Goal: Task Accomplishment & Management: Complete application form

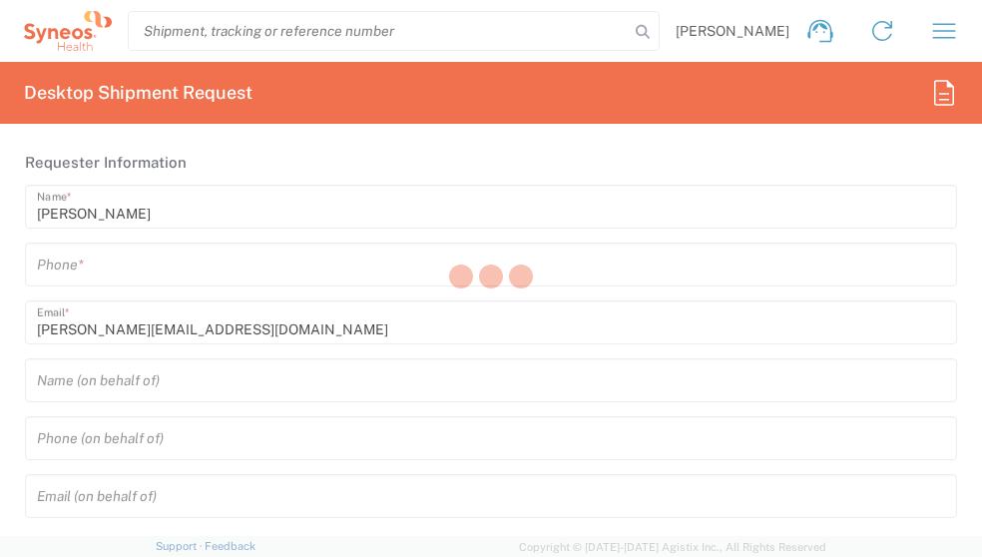
type input "3210"
type input "[GEOGRAPHIC_DATA]"
type input "Syneos Health UK Limited"
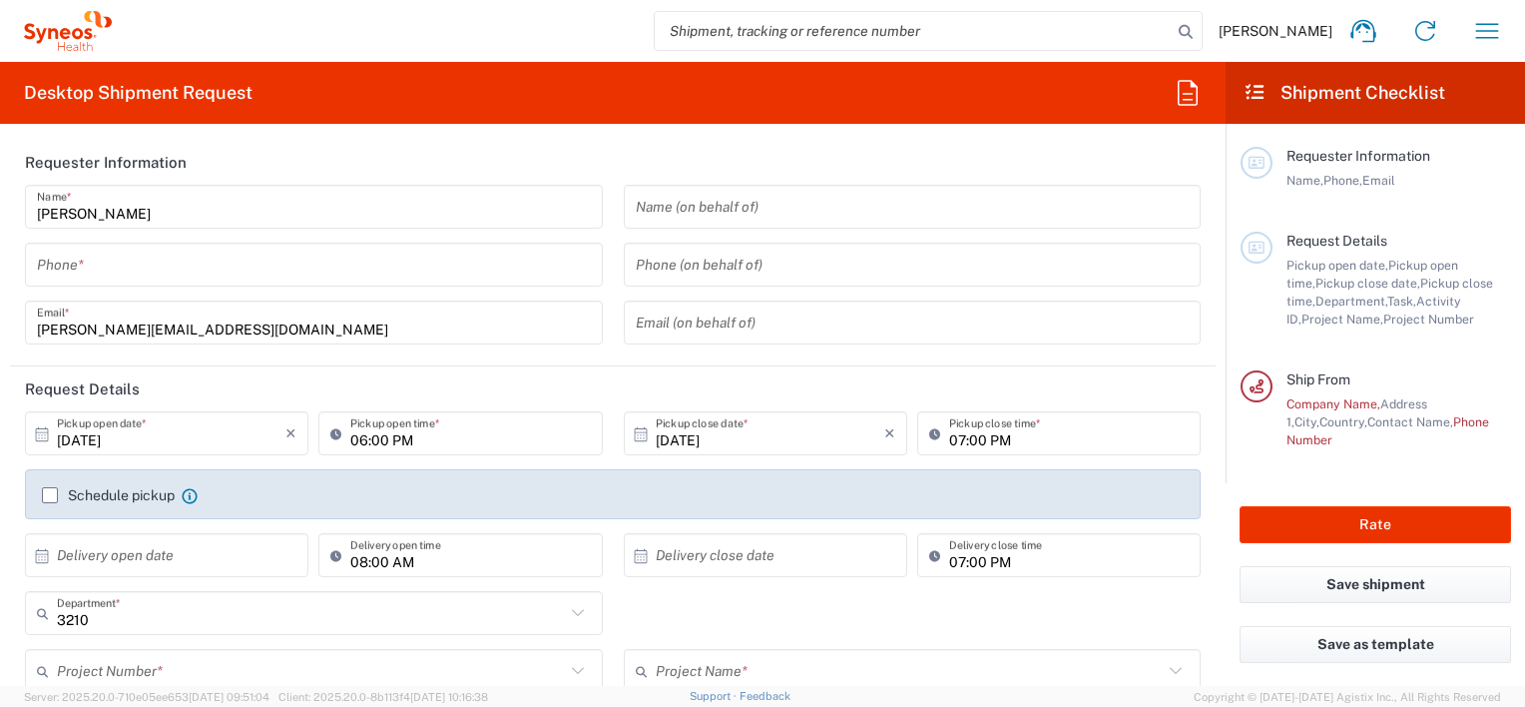
click at [314, 280] on input "tel" at bounding box center [314, 264] width 554 height 35
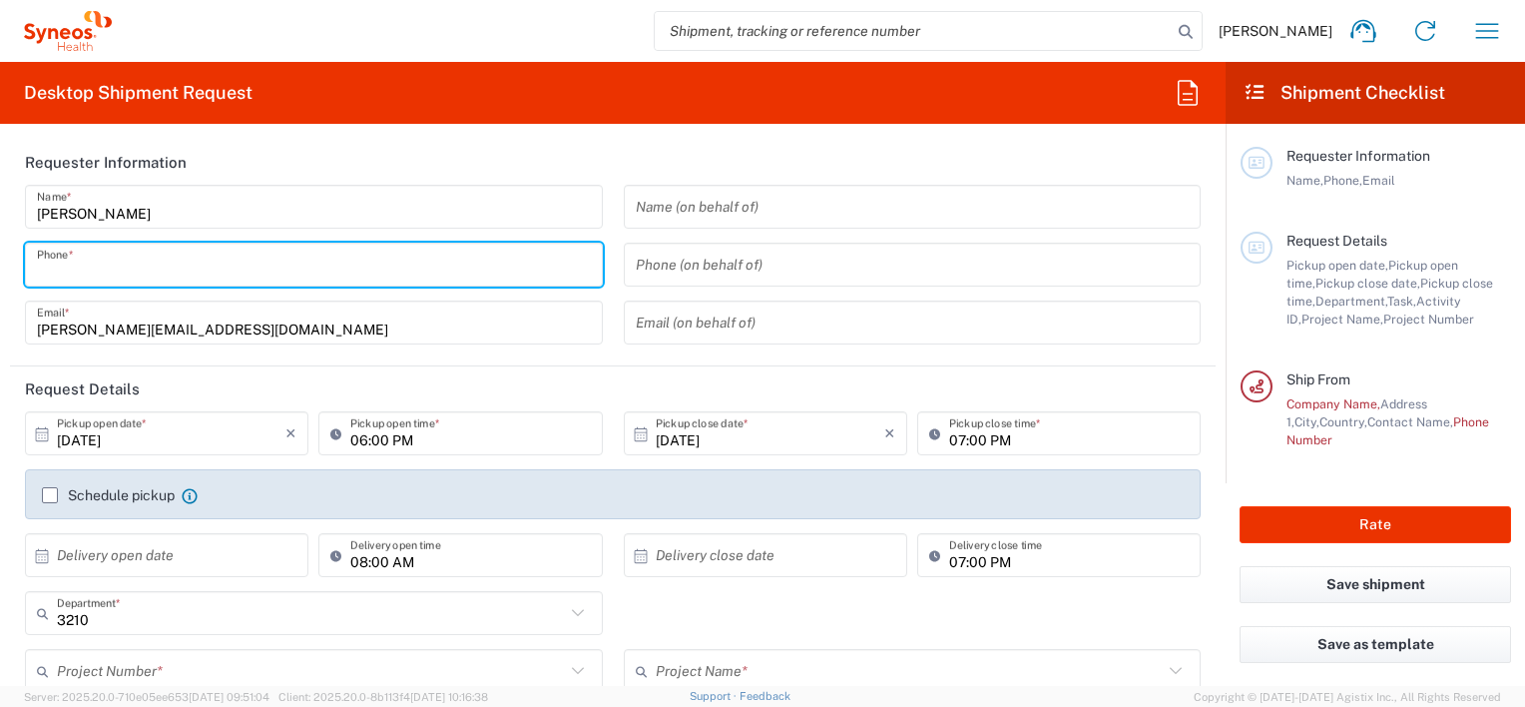
type input "07847245870"
type input "gareth.powell@syneoshealth.com"
type input "Syneos Health Limited"
type input "07847245870"
type input "Syneos Health Limited"
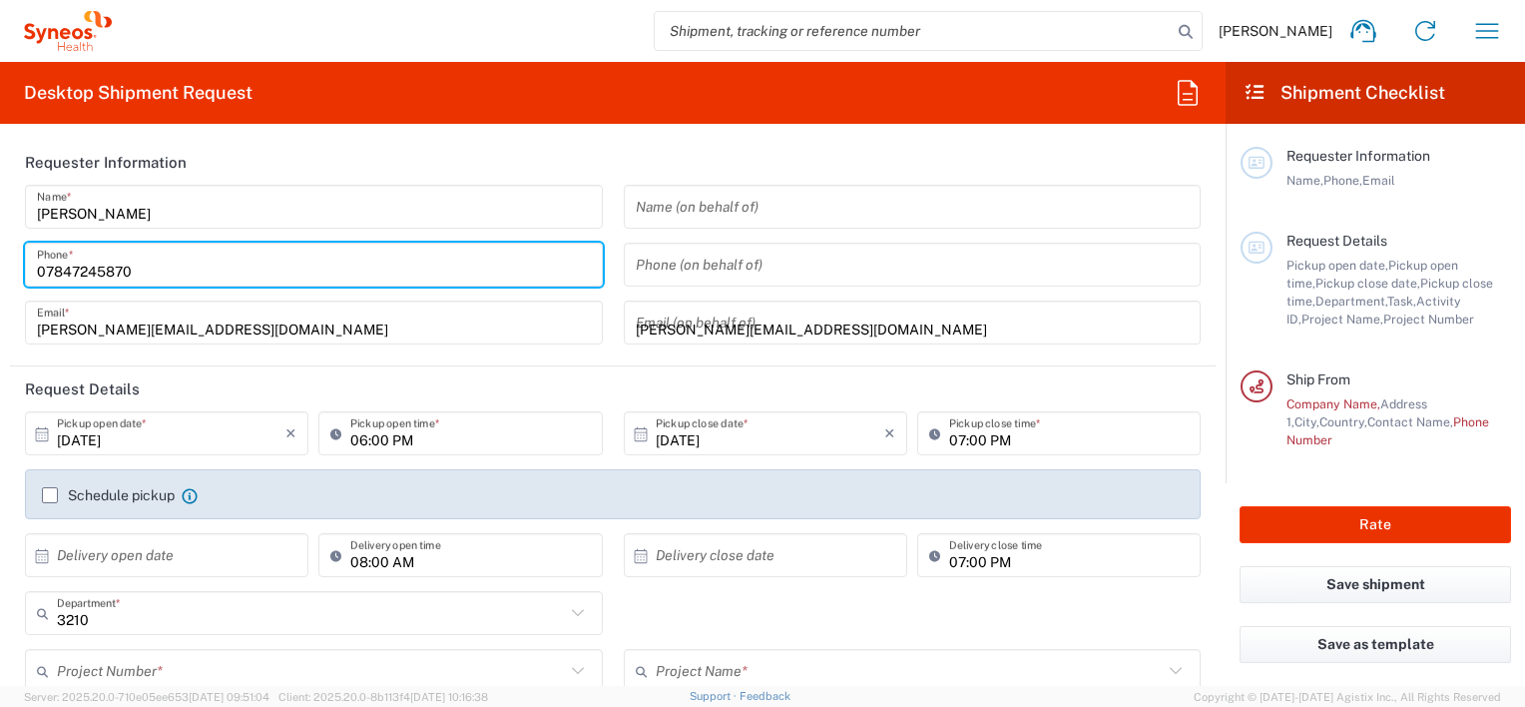
type input "1 Pinehurst Road,"
type input "Farnborough Business Park"
type input "Hampshire"
type input "England"
type input "United Kingdom"
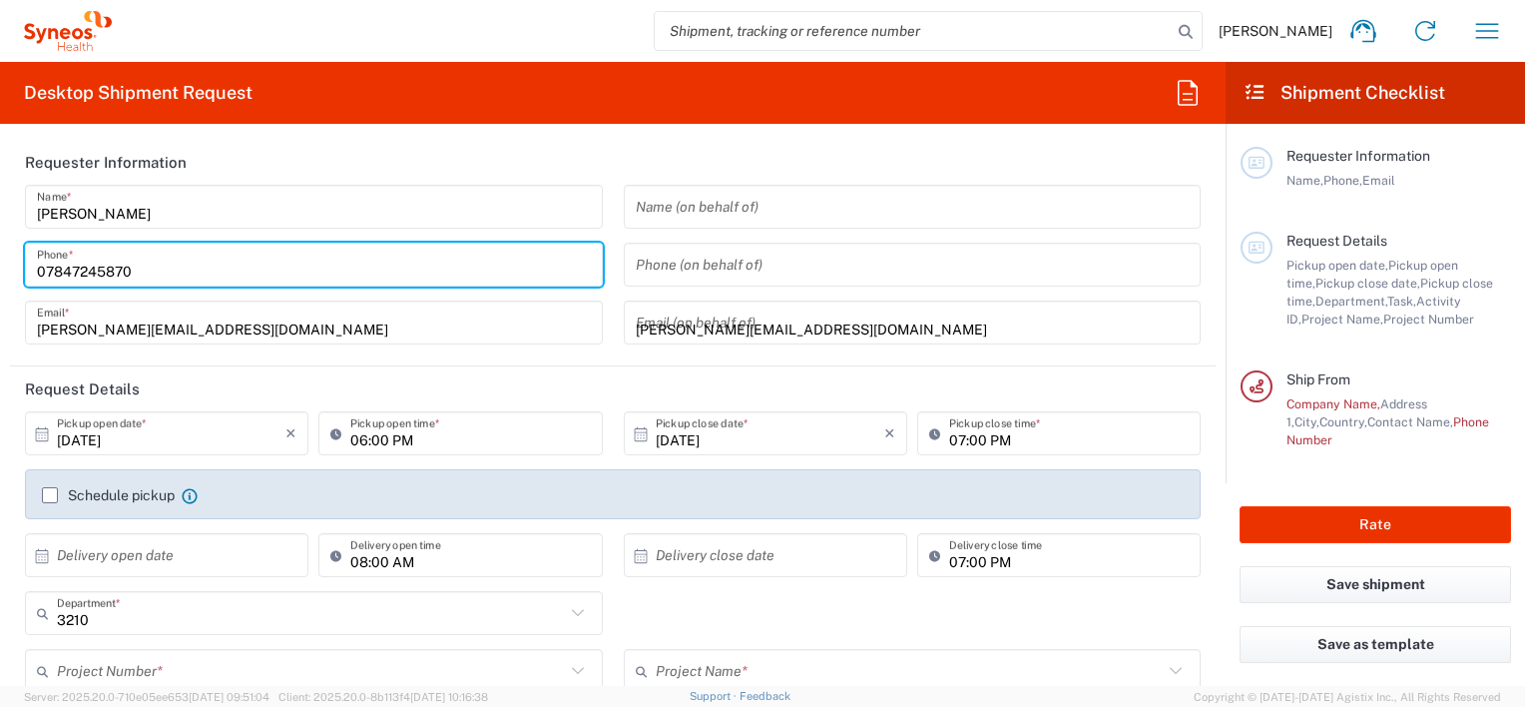
type input "GU14 7BF"
type input "01276481096"
type input "ross.farr@syneoshealth.com"
click at [737, 327] on input "gareth.powell@syneoshealth.com" at bounding box center [913, 322] width 554 height 35
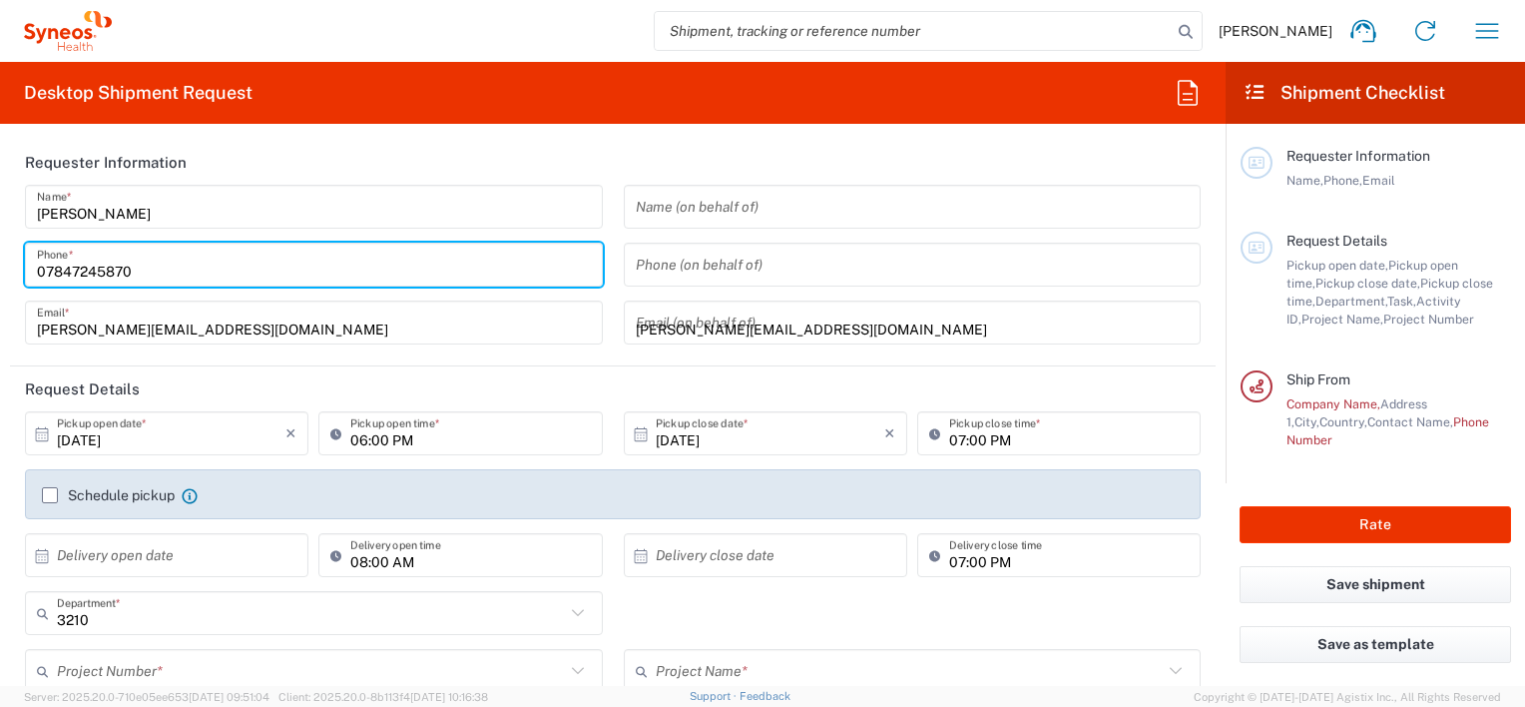
click at [737, 327] on input "gareth.powell@syneoshealth.com" at bounding box center [913, 322] width 554 height 35
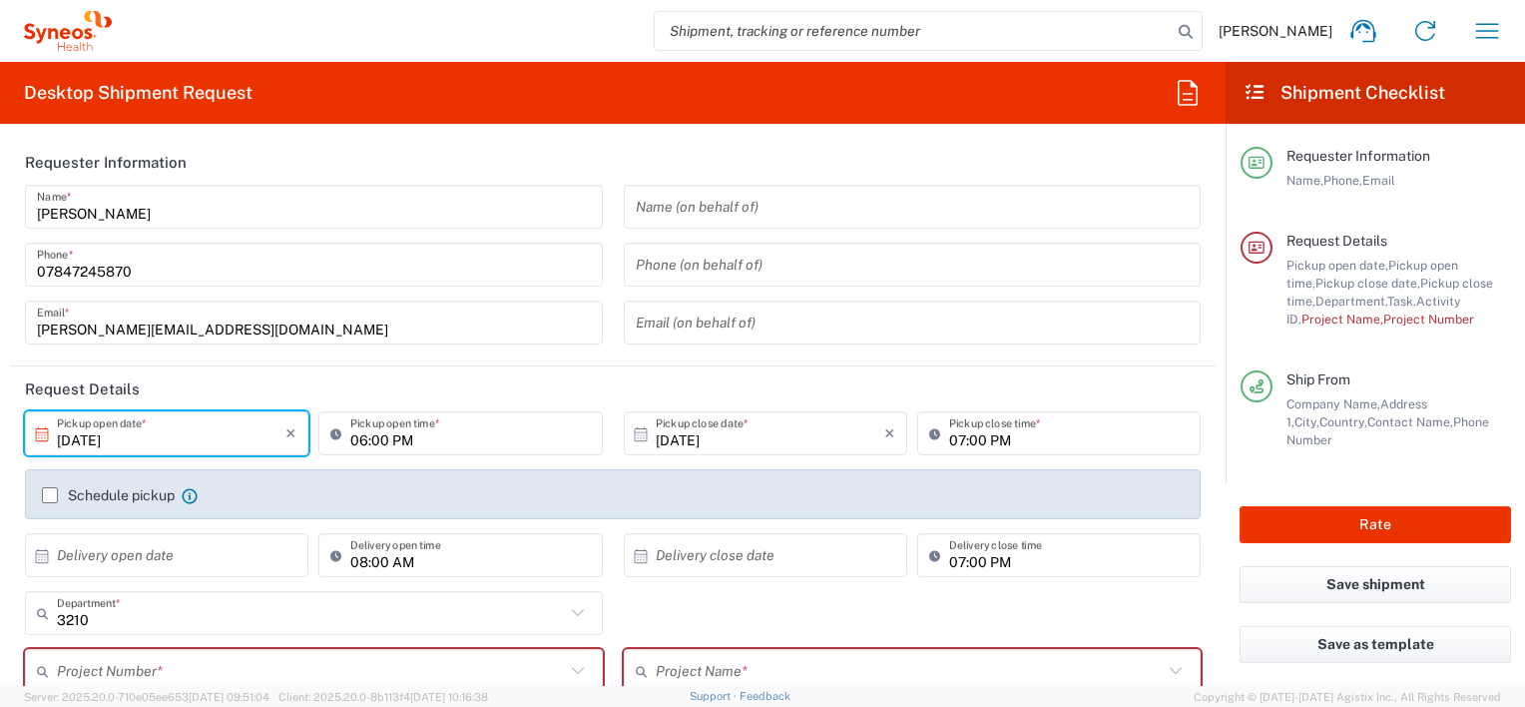
click at [212, 434] on input "10/01/2025" at bounding box center [171, 433] width 229 height 35
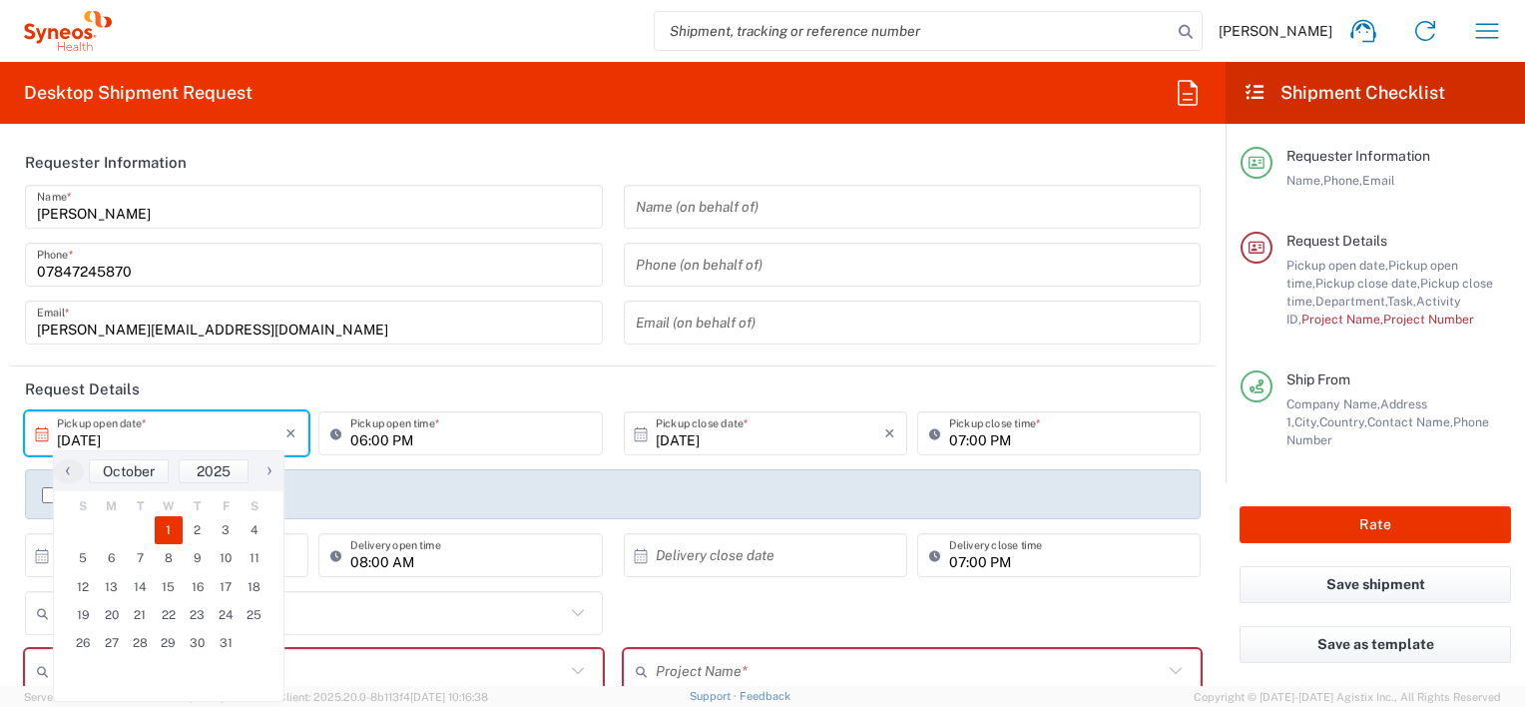
click at [435, 353] on div "Gareth Powell Name * 07847245870 Phone * gareth.powell@syneoshealth.com Email *" at bounding box center [314, 272] width 599 height 174
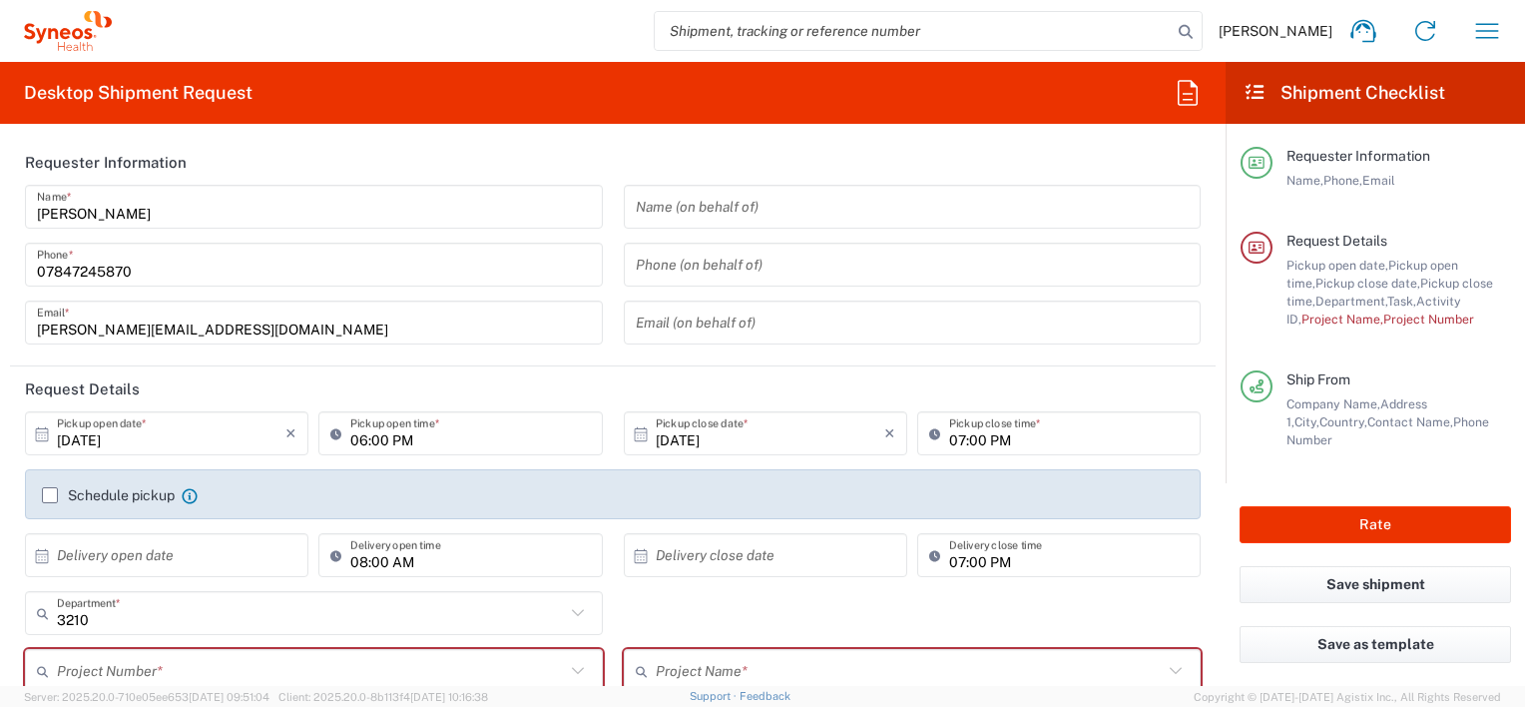
click at [454, 435] on input "06:00 PM" at bounding box center [470, 433] width 240 height 35
click at [208, 435] on input "10/01/2025" at bounding box center [171, 433] width 229 height 35
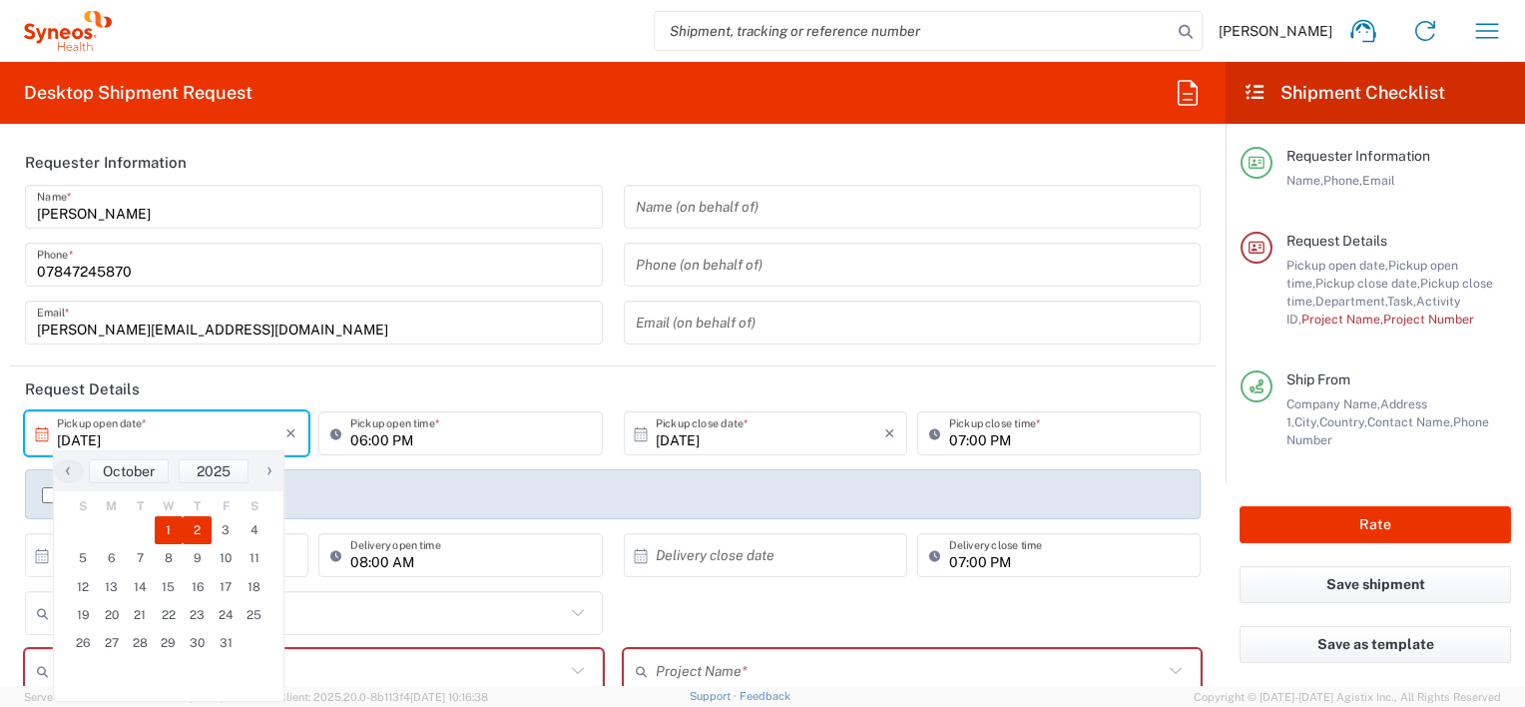
click at [190, 536] on span "2" at bounding box center [197, 530] width 29 height 28
type input "10/02/2025"
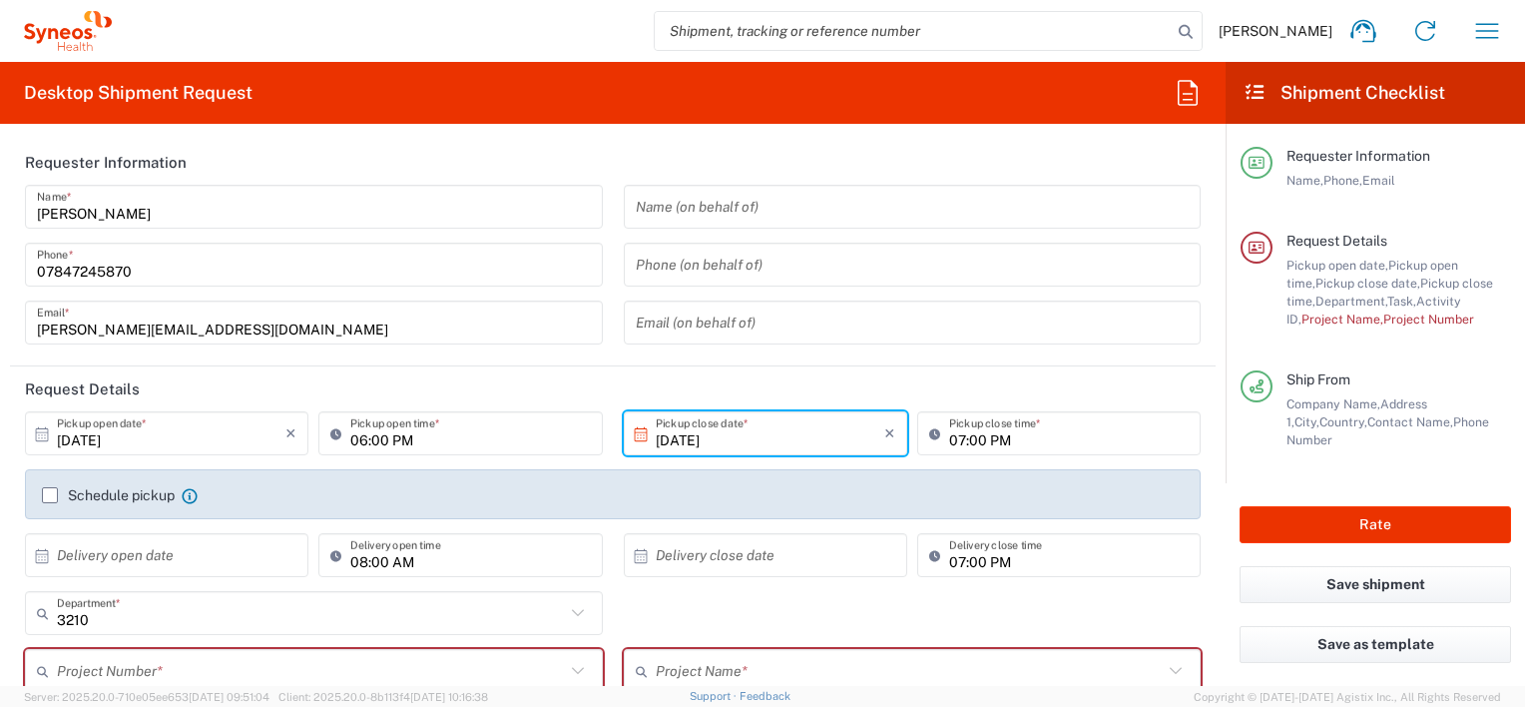
click at [472, 439] on input "06:00 PM" at bounding box center [470, 433] width 240 height 35
click at [350, 431] on input "06:00 PM" at bounding box center [470, 433] width 240 height 35
type input "11:00 AM"
click at [691, 441] on input "10/02/2025" at bounding box center [770, 433] width 229 height 35
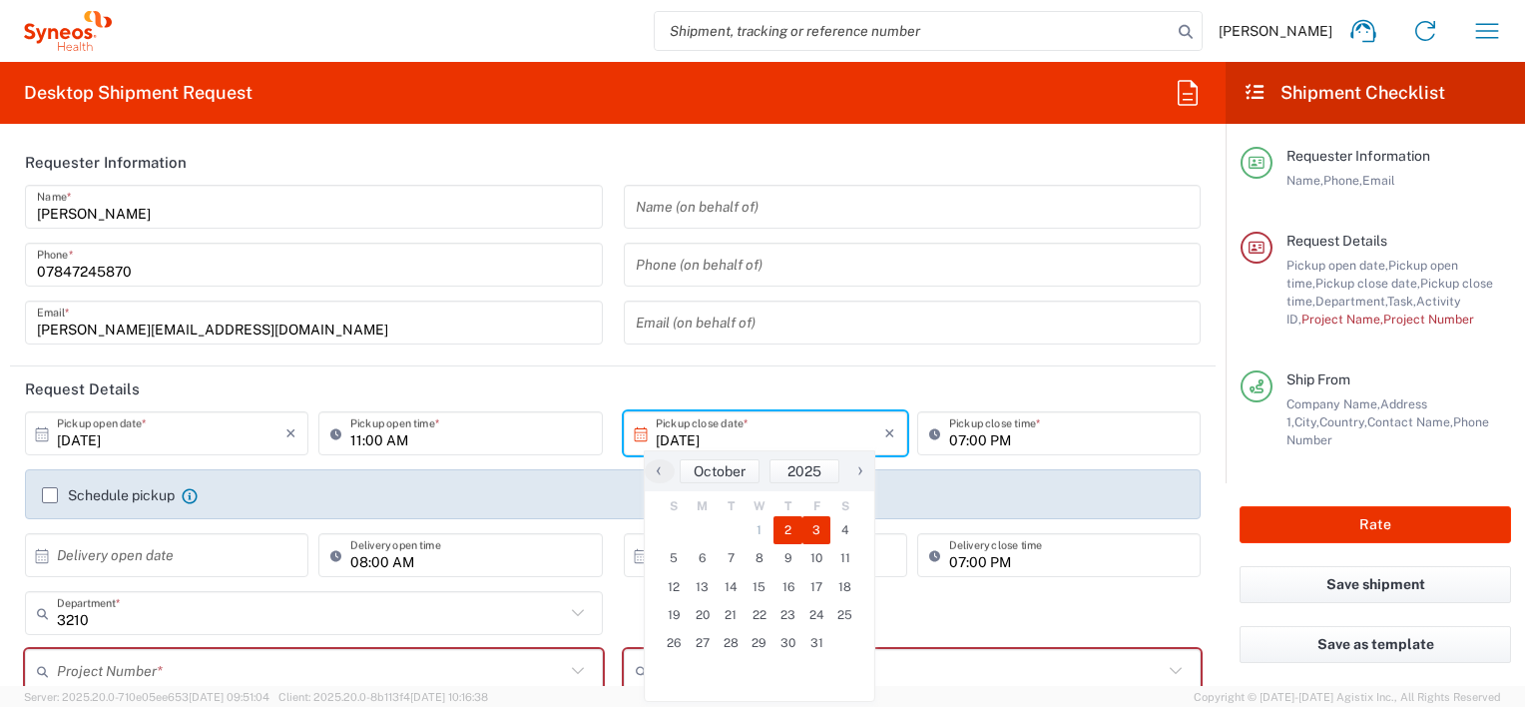
click at [811, 530] on span "3" at bounding box center [816, 530] width 29 height 28
type input "10/03/2025"
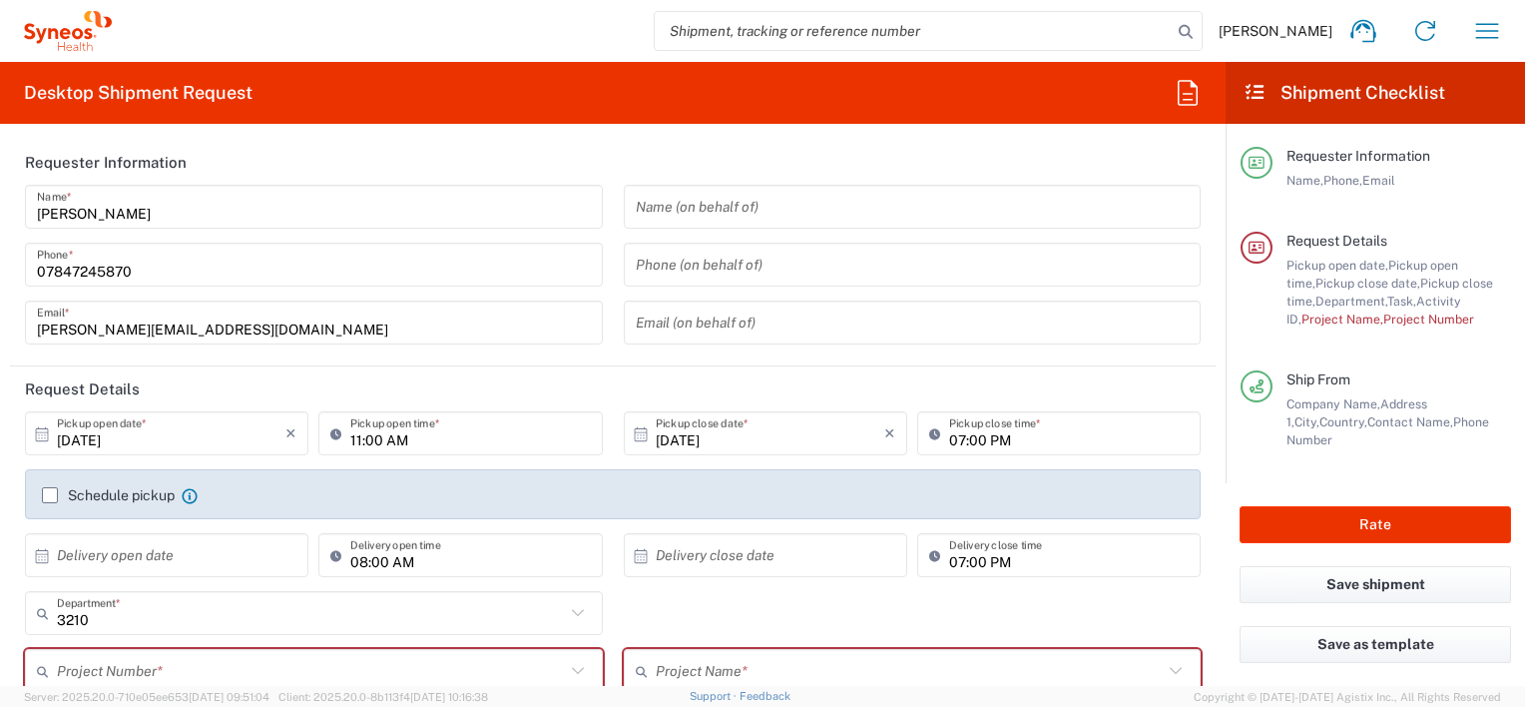
click at [542, 389] on header "Request Details" at bounding box center [613, 388] width 1206 height 45
click at [58, 498] on label "Schedule pickup" at bounding box center [108, 495] width 133 height 16
click at [50, 495] on input "Schedule pickup" at bounding box center [50, 495] width 0 height 0
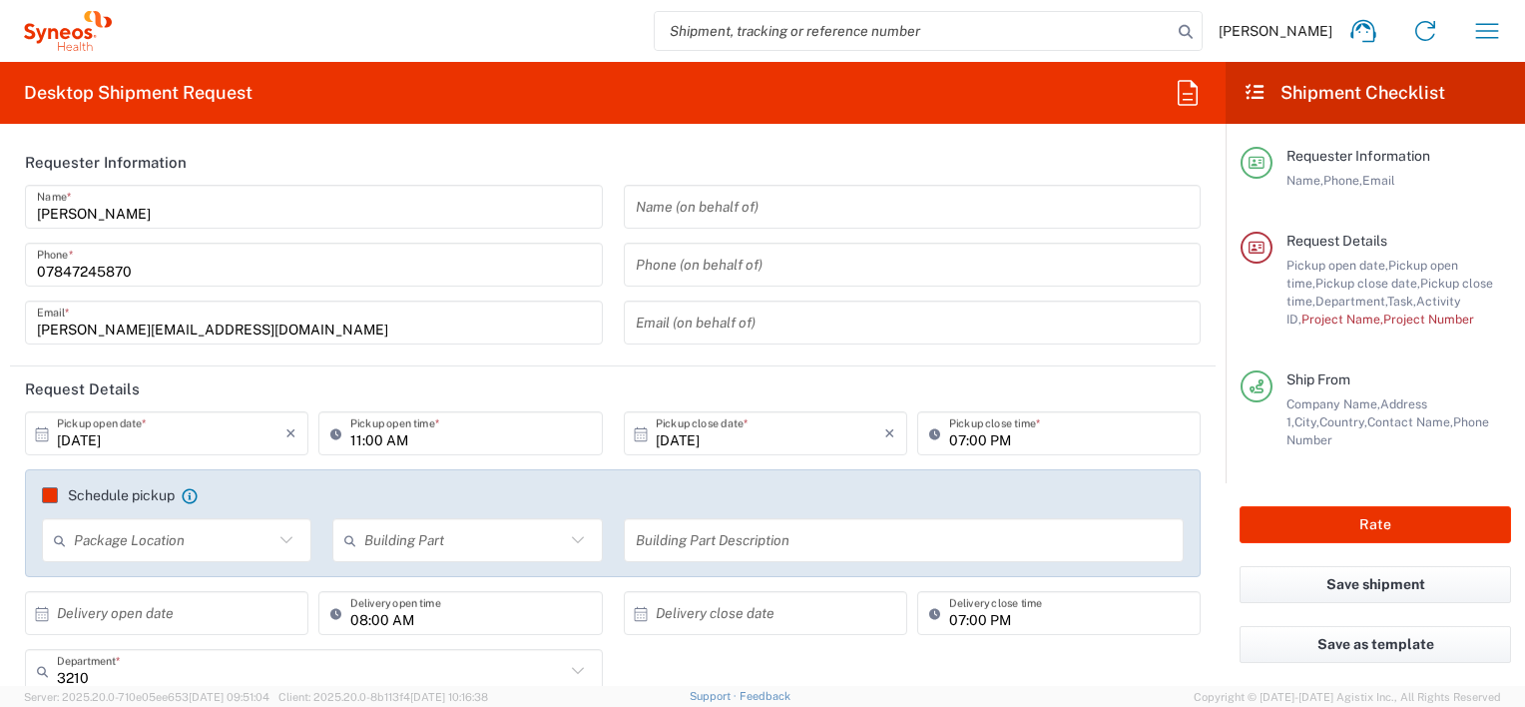
click at [58, 498] on label "Schedule pickup" at bounding box center [108, 495] width 133 height 16
click at [50, 495] on input "Schedule pickup" at bounding box center [50, 495] width 0 height 0
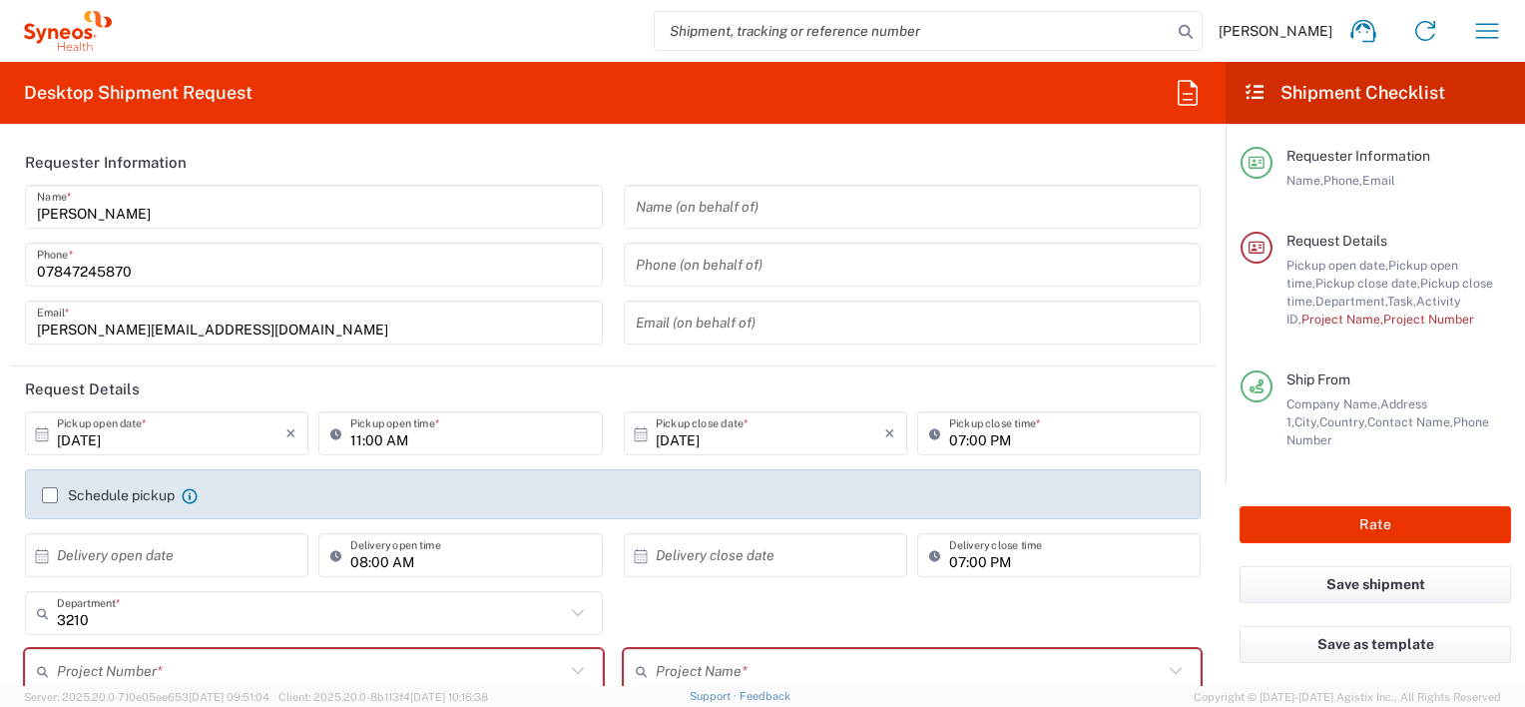
click at [42, 489] on label "Schedule pickup" at bounding box center [108, 495] width 133 height 16
click at [50, 495] on input "Schedule pickup" at bounding box center [50, 495] width 0 height 0
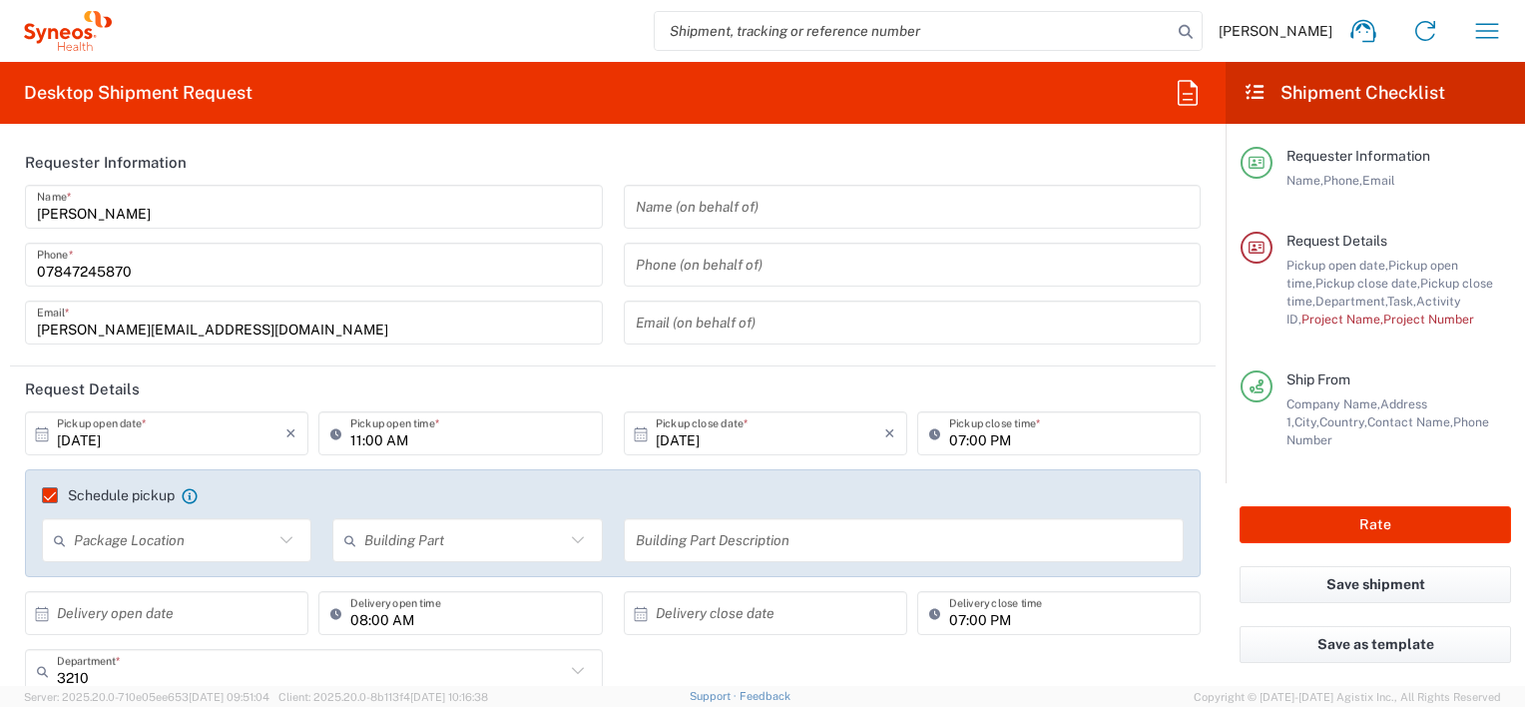
click at [262, 534] on input "text" at bounding box center [174, 540] width 200 height 35
click at [231, 575] on span "Front" at bounding box center [175, 583] width 262 height 31
type input "Front"
click at [394, 539] on input "text" at bounding box center [464, 540] width 200 height 35
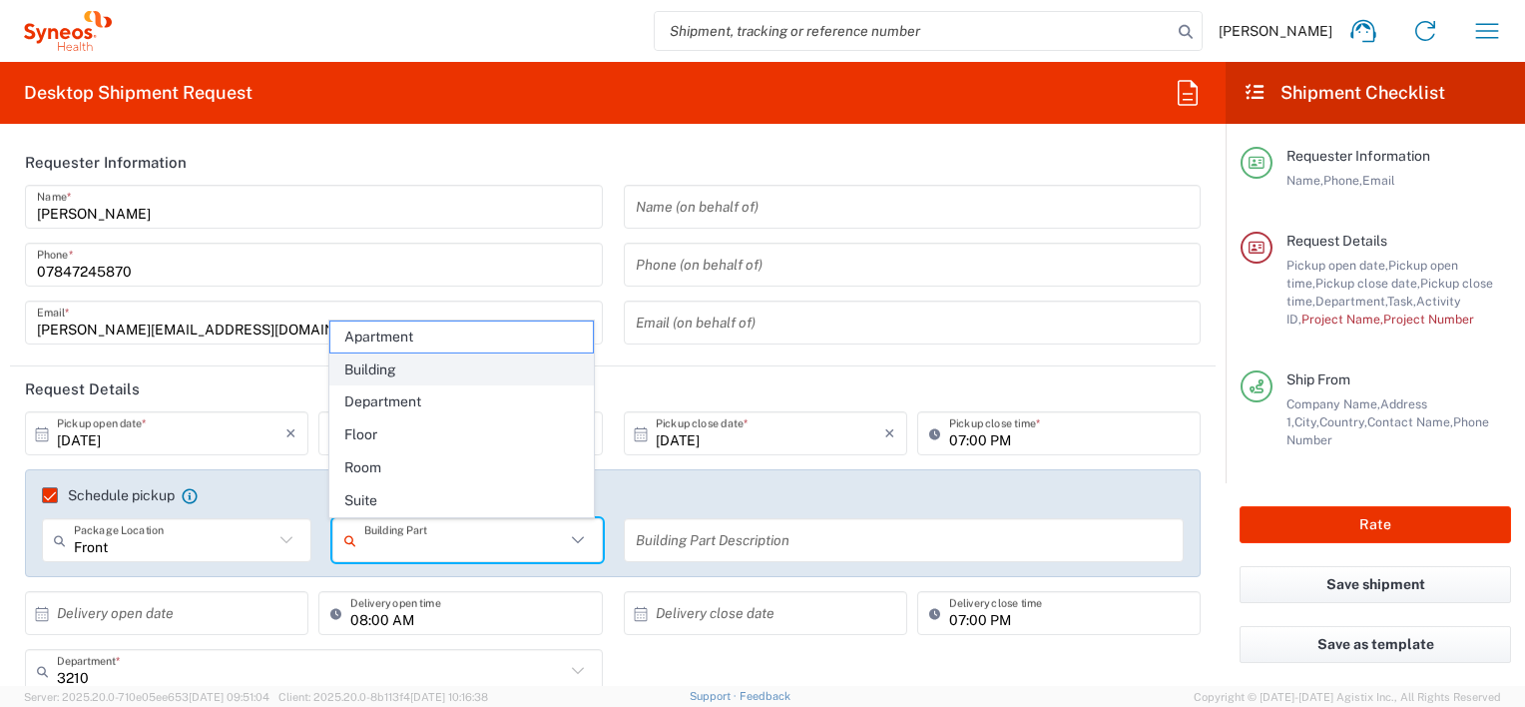
click at [467, 375] on span "Building" at bounding box center [461, 369] width 262 height 31
type input "Building"
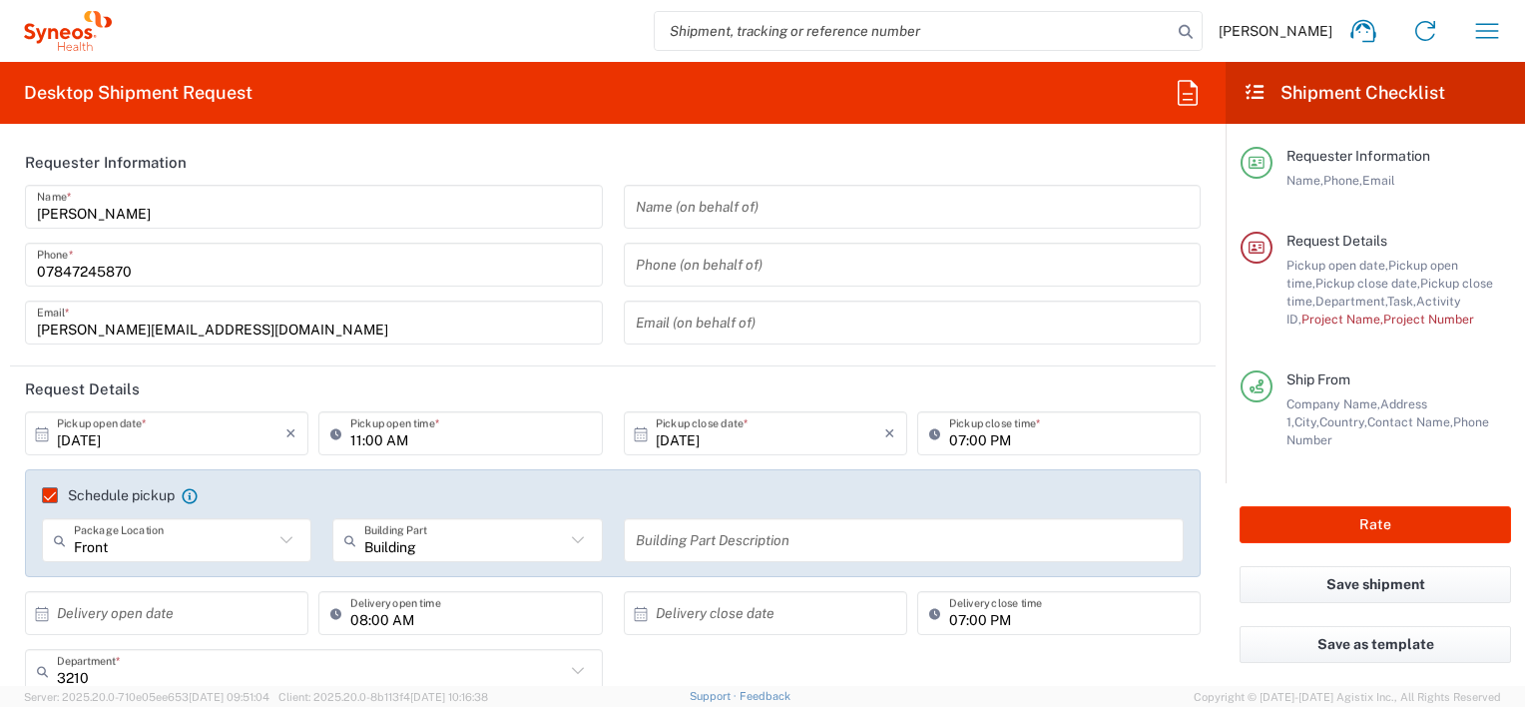
click at [683, 550] on input "text" at bounding box center [904, 540] width 537 height 35
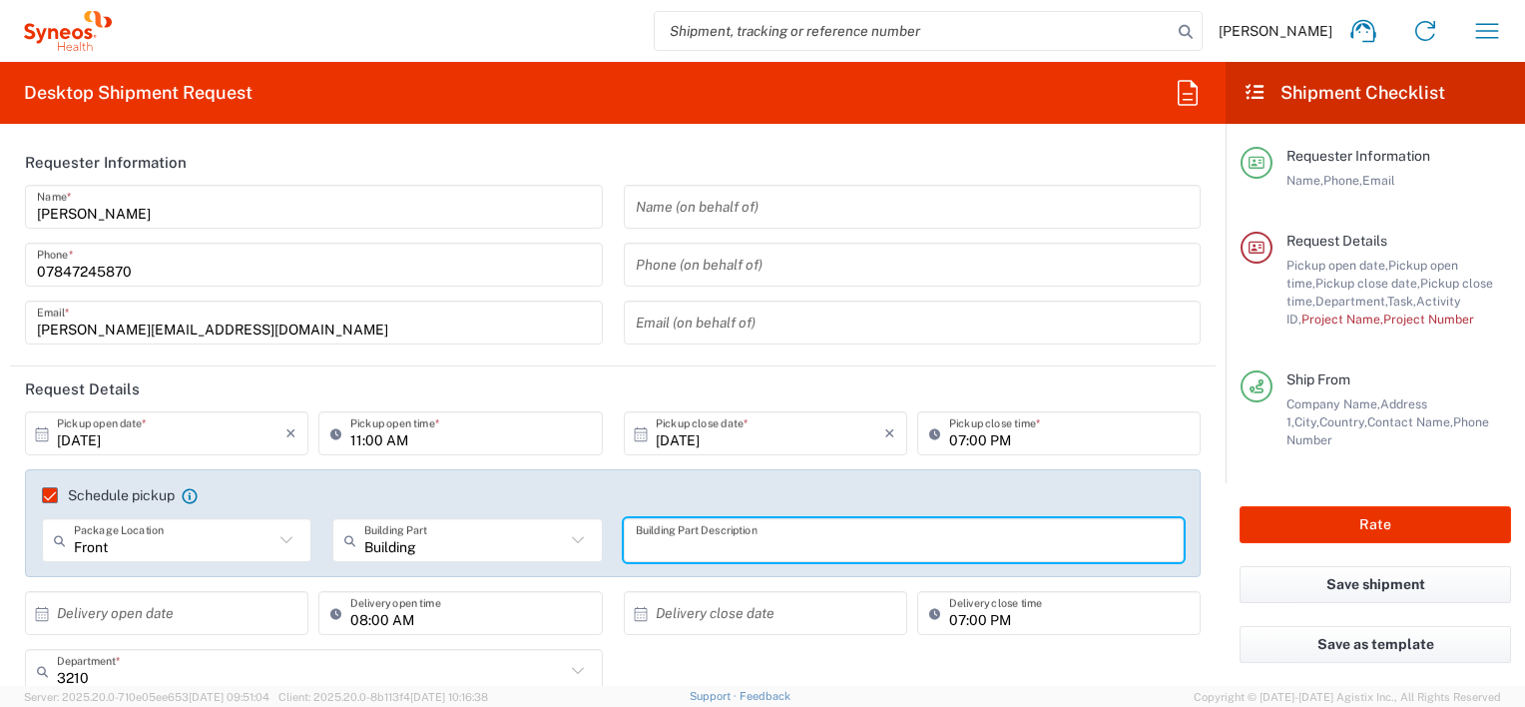
type input "r"
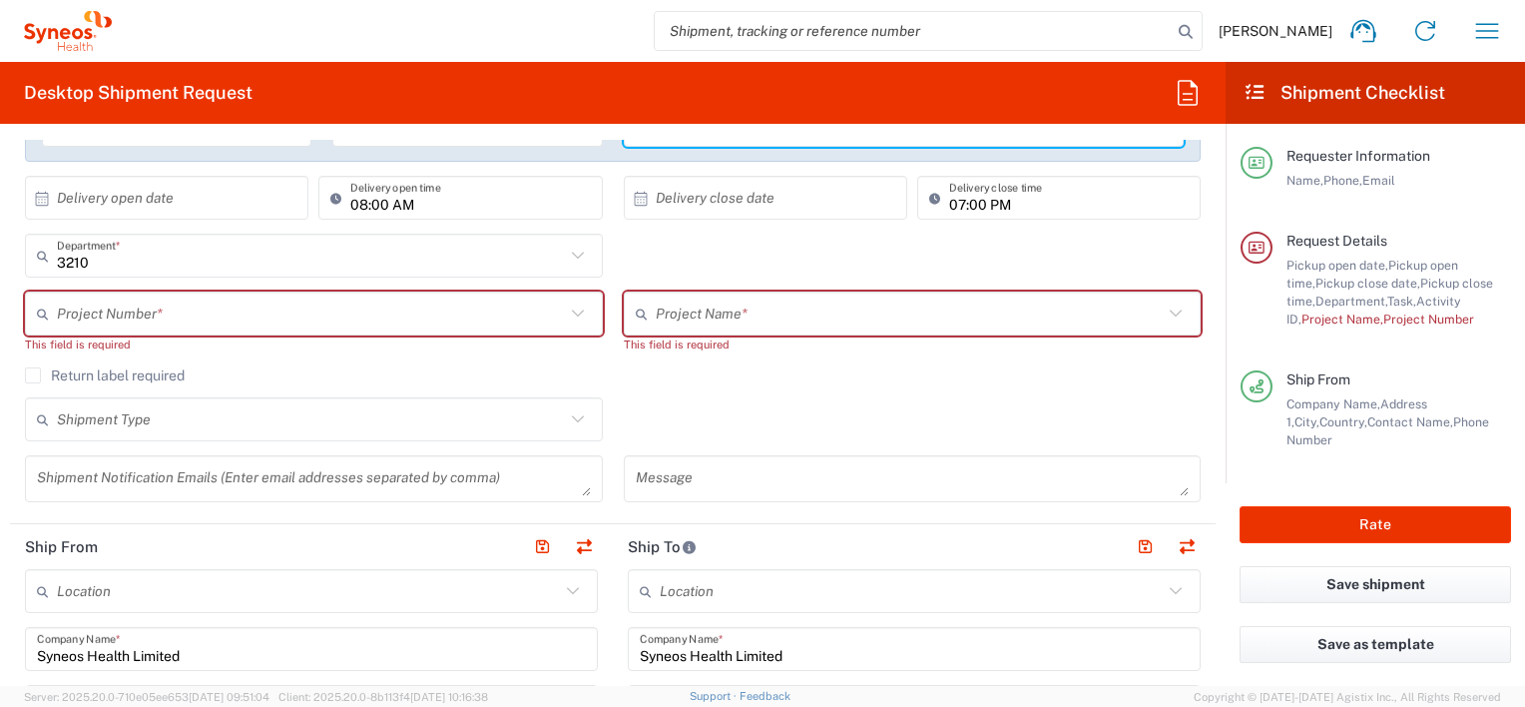
scroll to position [446, 0]
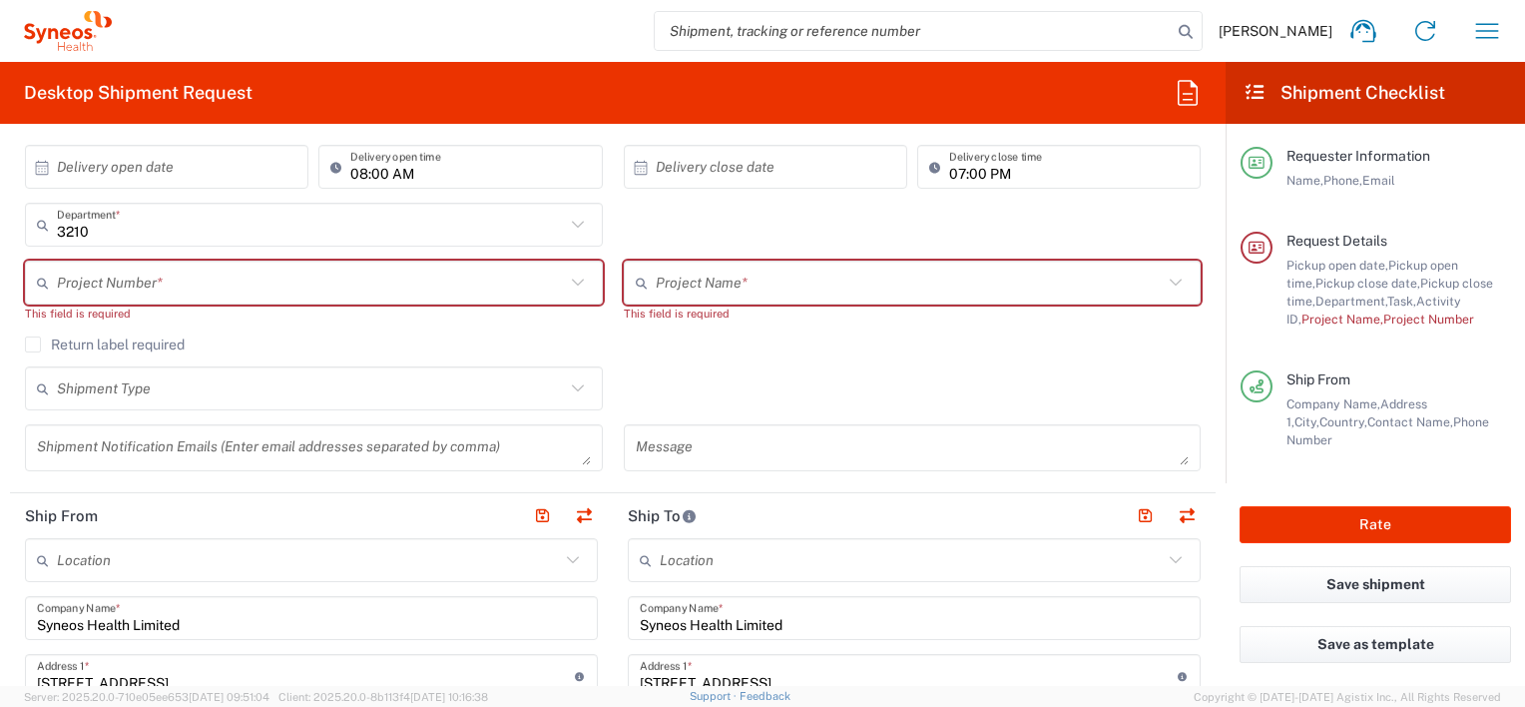
type input "Residential"
click at [578, 280] on icon at bounding box center [578, 282] width 26 height 26
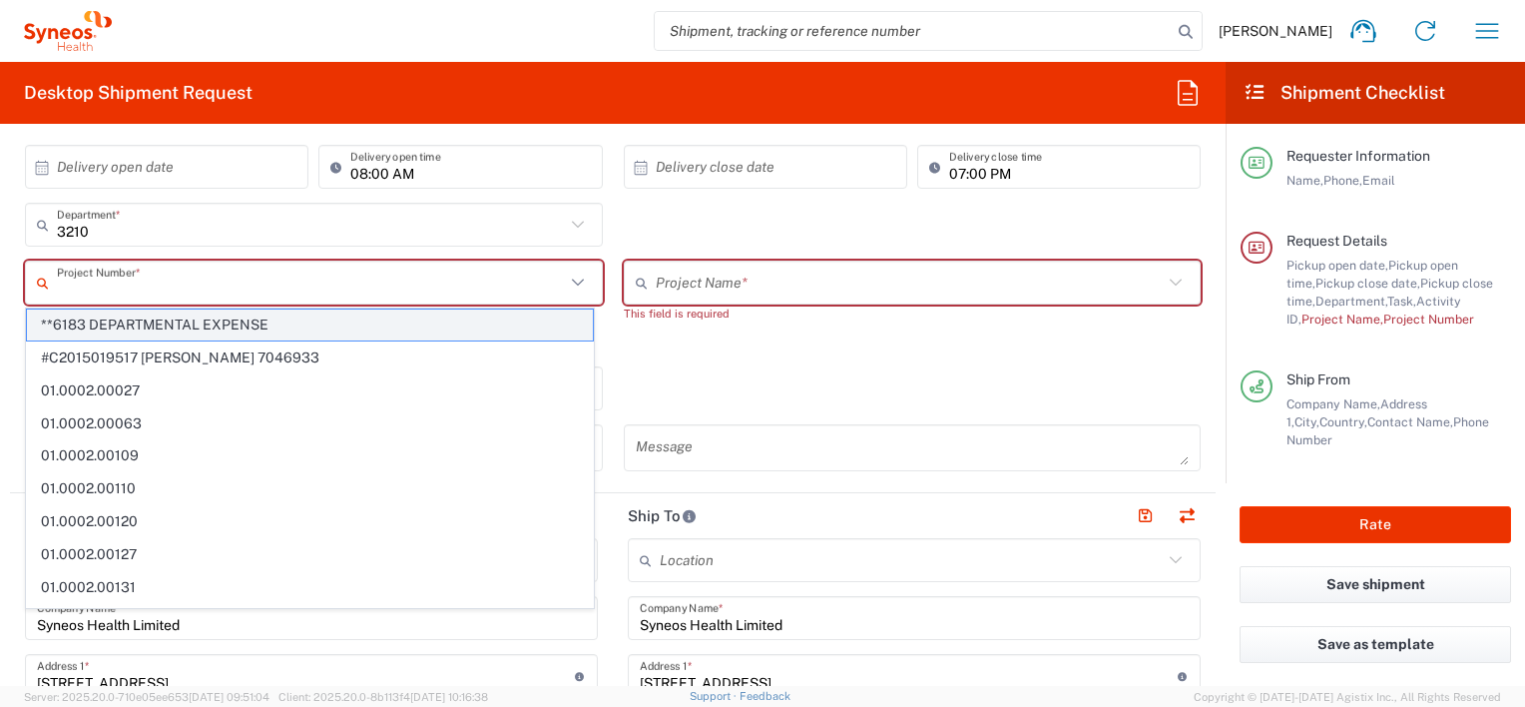
click at [455, 323] on span "**6183 DEPARTMENTAL EXPENSE" at bounding box center [310, 324] width 566 height 31
type input "**6183 DEPARTMENTAL EXPENSE"
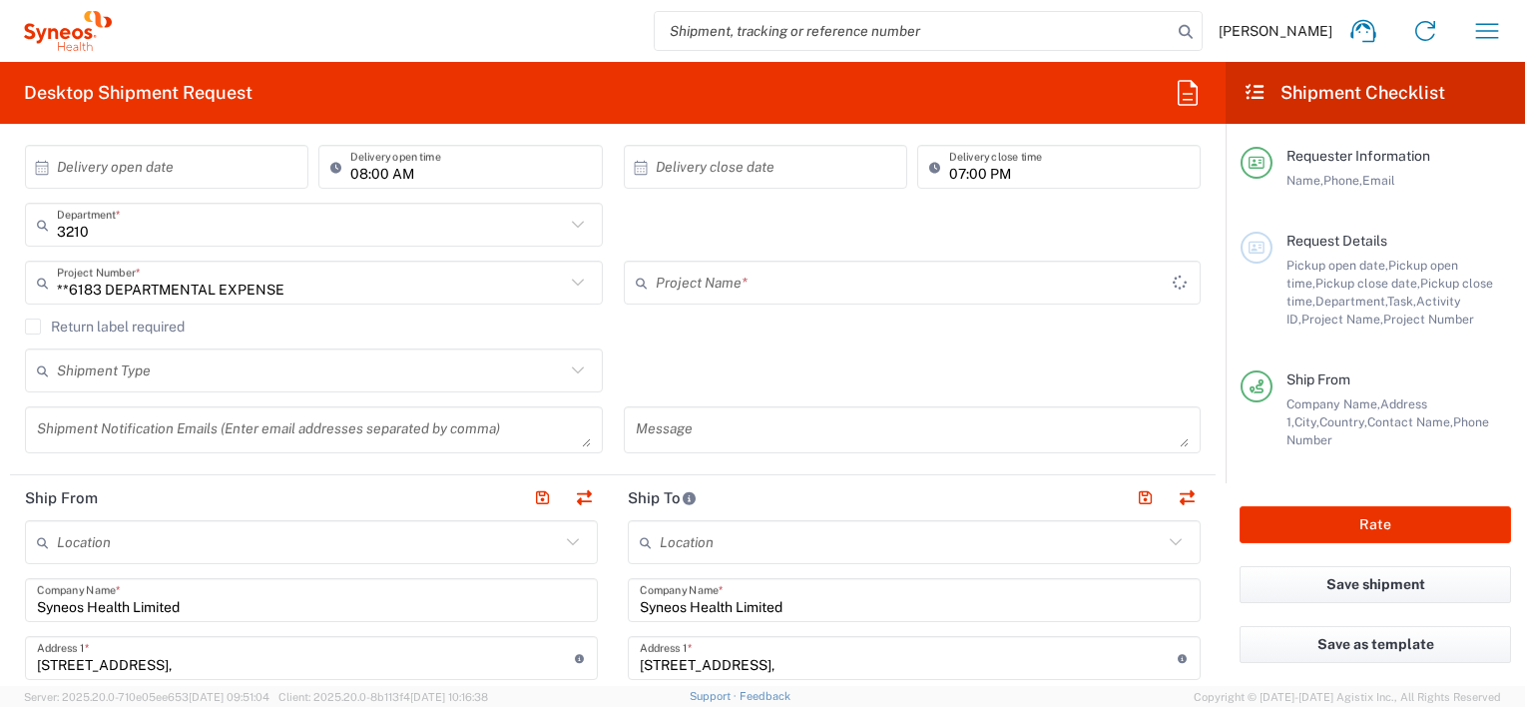
type input "6183"
click at [785, 287] on input "6183" at bounding box center [914, 282] width 517 height 35
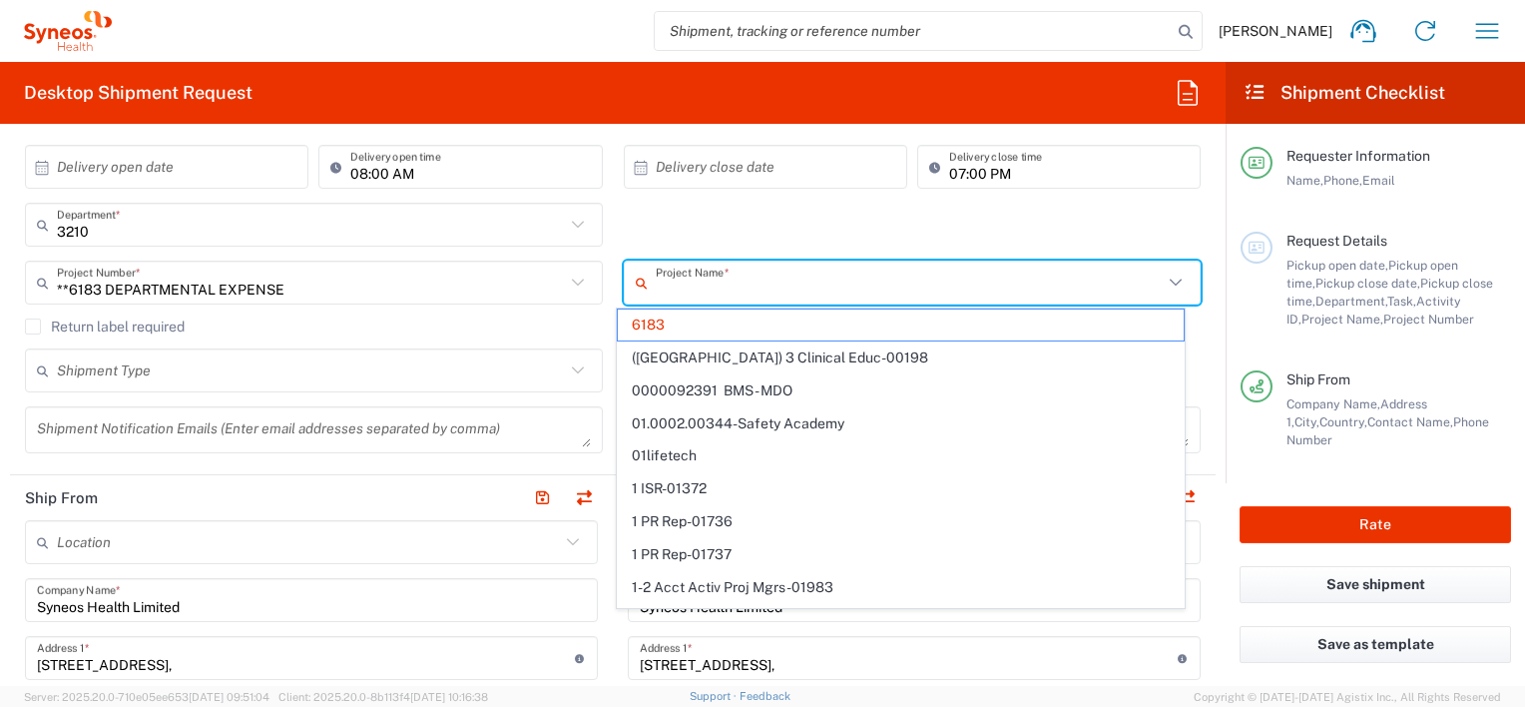
click at [785, 287] on input "text" at bounding box center [910, 282] width 508 height 35
click at [762, 236] on div "3210 Department * 3210 3000 3100 3109 3110 3111 3112 3125 3130 3135 3136 3150 3…" at bounding box center [613, 232] width 1197 height 58
type input "6183"
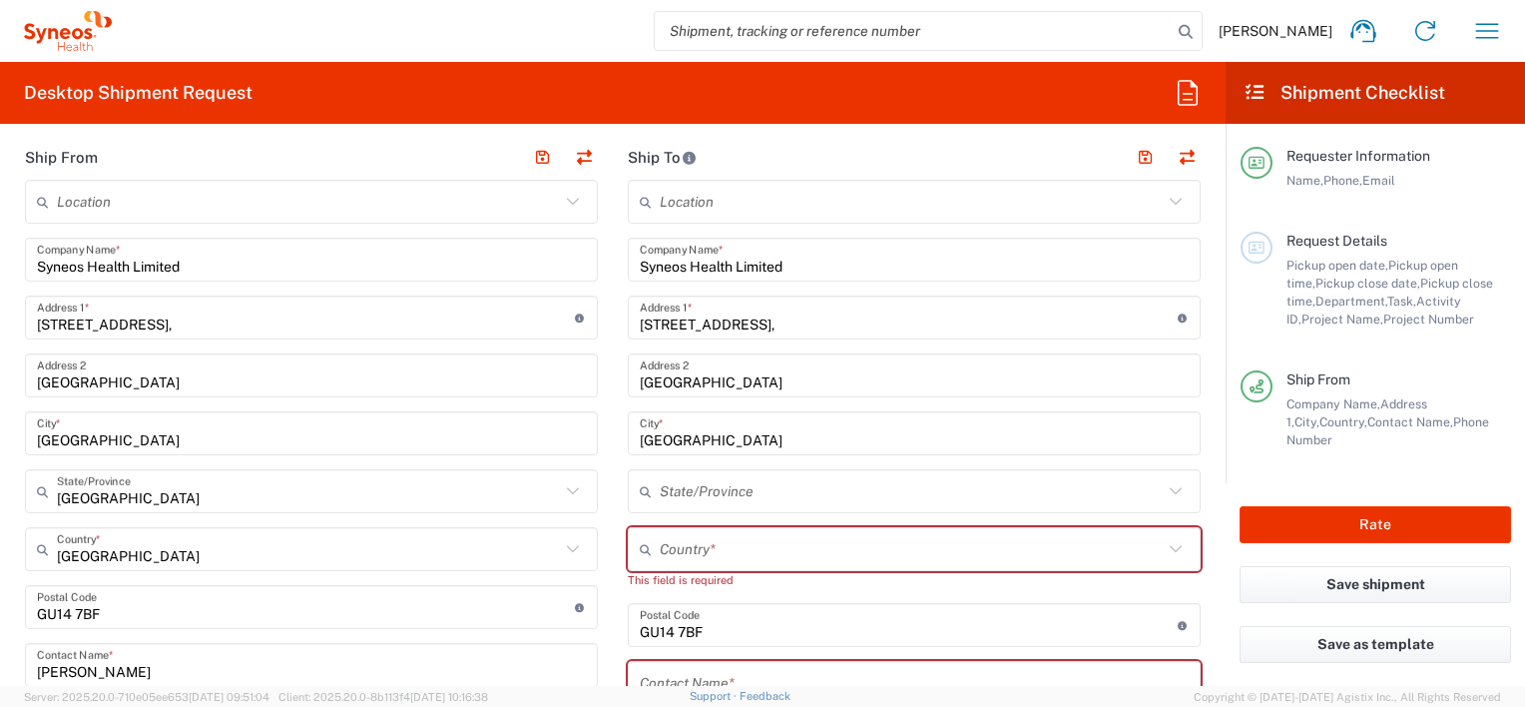
scroll to position [825, 0]
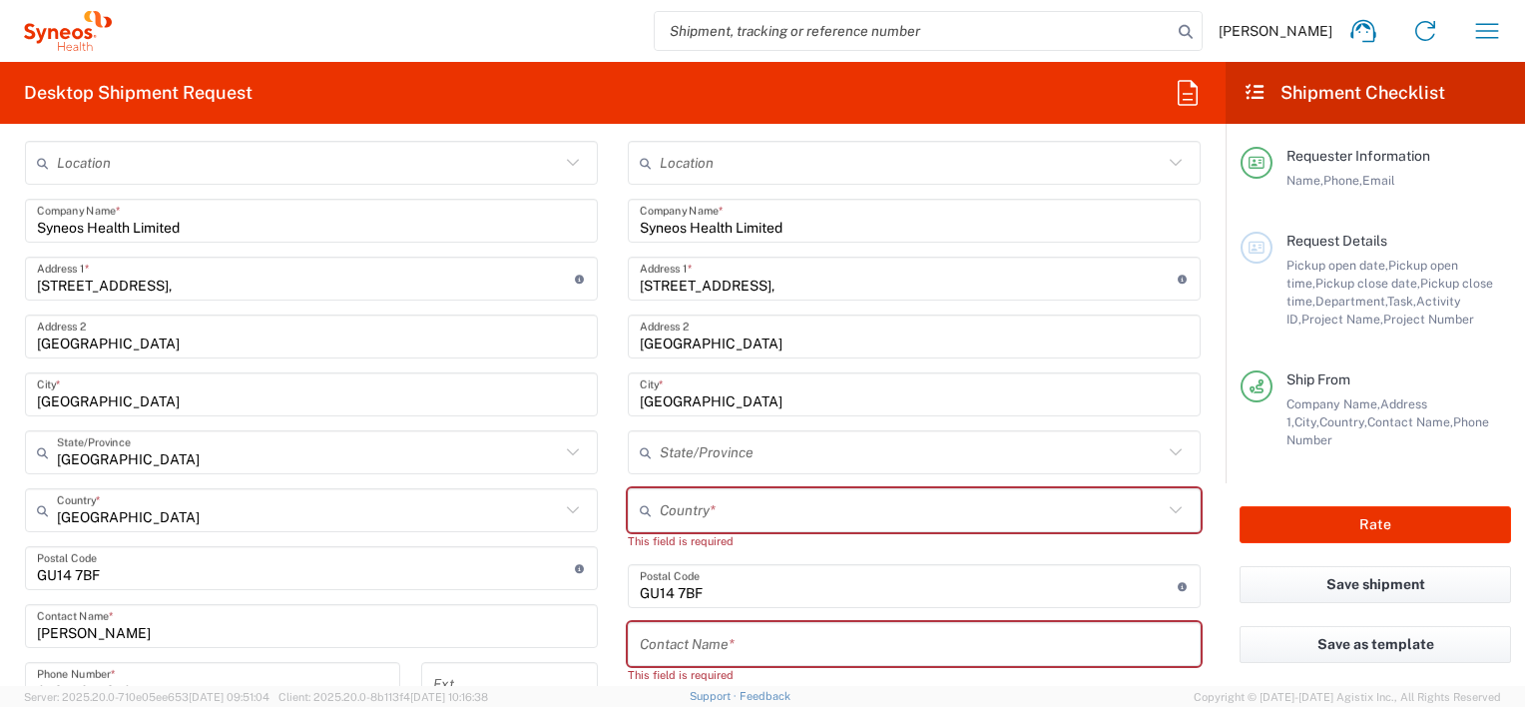
click at [111, 192] on div "Location Addison Whitney LLC-Morrisvile NC US Barcelona-Syneos Health BioSector…" at bounding box center [311, 618] width 573 height 954
click at [102, 206] on input "Syneos Health Limited" at bounding box center [311, 221] width 549 height 35
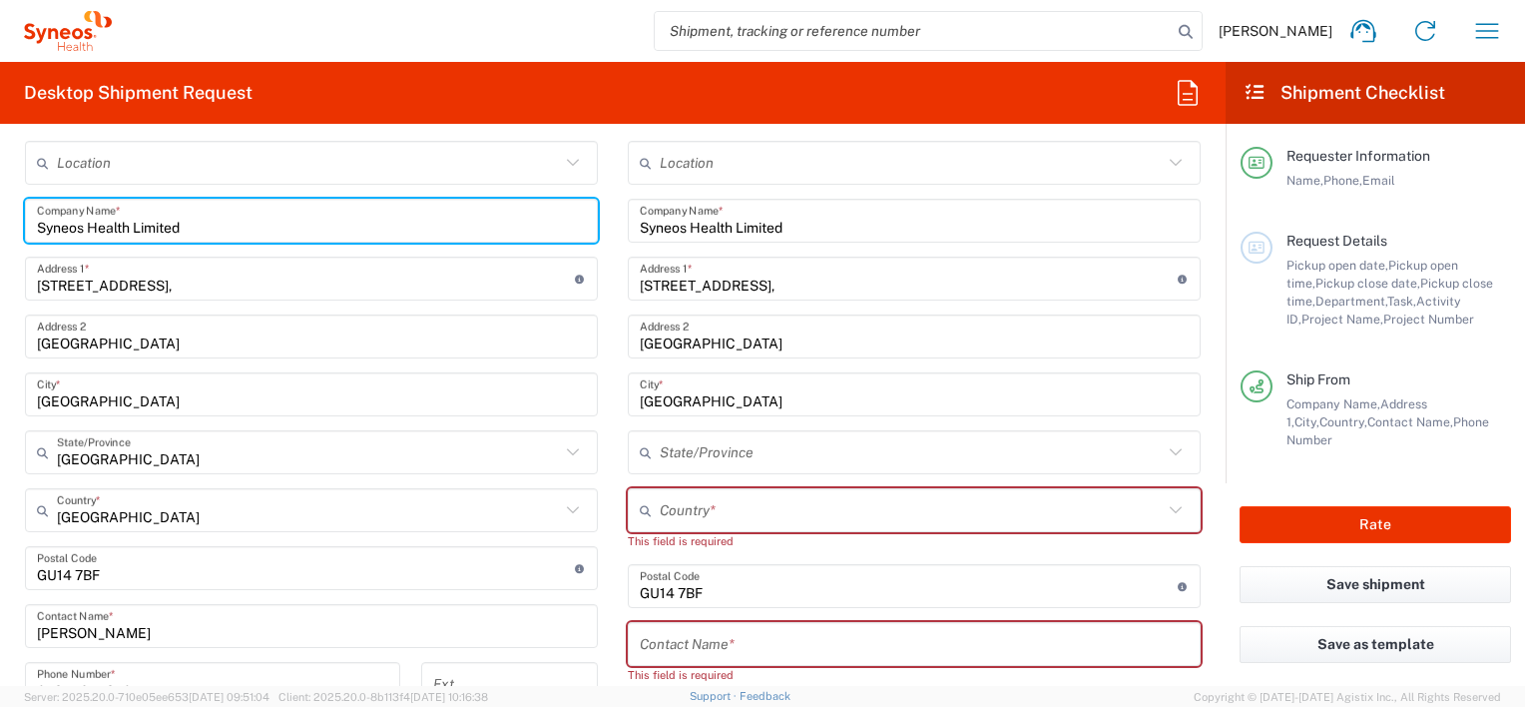
click at [102, 206] on input "Syneos Health Limited" at bounding box center [311, 221] width 549 height 35
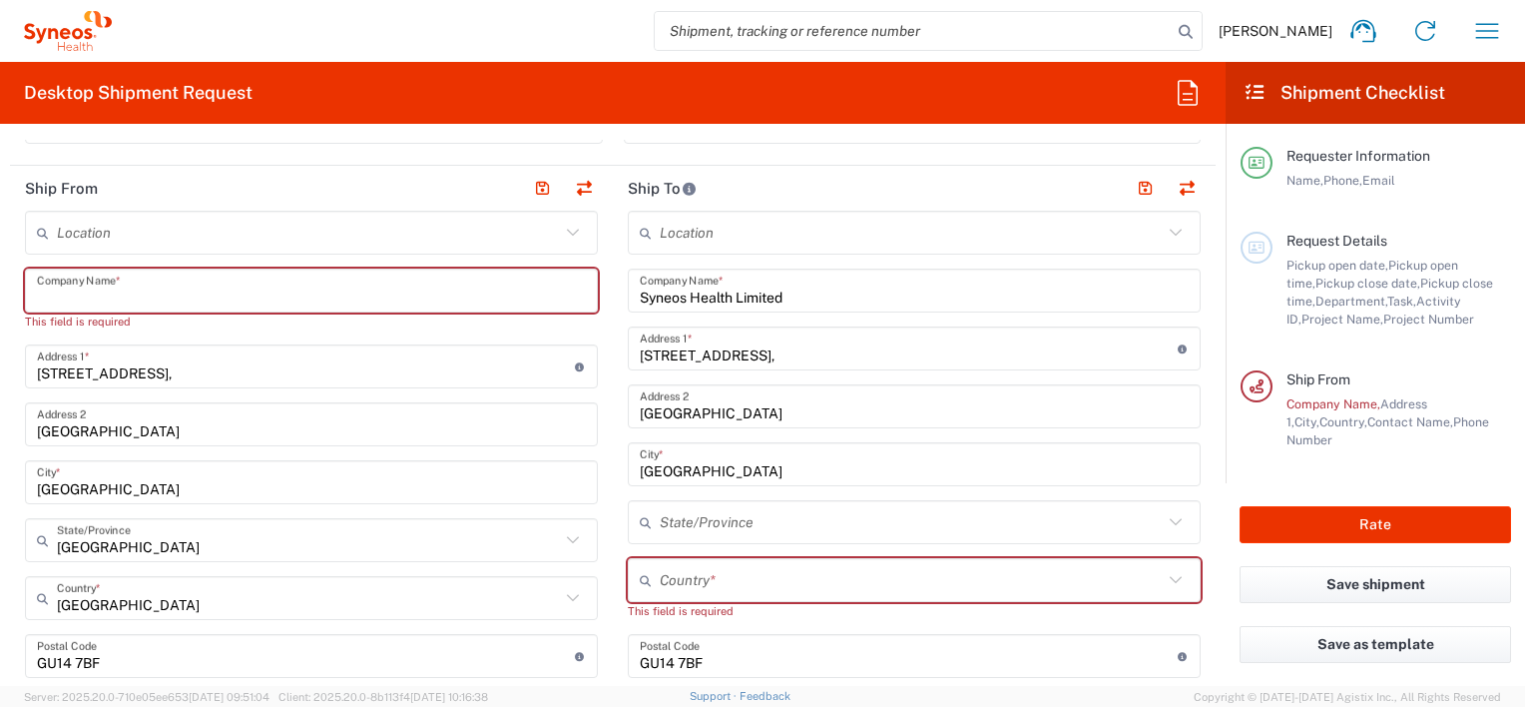
scroll to position [766, 0]
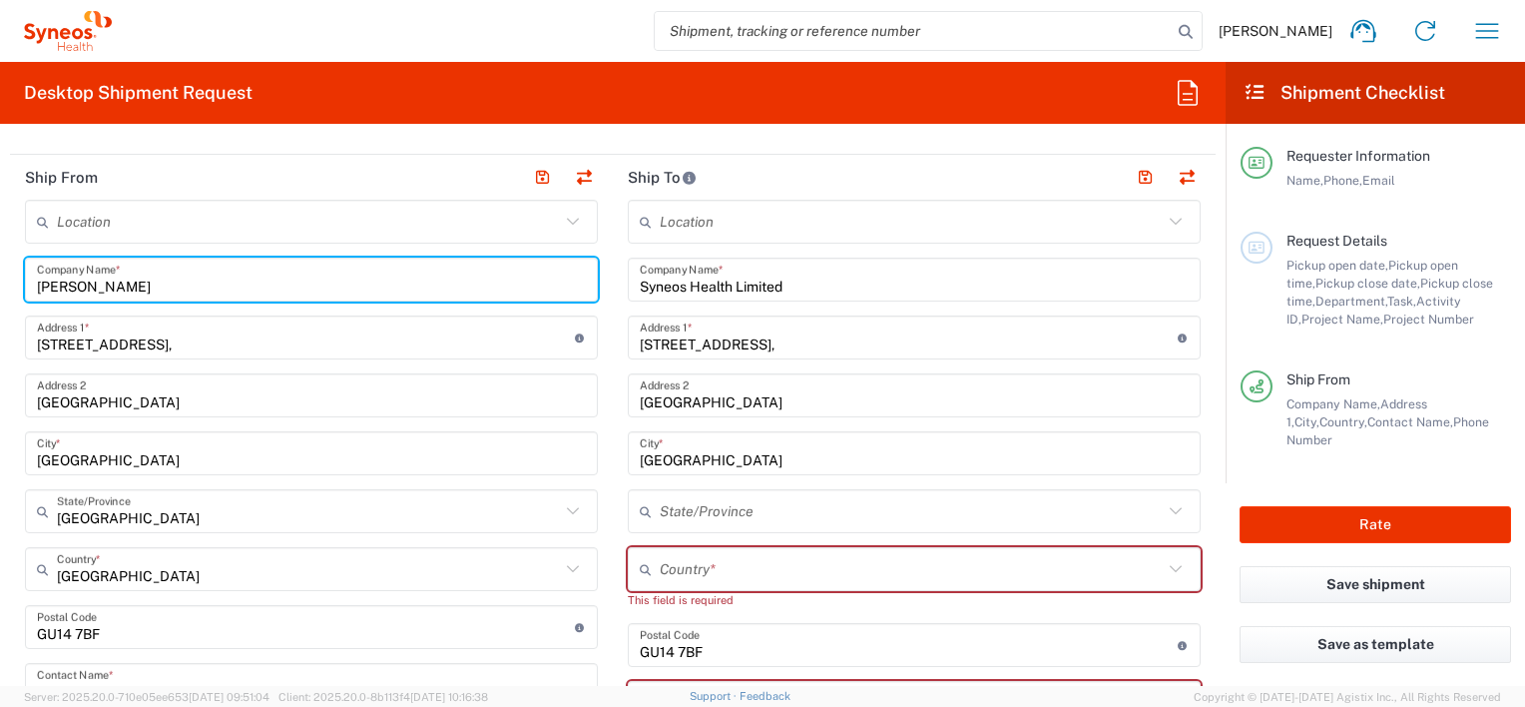
type input "Gareth Powell"
click at [481, 338] on input "1 Pinehurst Road," at bounding box center [306, 337] width 538 height 35
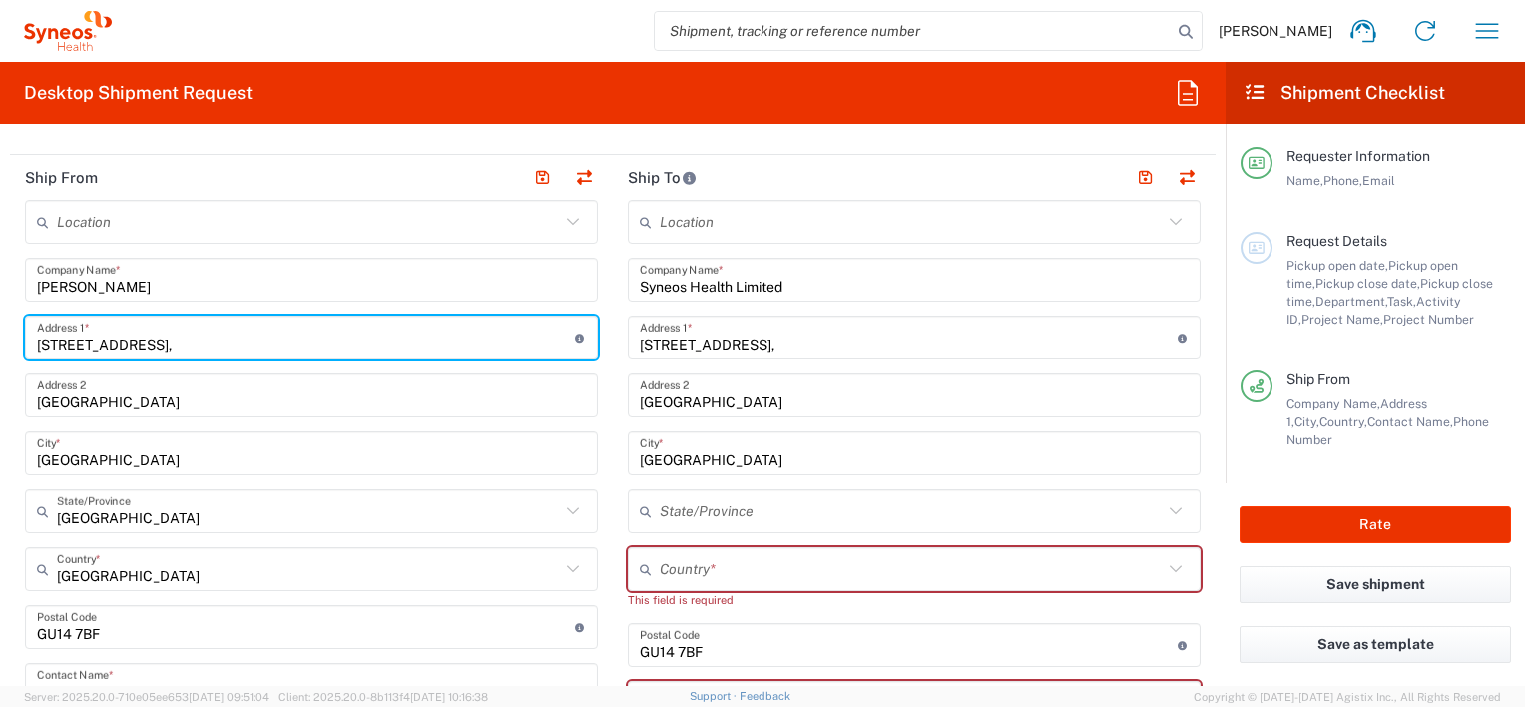
click at [481, 338] on input "1 Pinehurst Road," at bounding box center [306, 337] width 538 height 35
type input "54 Lancastre Avenue"
type input "Gareth.E.Powell@gmail.com"
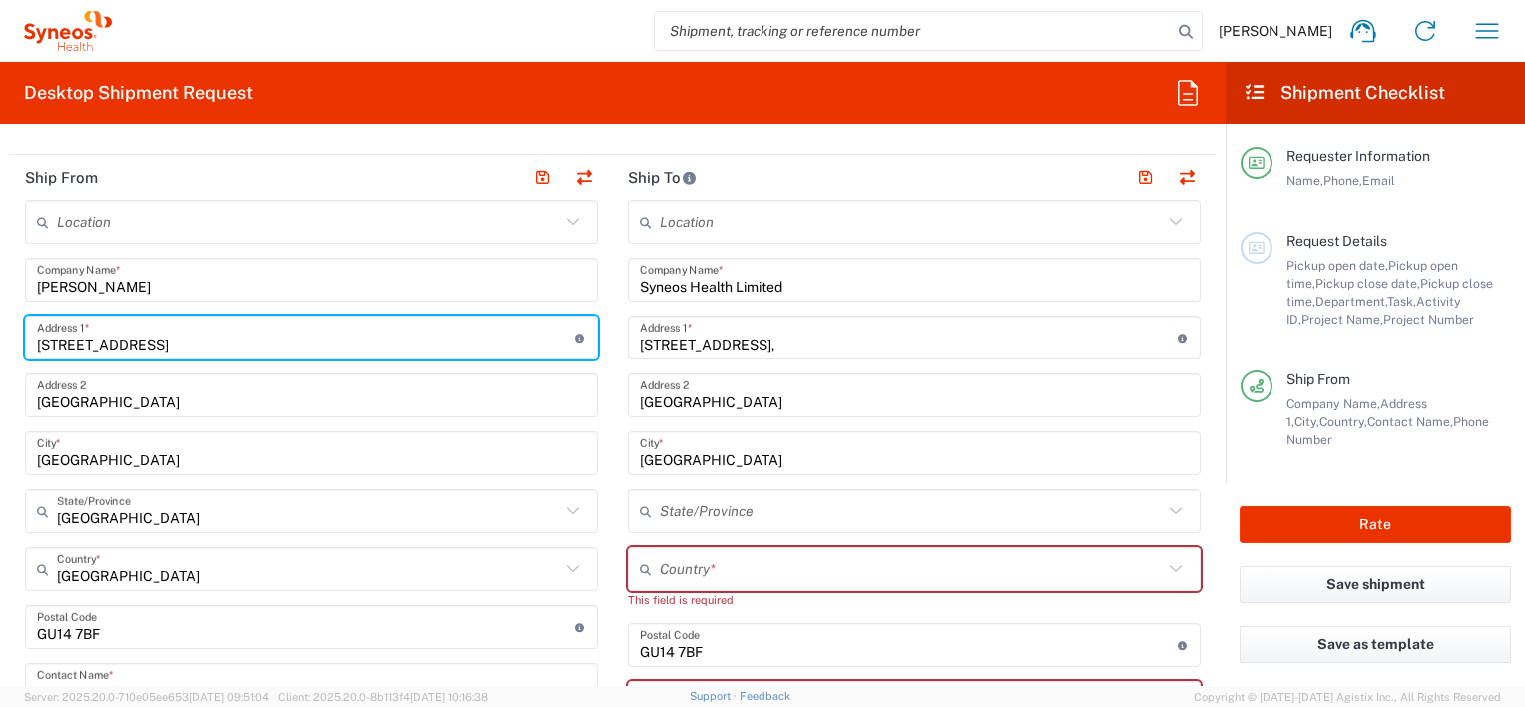
type input "West Yorkshire"
type input "United Kingdom"
type input "Hannah Wynne"
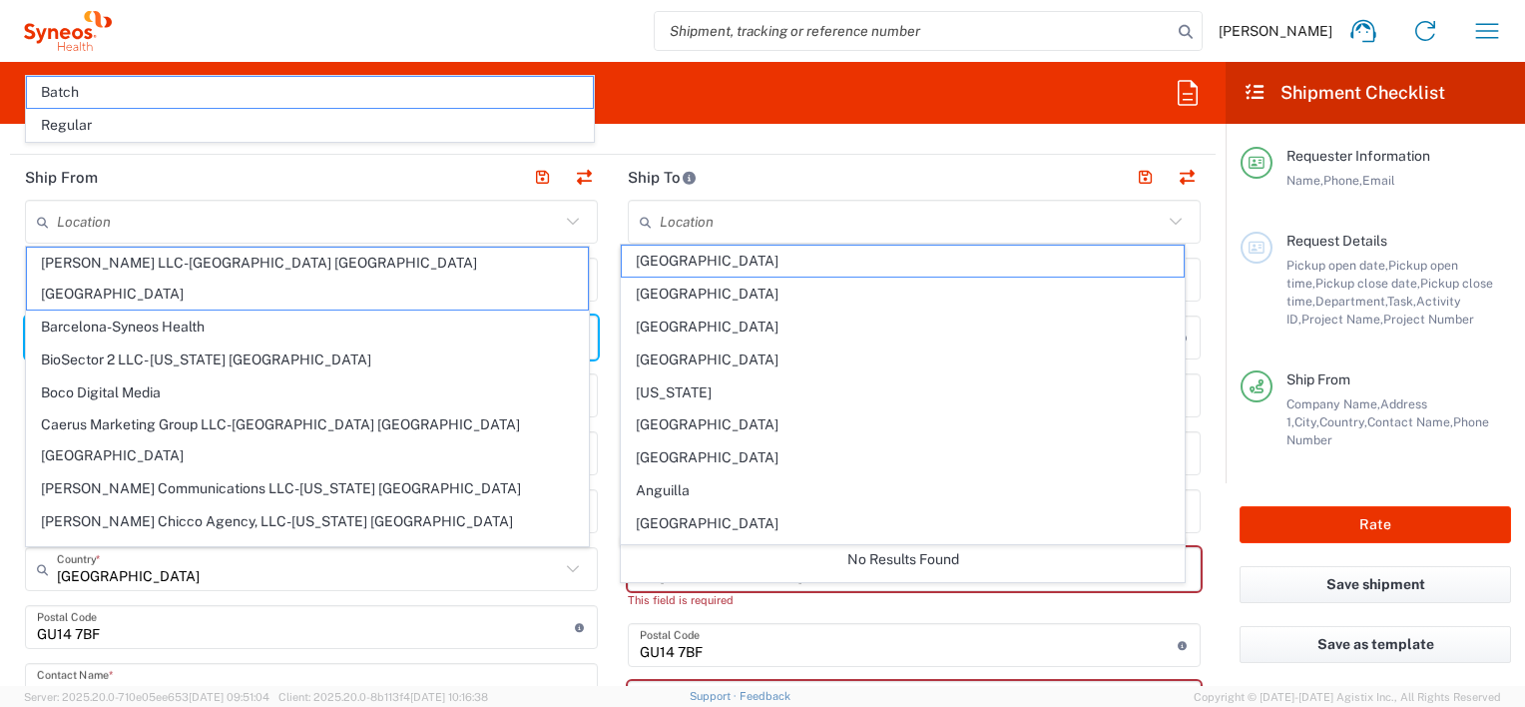
click at [294, 200] on div "Location" at bounding box center [311, 222] width 573 height 44
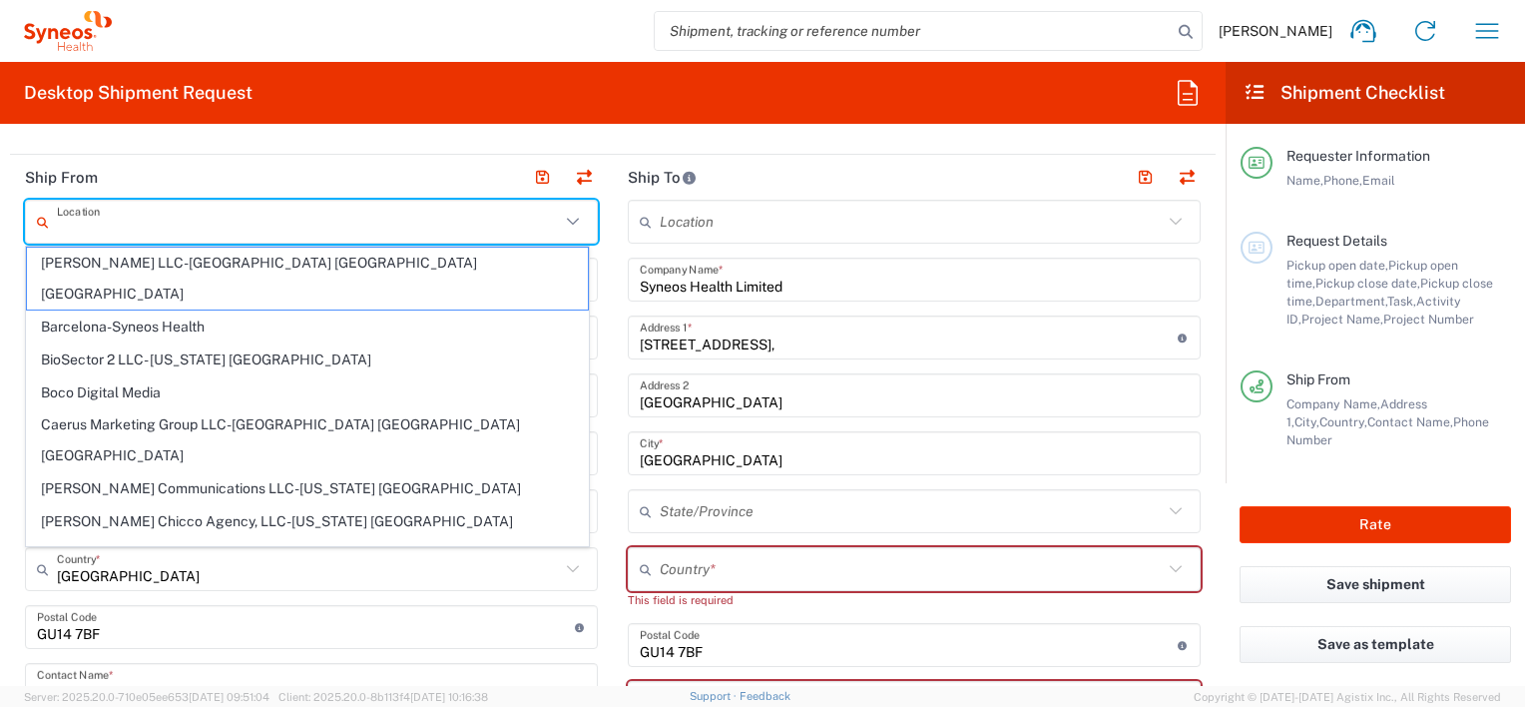
click at [277, 225] on input "text" at bounding box center [308, 222] width 503 height 35
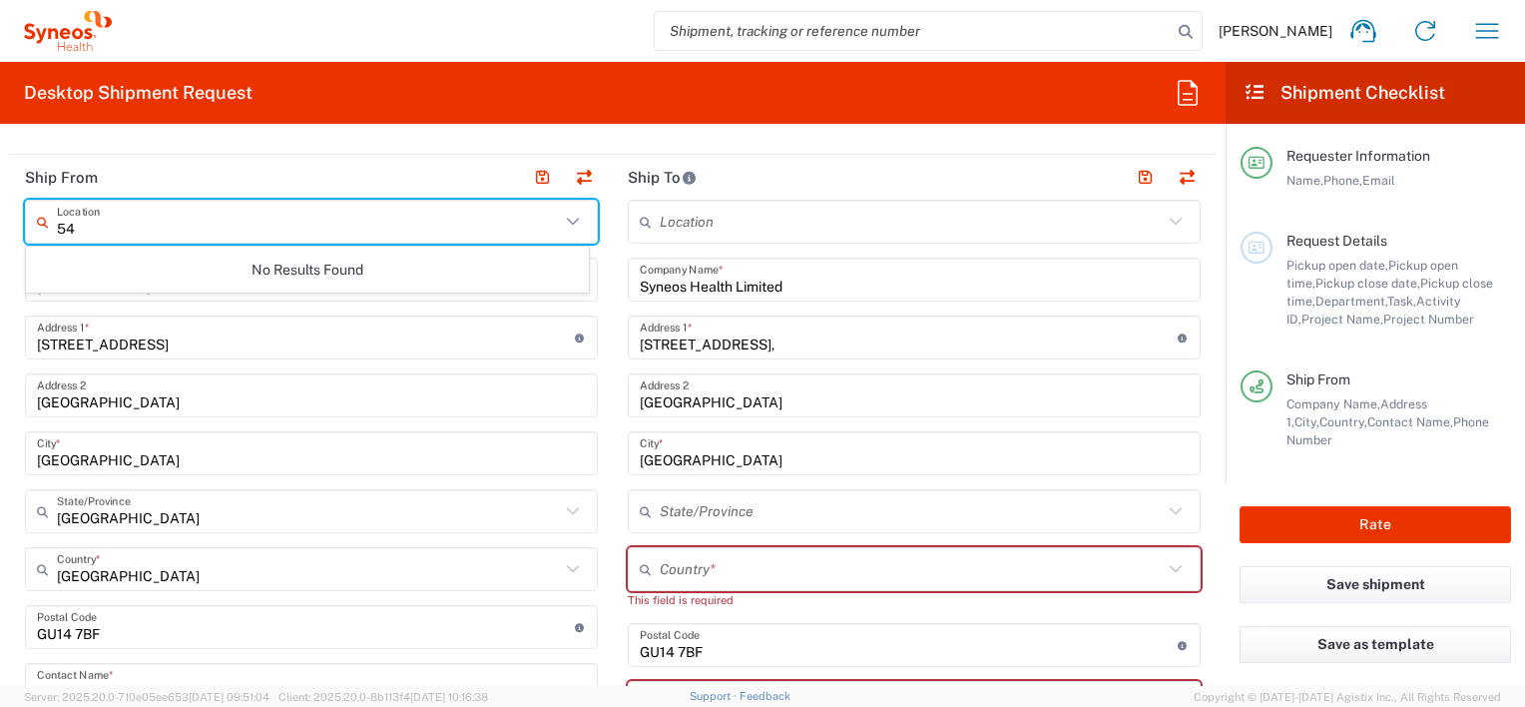
type input "5"
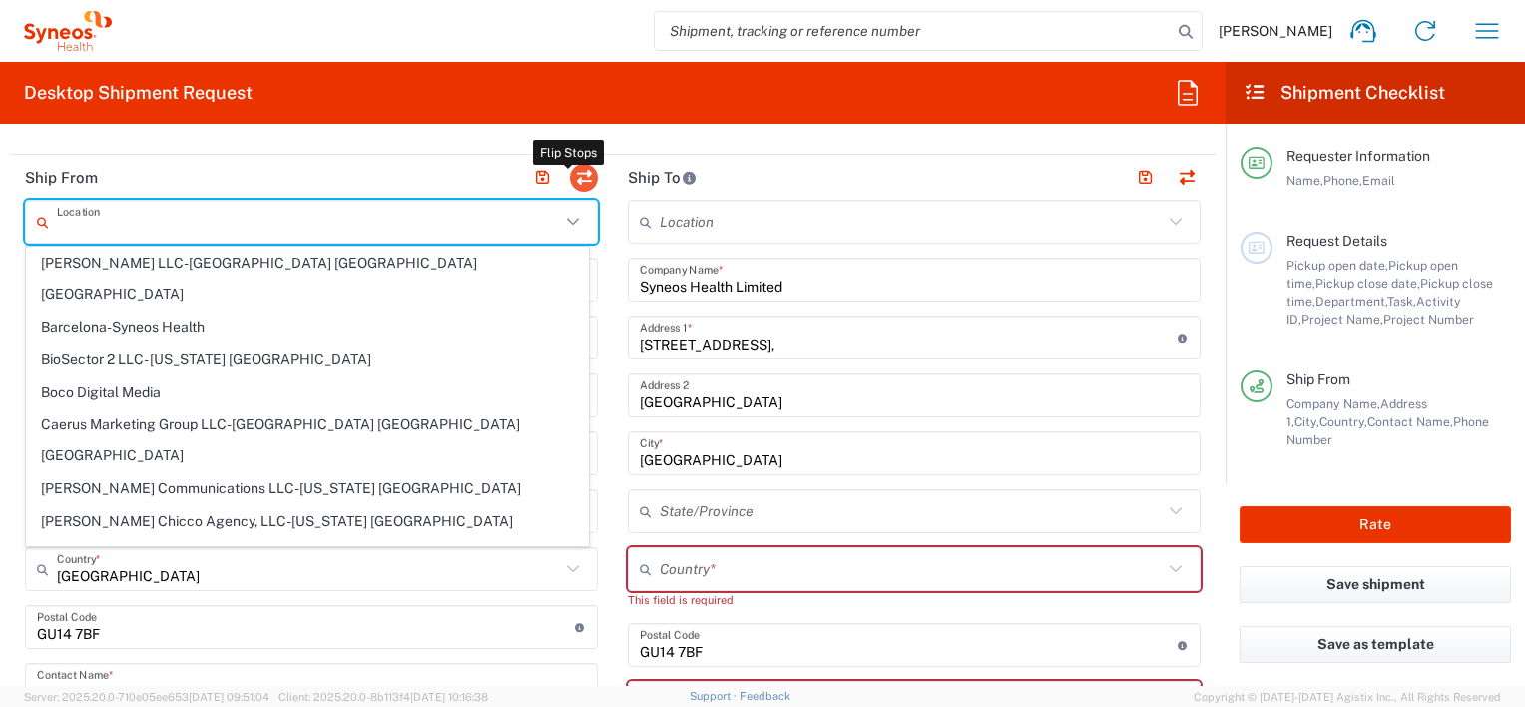
click at [576, 170] on button "button" at bounding box center [584, 178] width 28 height 28
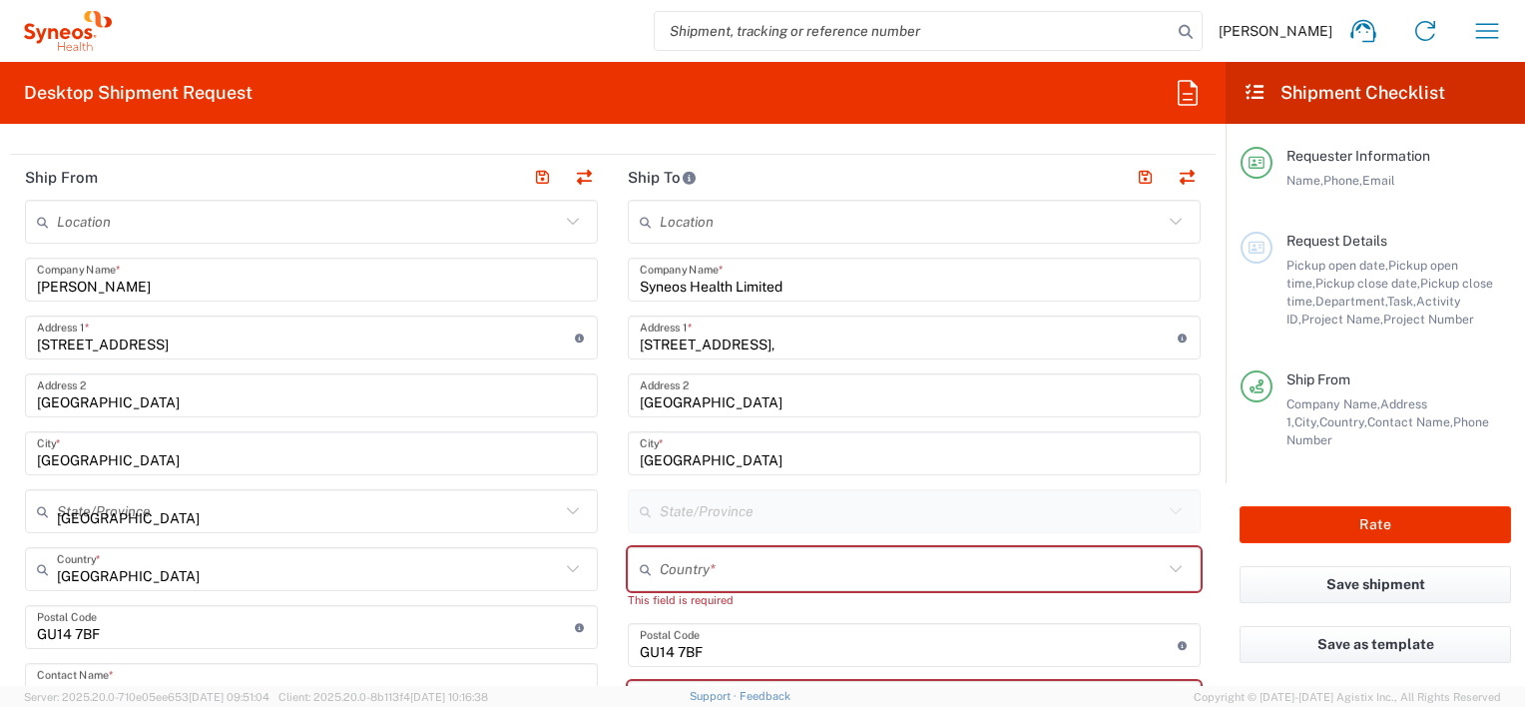
type input "Gareth Powell"
type input "54 Lancastre Avenue"
type input "United Kingdom"
type input "Gareth Powell"
type input "07847245870"
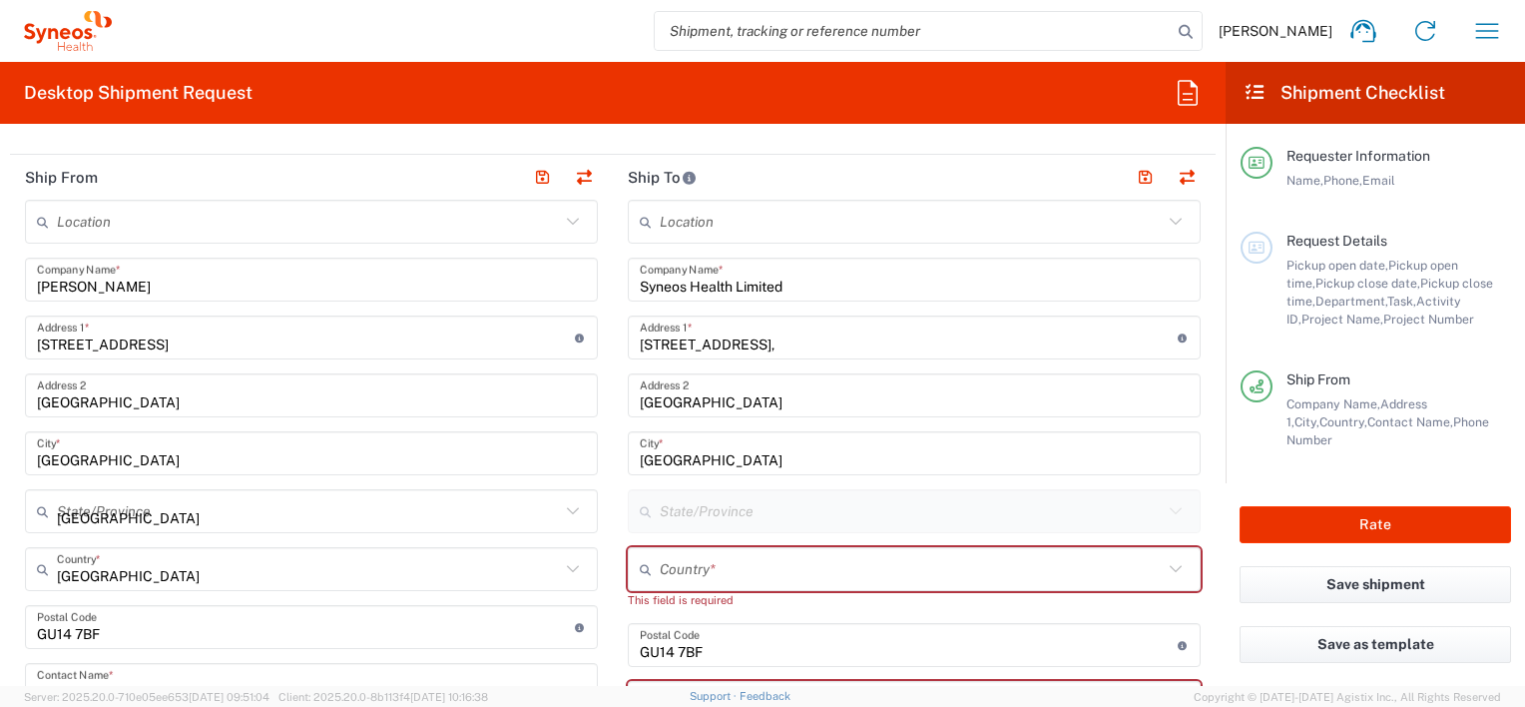
type input "gareth.powell@syneoshealth.com"
type input "Syneos Health Limited"
type input "1 Pinehurst Road,"
type input "01276481096"
type input "ross.farr@syneoshealth.com"
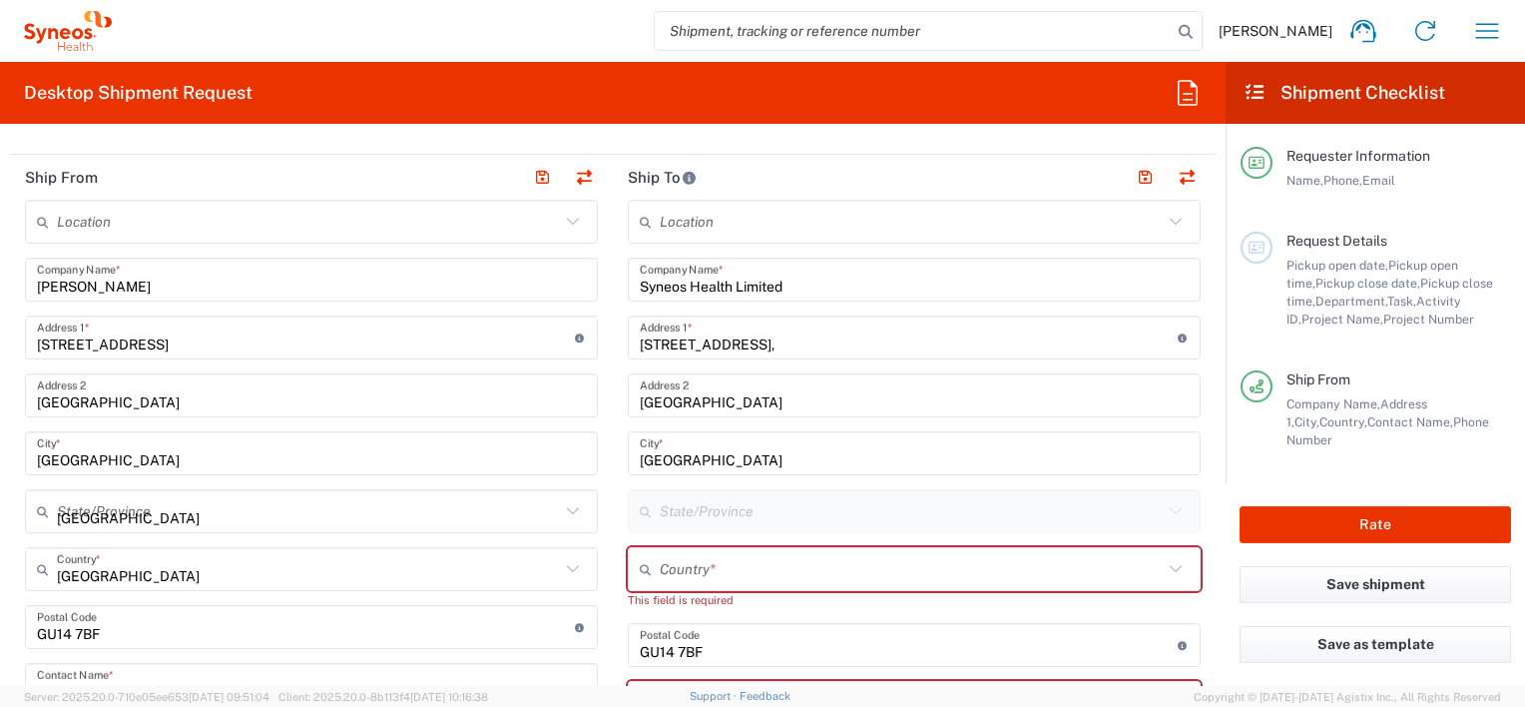
type input "VAT"
type input "GB806650142"
type input "EORI"
type input "England"
click at [254, 389] on input "Farnborough Business Park" at bounding box center [311, 395] width 549 height 35
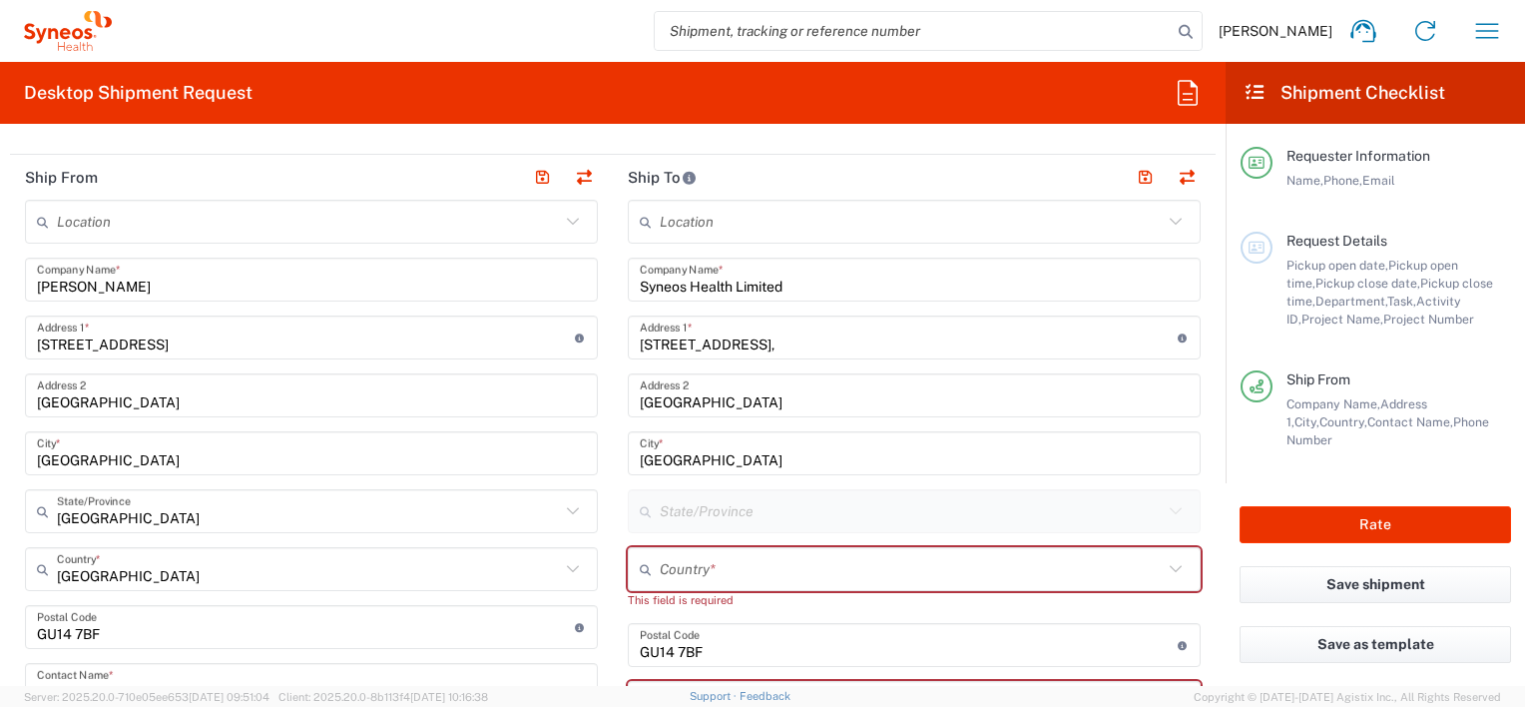
click at [254, 389] on input "Farnborough Business Park" at bounding box center [311, 395] width 549 height 35
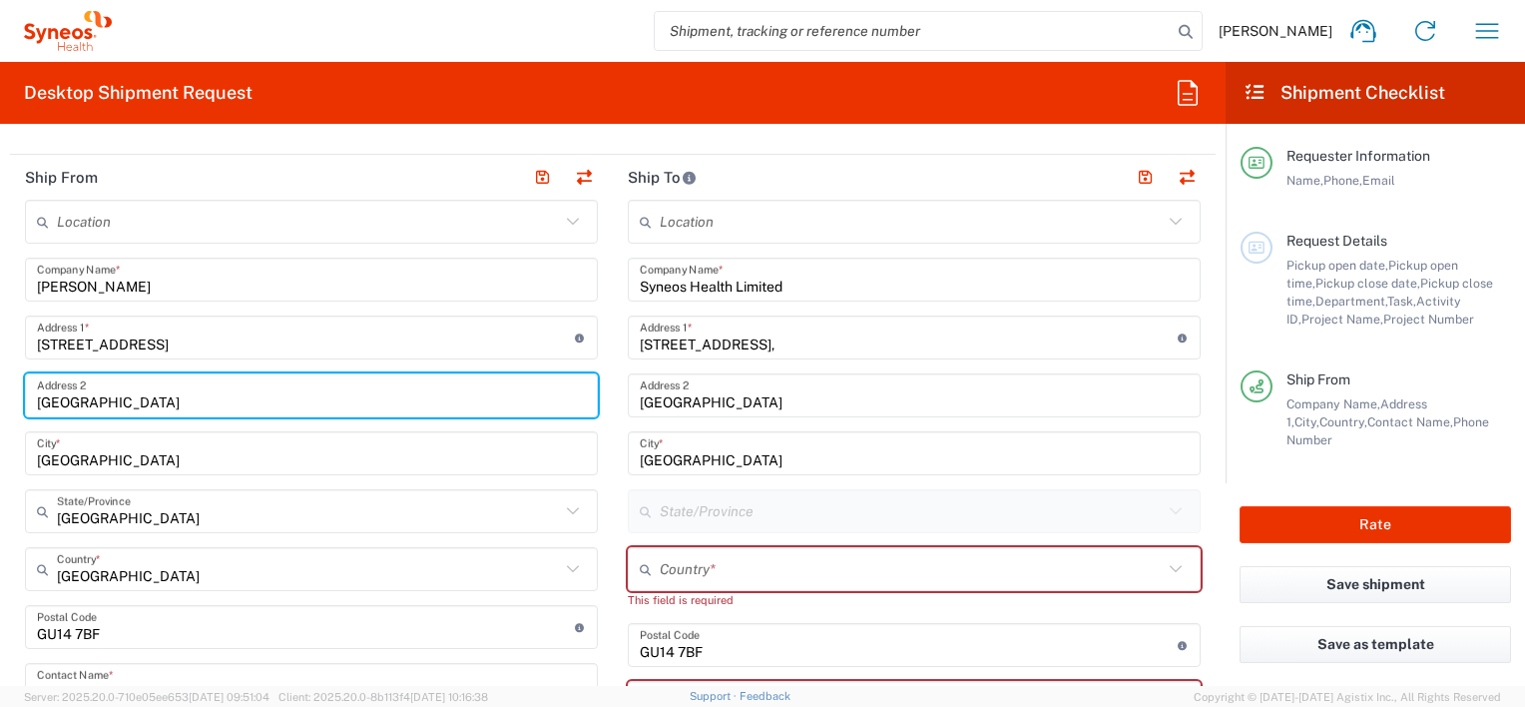
click at [254, 389] on input "Farnborough Business Park" at bounding box center [311, 395] width 549 height 35
click at [194, 451] on input "Hampshire" at bounding box center [311, 453] width 549 height 35
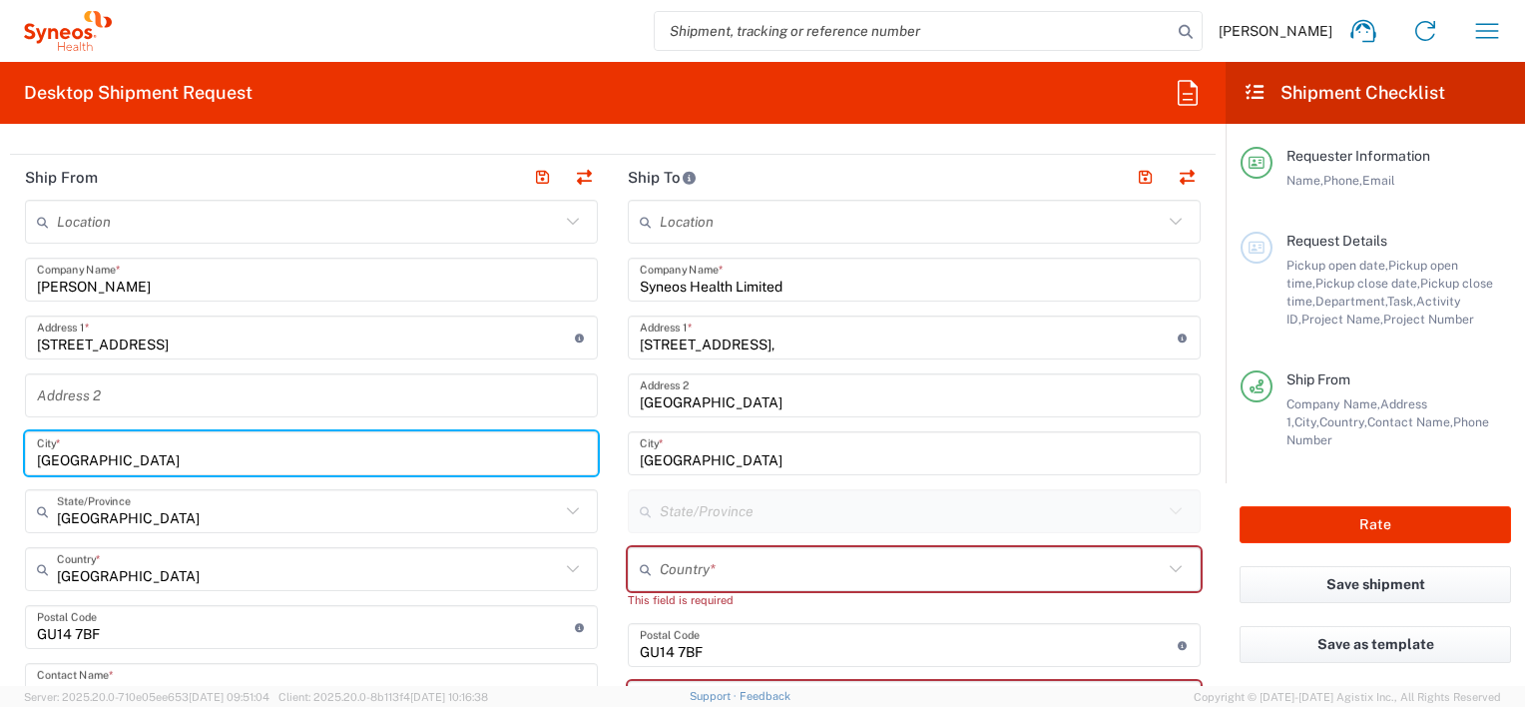
click at [194, 451] on input "Hampshire" at bounding box center [311, 453] width 549 height 35
type input "Leeds"
click at [795, 556] on input "text" at bounding box center [911, 569] width 503 height 35
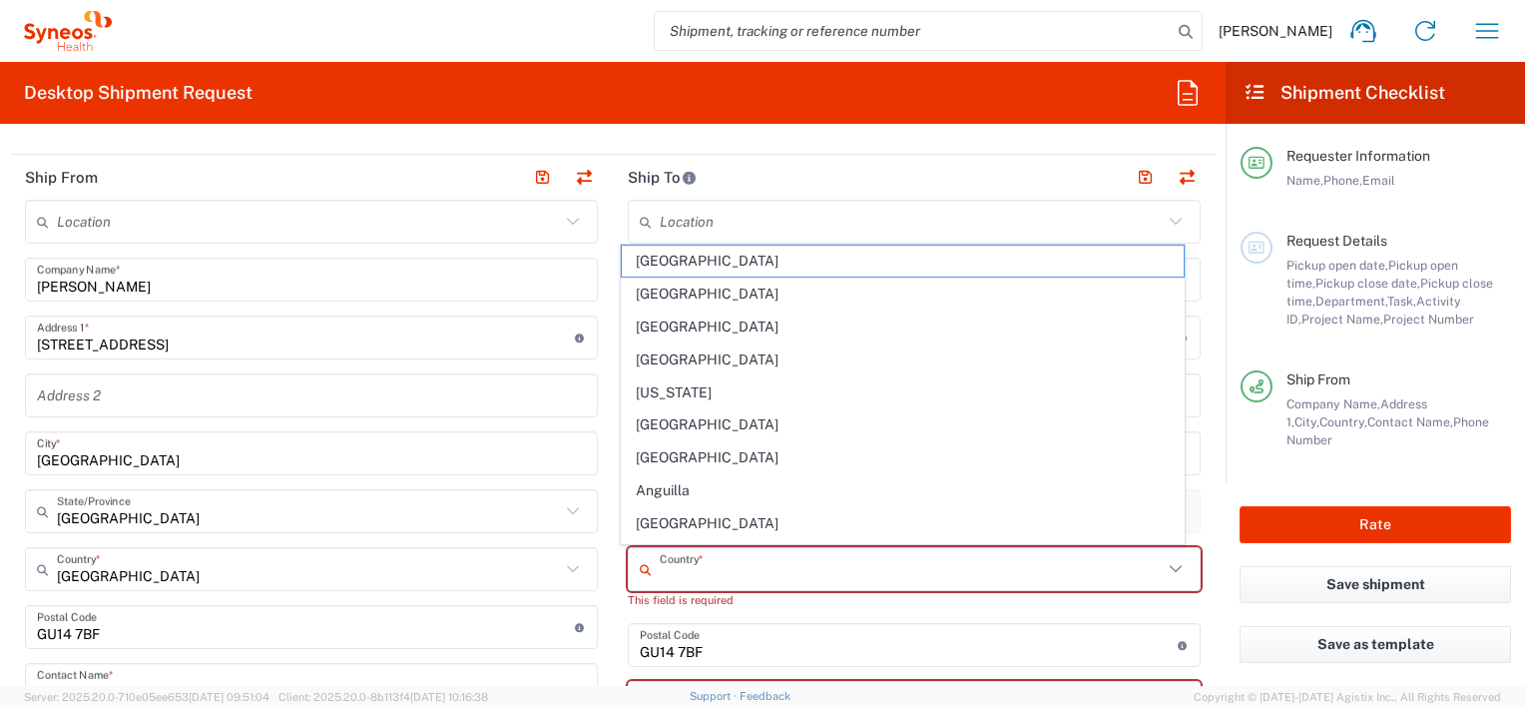
type input "United Kingdom"
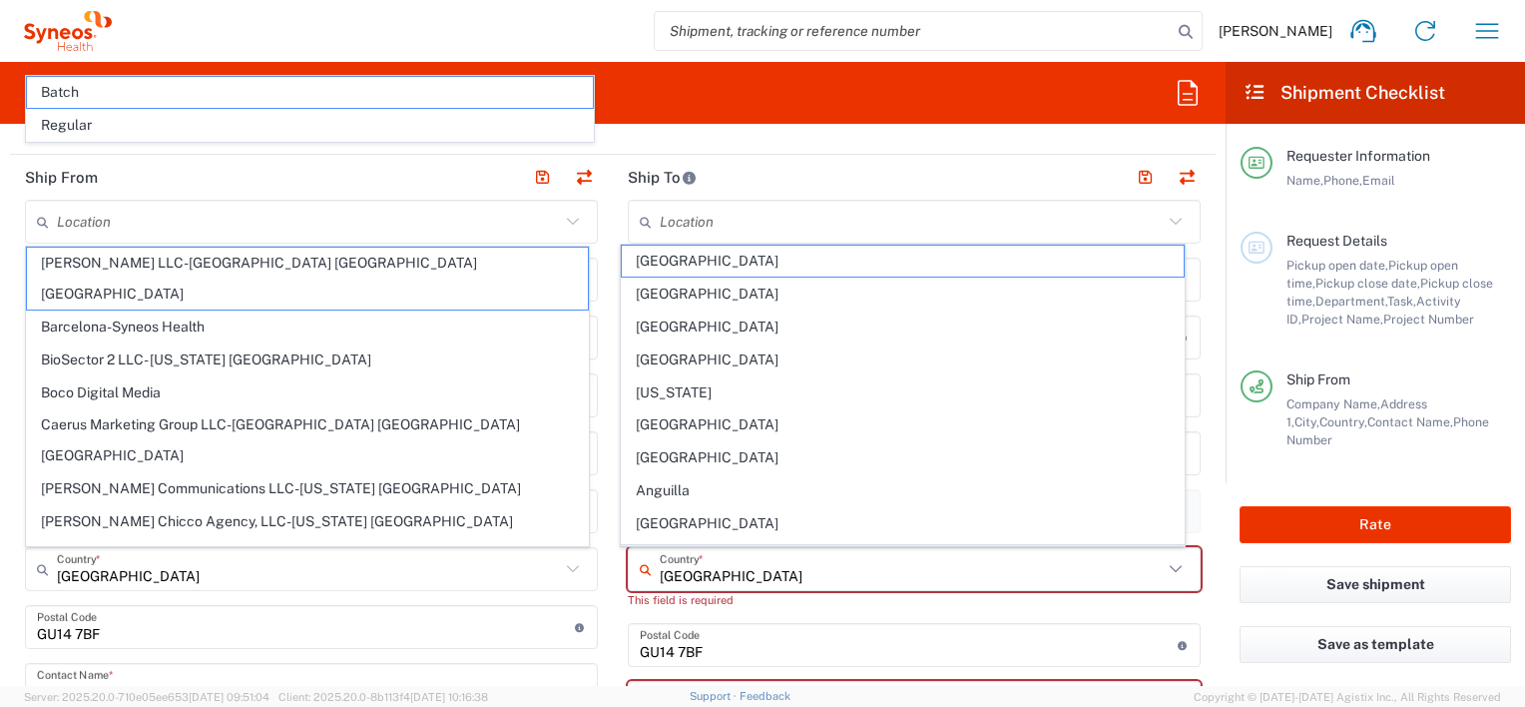
click at [233, 631] on input "undefined" at bounding box center [306, 627] width 538 height 35
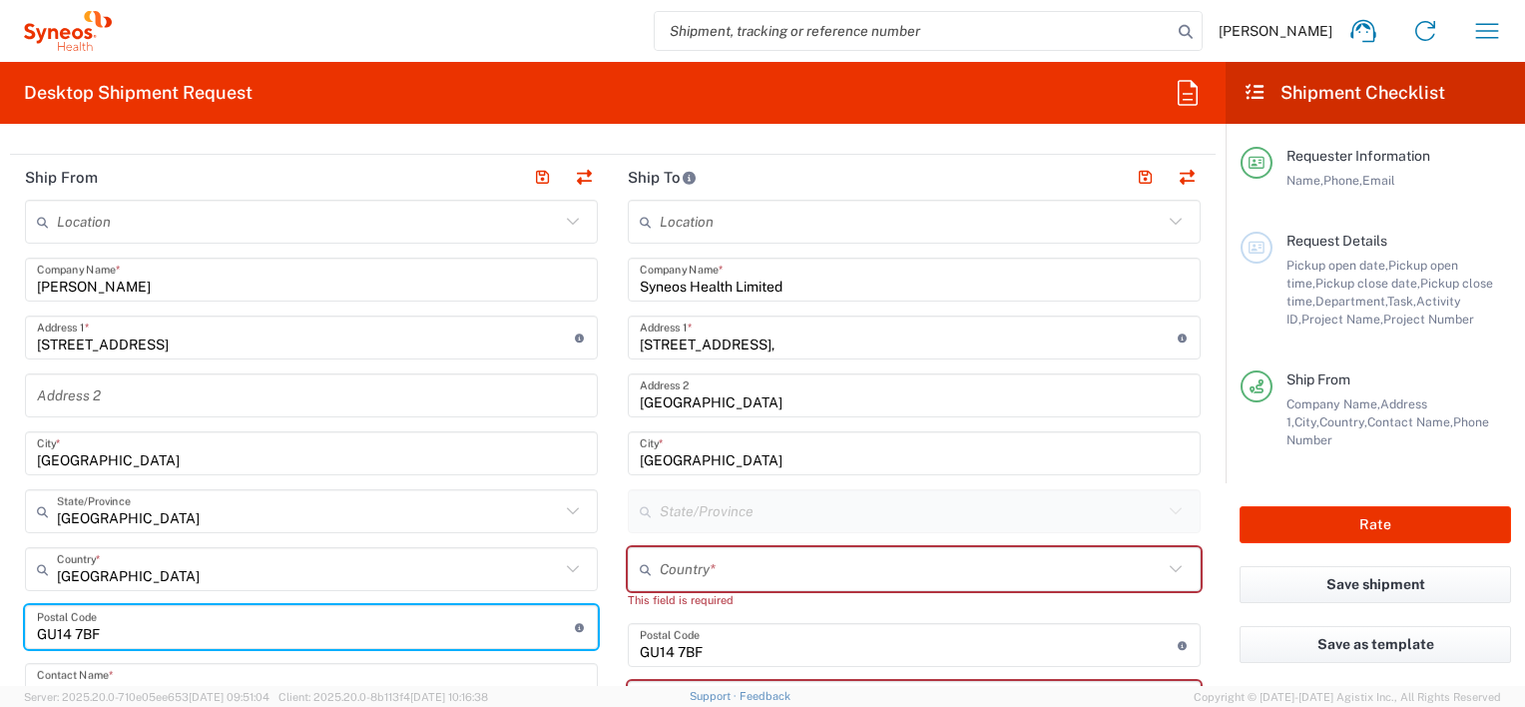
click at [233, 631] on input "undefined" at bounding box center [306, 627] width 538 height 35
type input "G"
type input "LS5 3EA"
click at [690, 648] on input "undefined" at bounding box center [909, 645] width 538 height 35
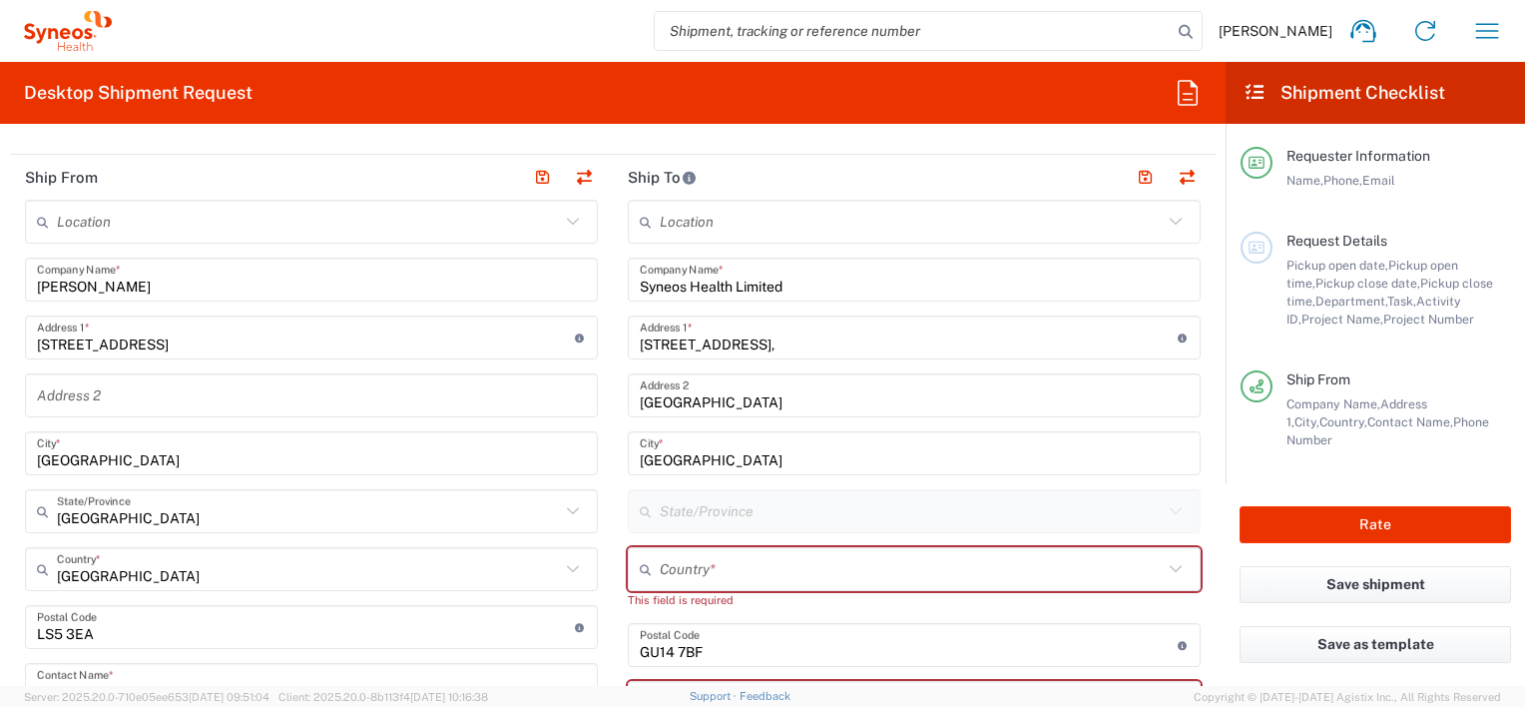
click at [650, 575] on icon at bounding box center [650, 569] width 20 height 32
click at [675, 494] on span "United Kingdom" at bounding box center [902, 495] width 561 height 31
type input "United Kingdom"
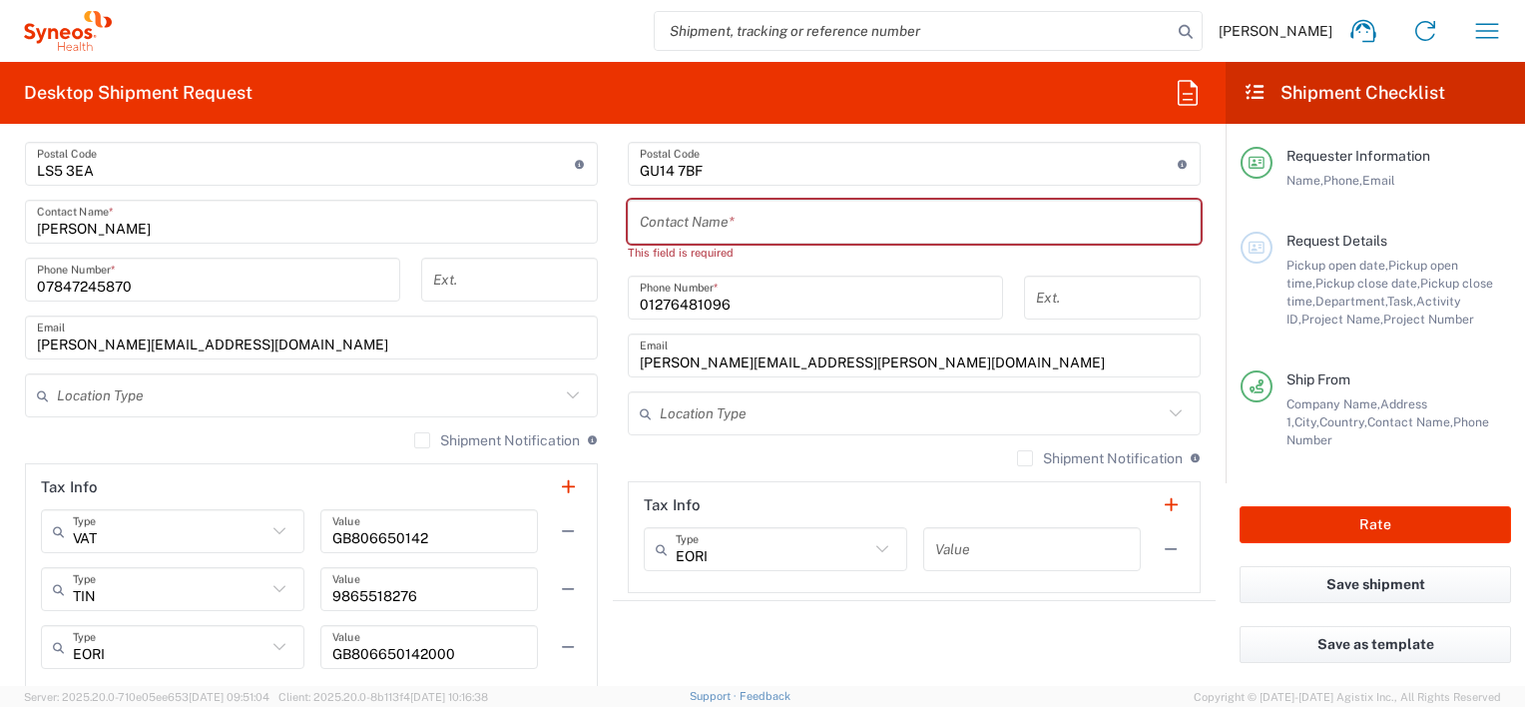
scroll to position [1264, 0]
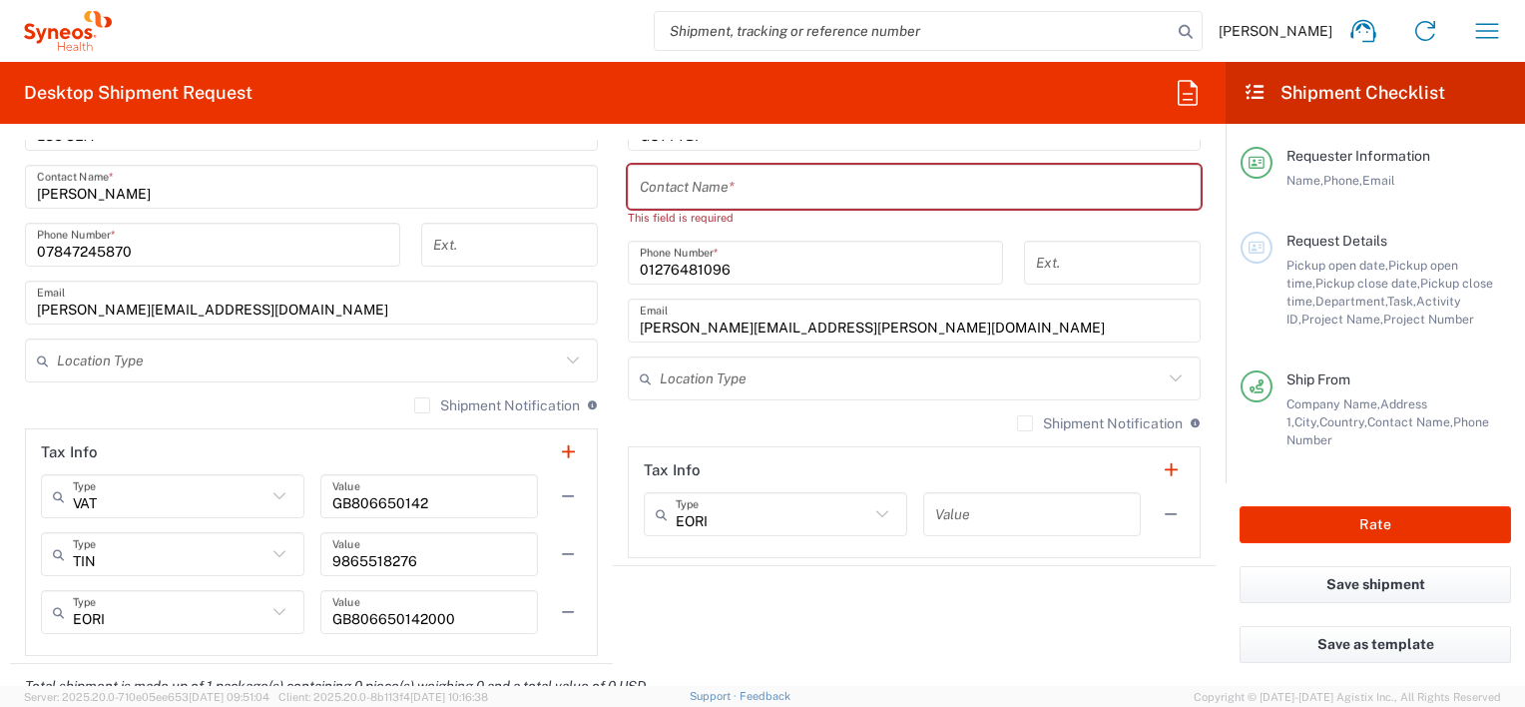
click at [1163, 371] on icon at bounding box center [1176, 378] width 26 height 26
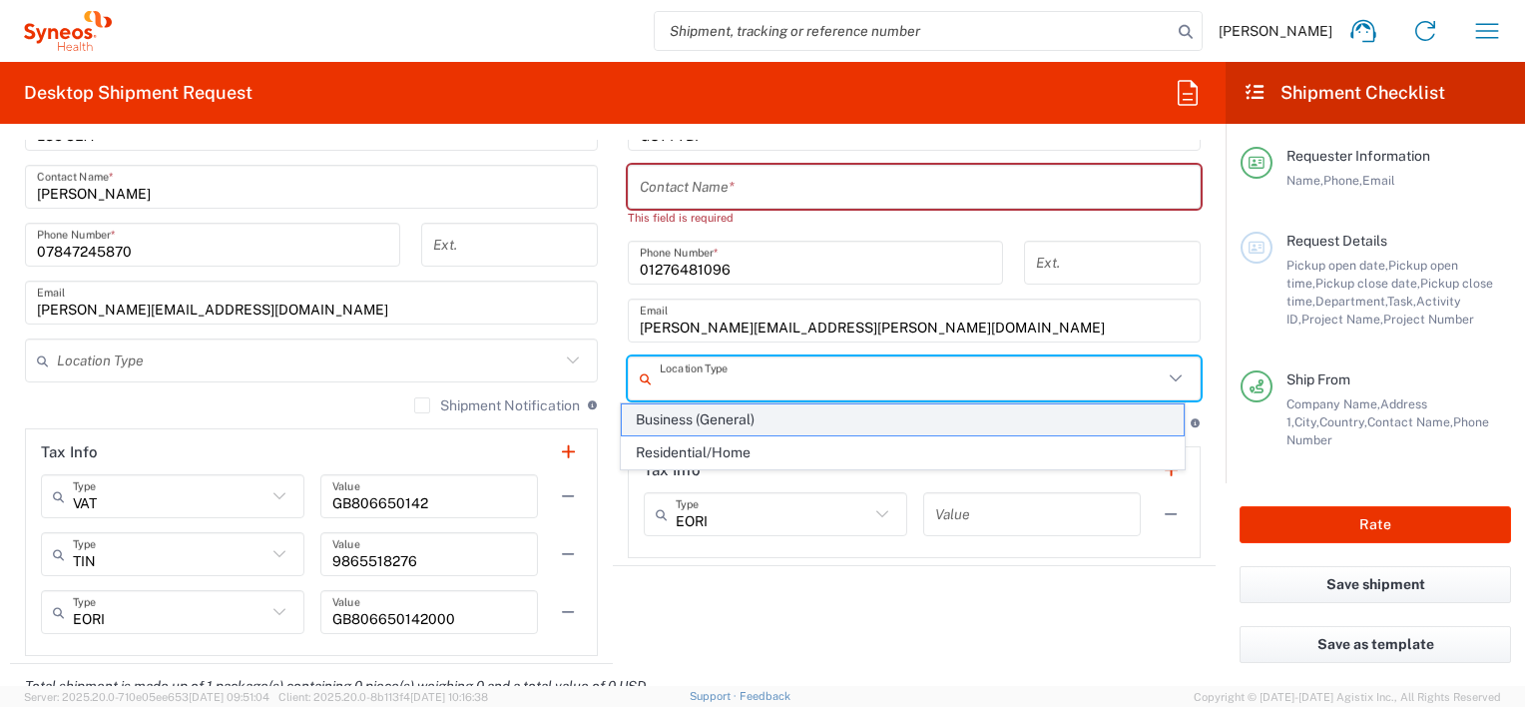
click at [1090, 422] on span "Business (General)" at bounding box center [902, 419] width 561 height 31
type input "Business (General)"
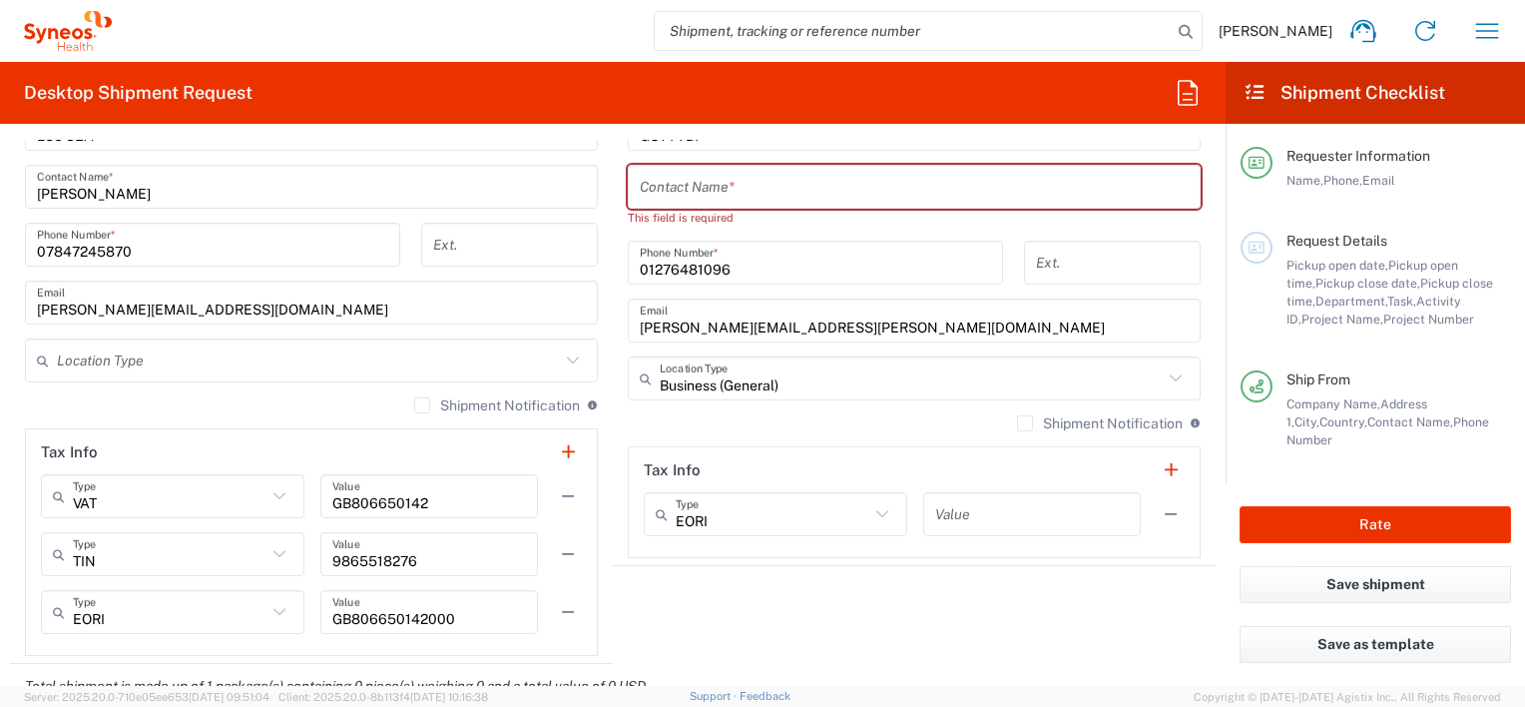
click at [475, 355] on input "text" at bounding box center [308, 360] width 503 height 35
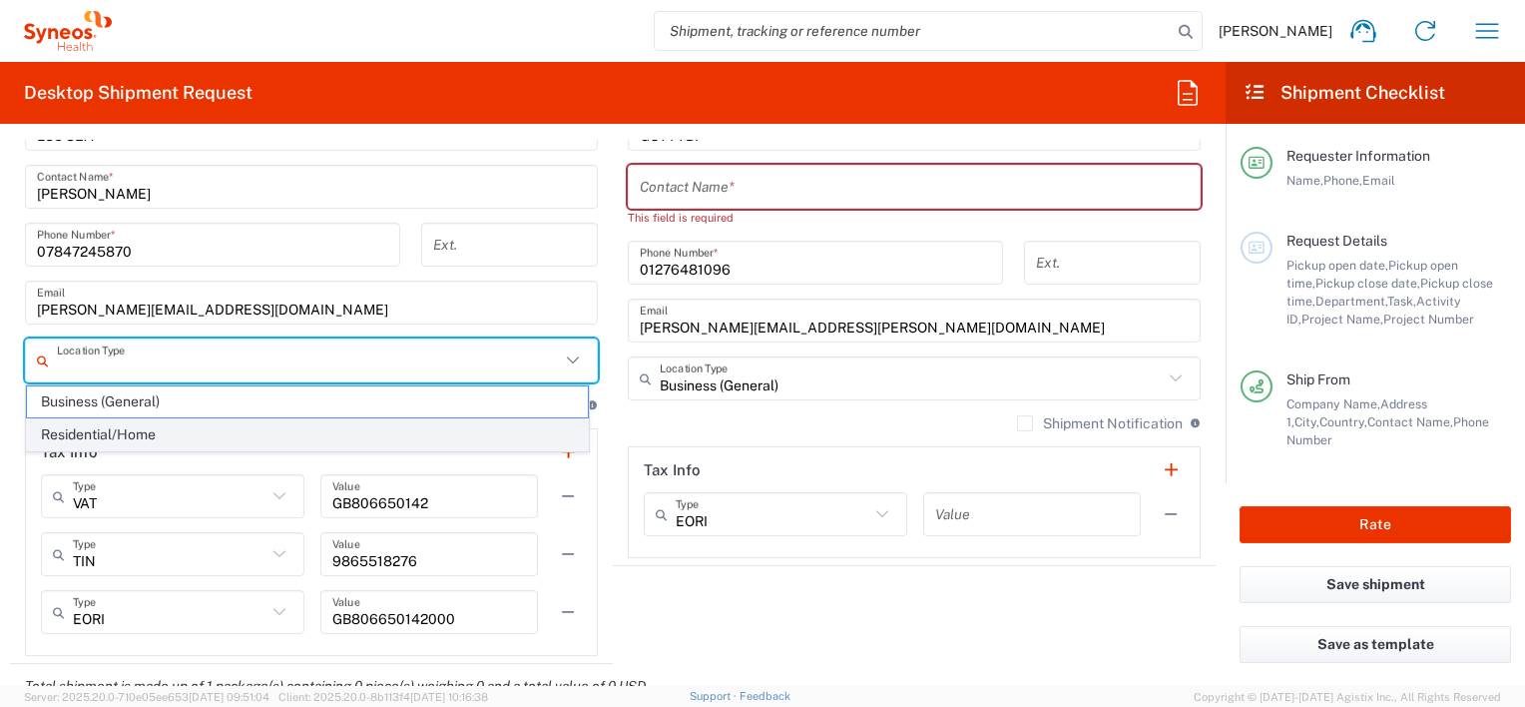
click at [456, 429] on span "Residential/Home" at bounding box center [307, 434] width 561 height 31
type input "Residential/Home"
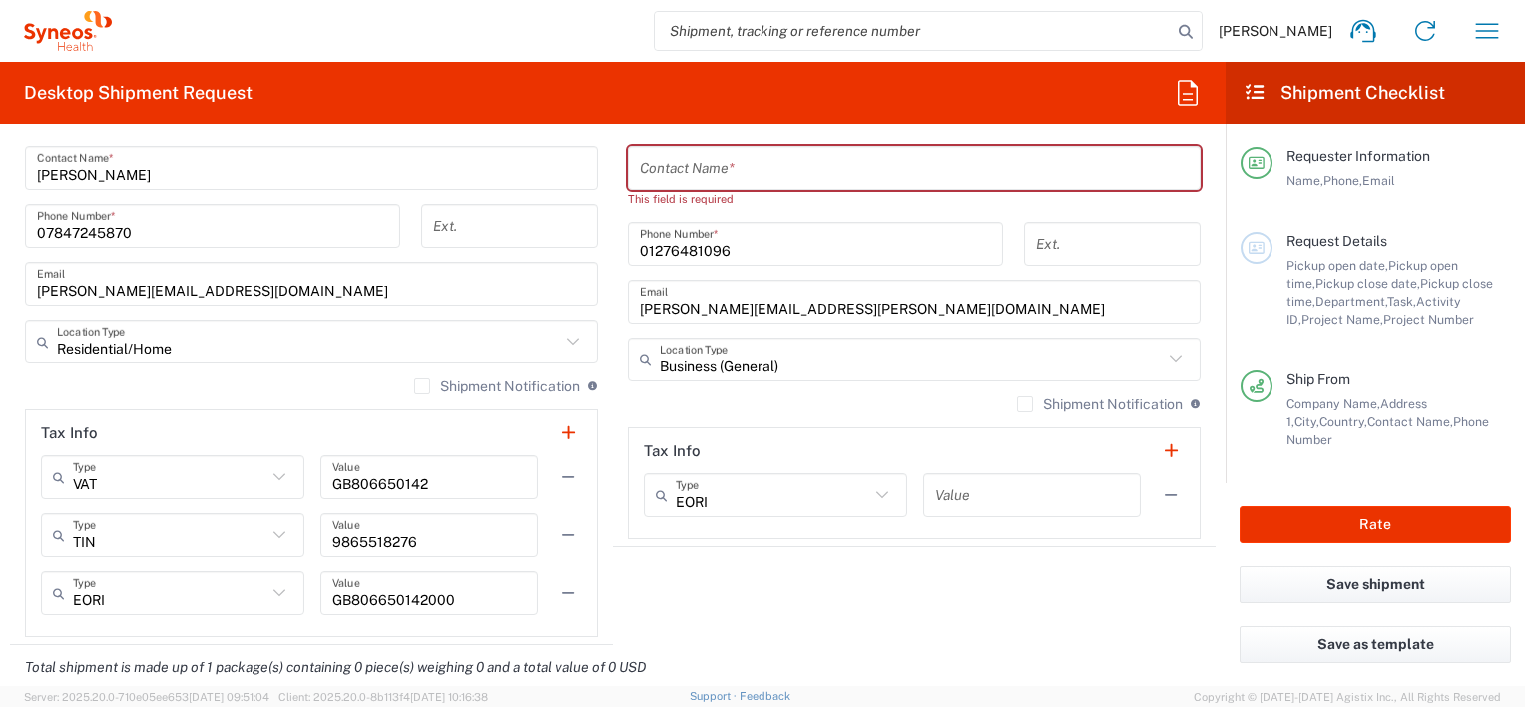
scroll to position [1407, 0]
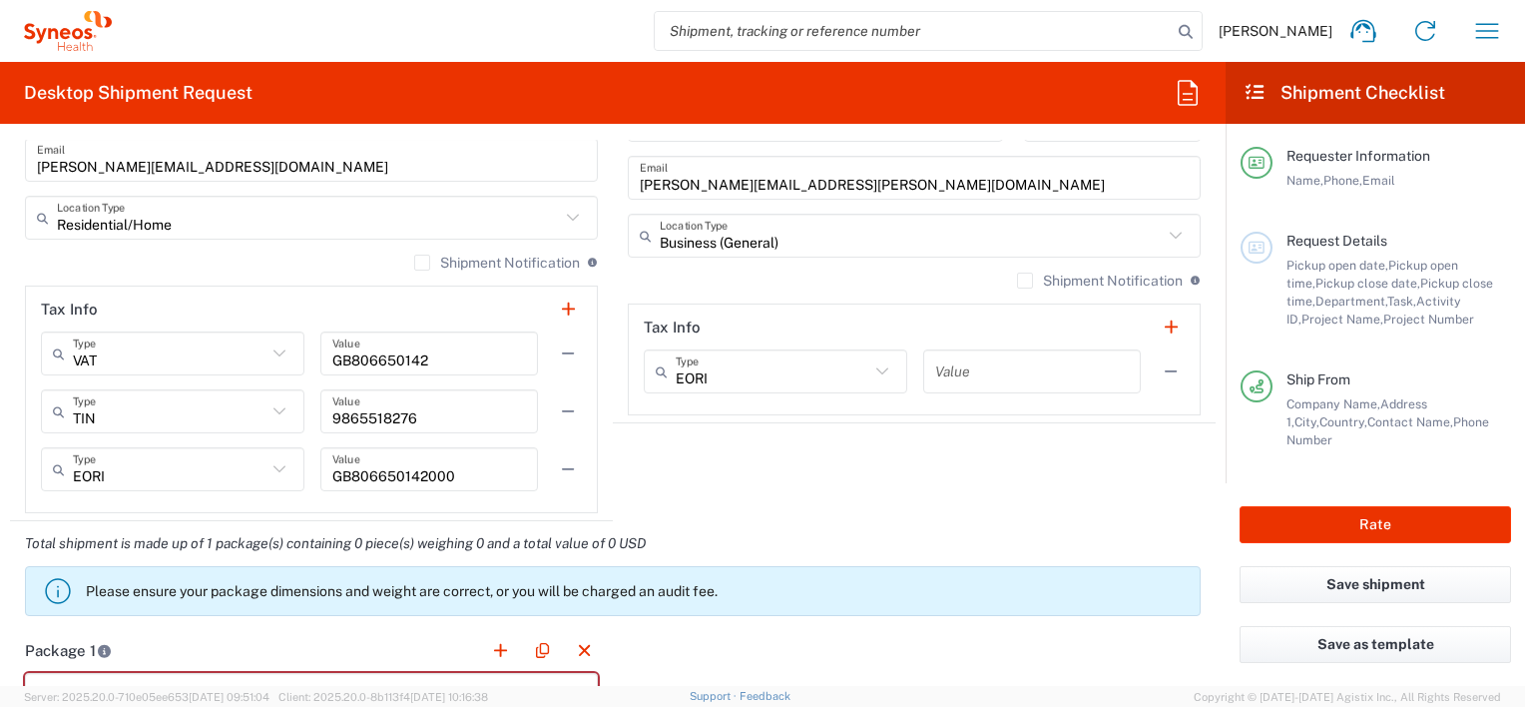
click at [1017, 279] on label "Shipment Notification" at bounding box center [1100, 280] width 166 height 16
click at [1025, 280] on input "Shipment Notification" at bounding box center [1025, 280] width 0 height 0
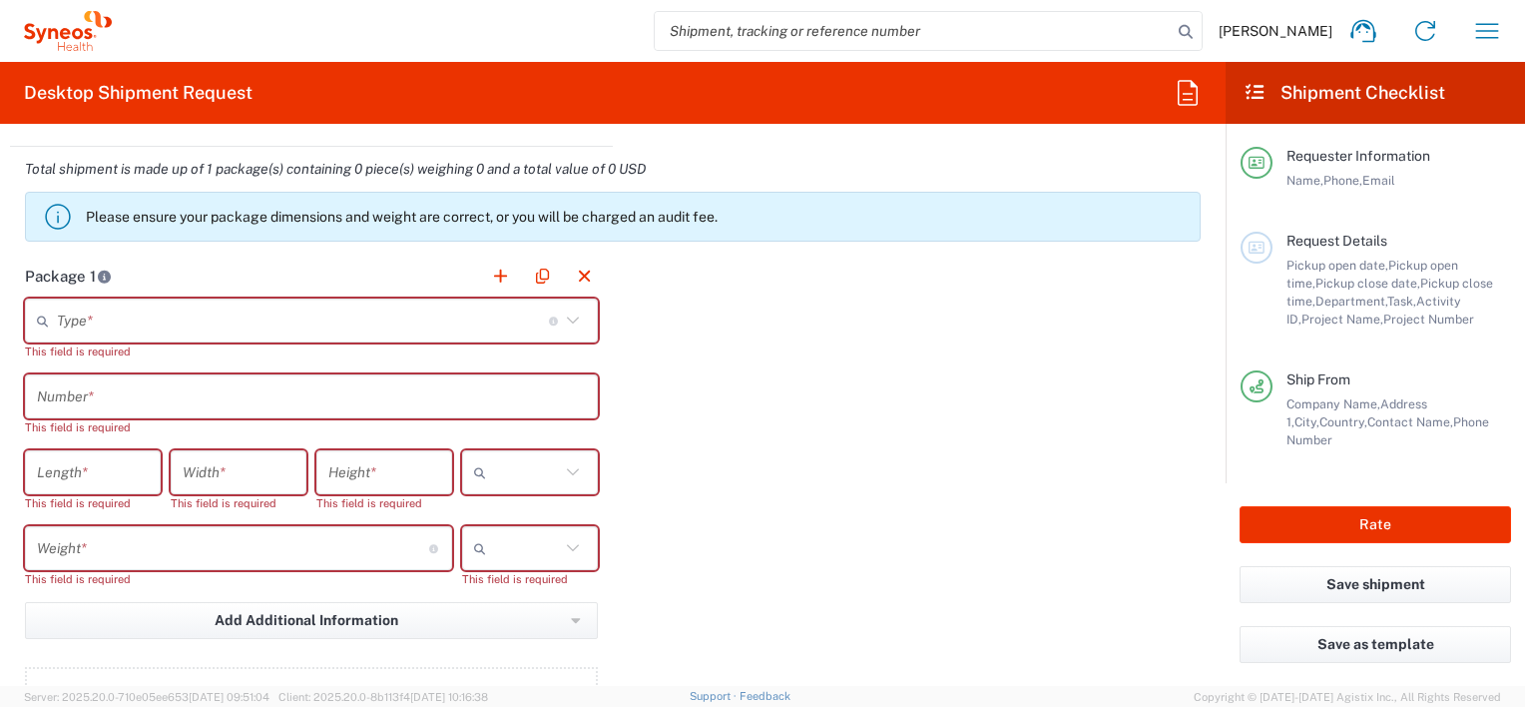
scroll to position [1792, 0]
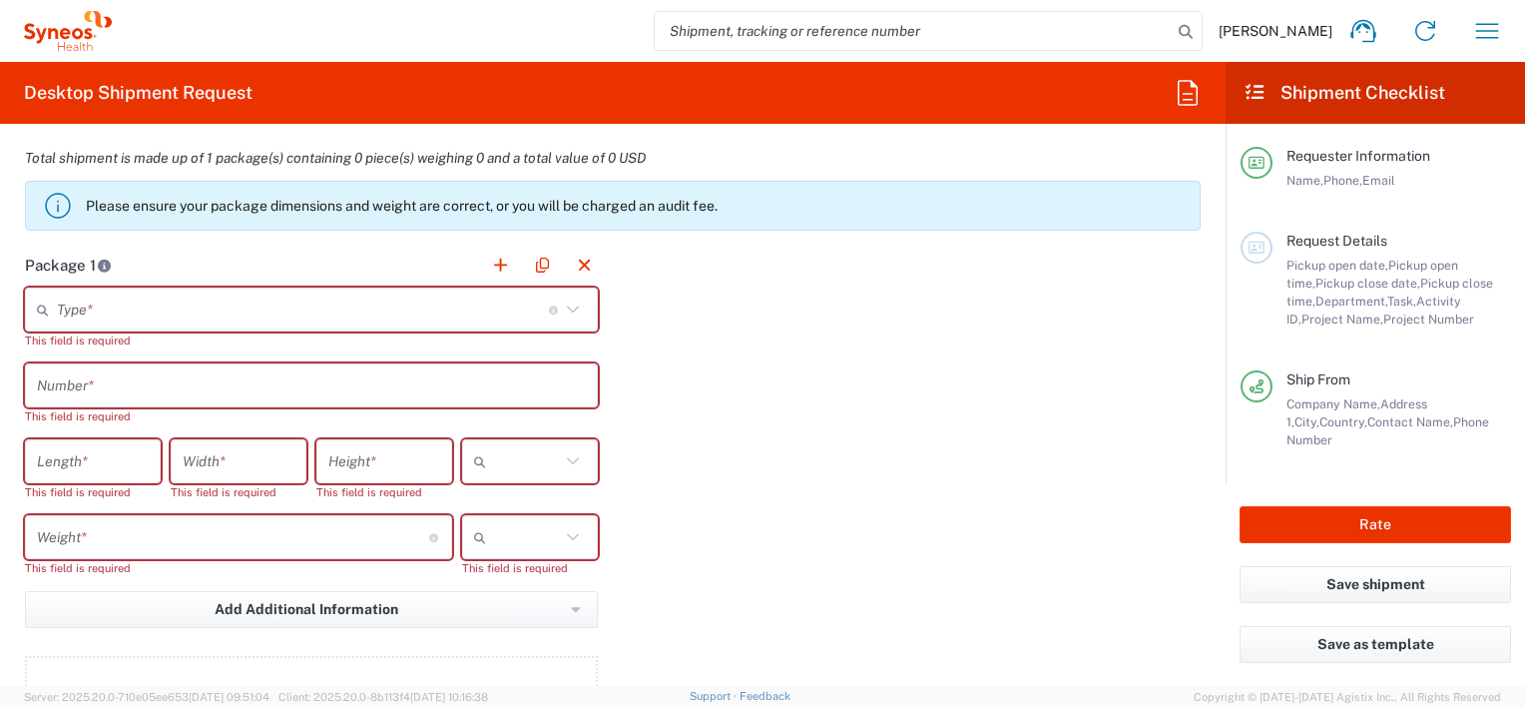
click at [560, 300] on icon at bounding box center [573, 309] width 26 height 26
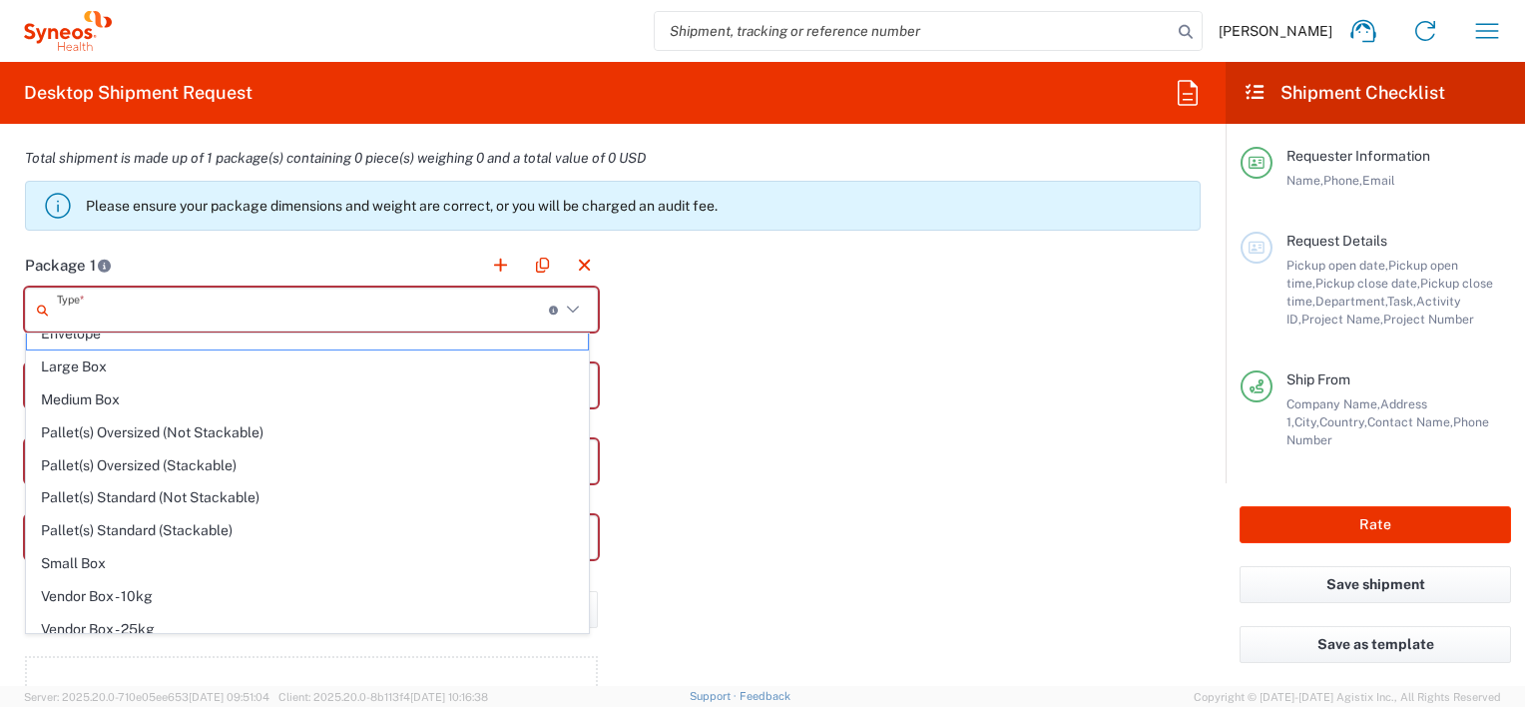
scroll to position [0, 0]
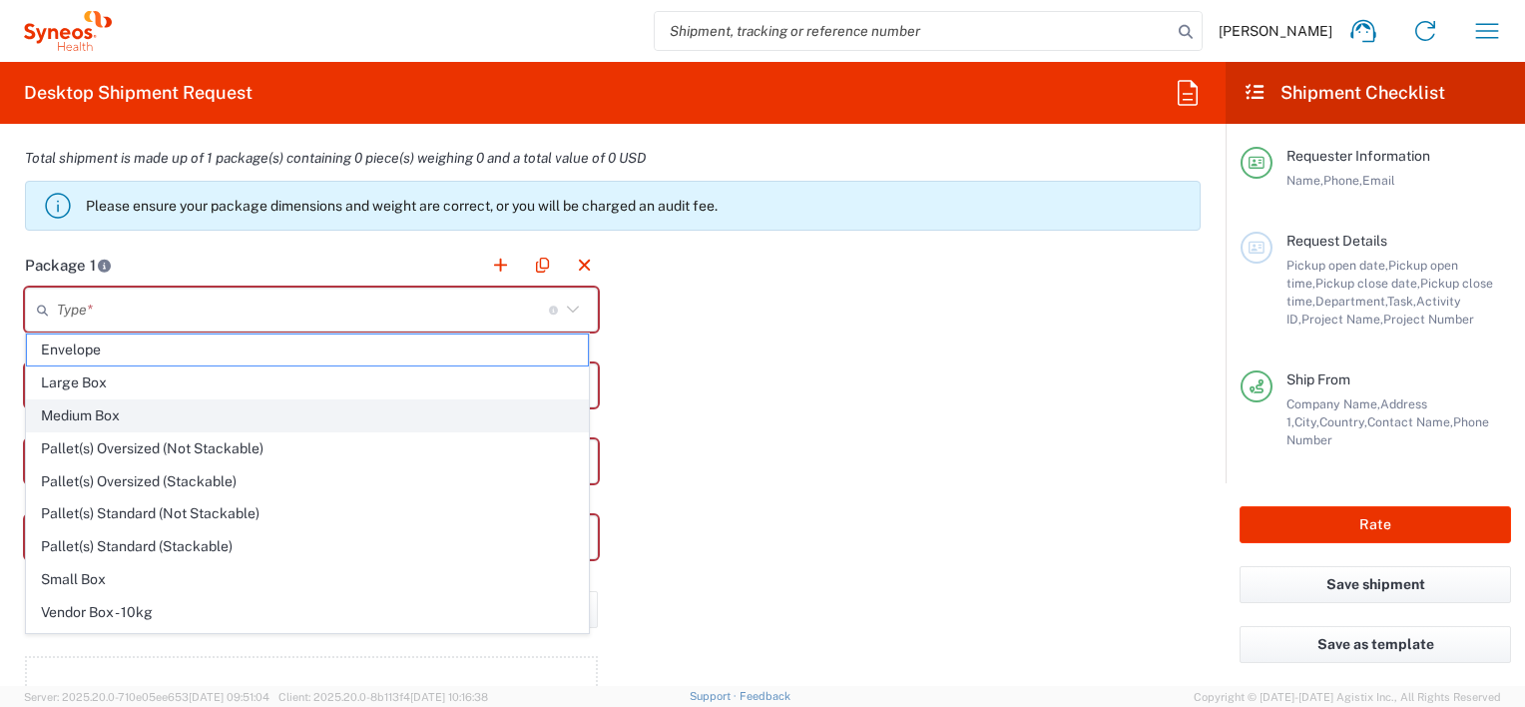
click at [371, 402] on span "Medium Box" at bounding box center [307, 415] width 561 height 31
type input "Medium Box"
type input "13"
type input "11.5"
type input "2.5"
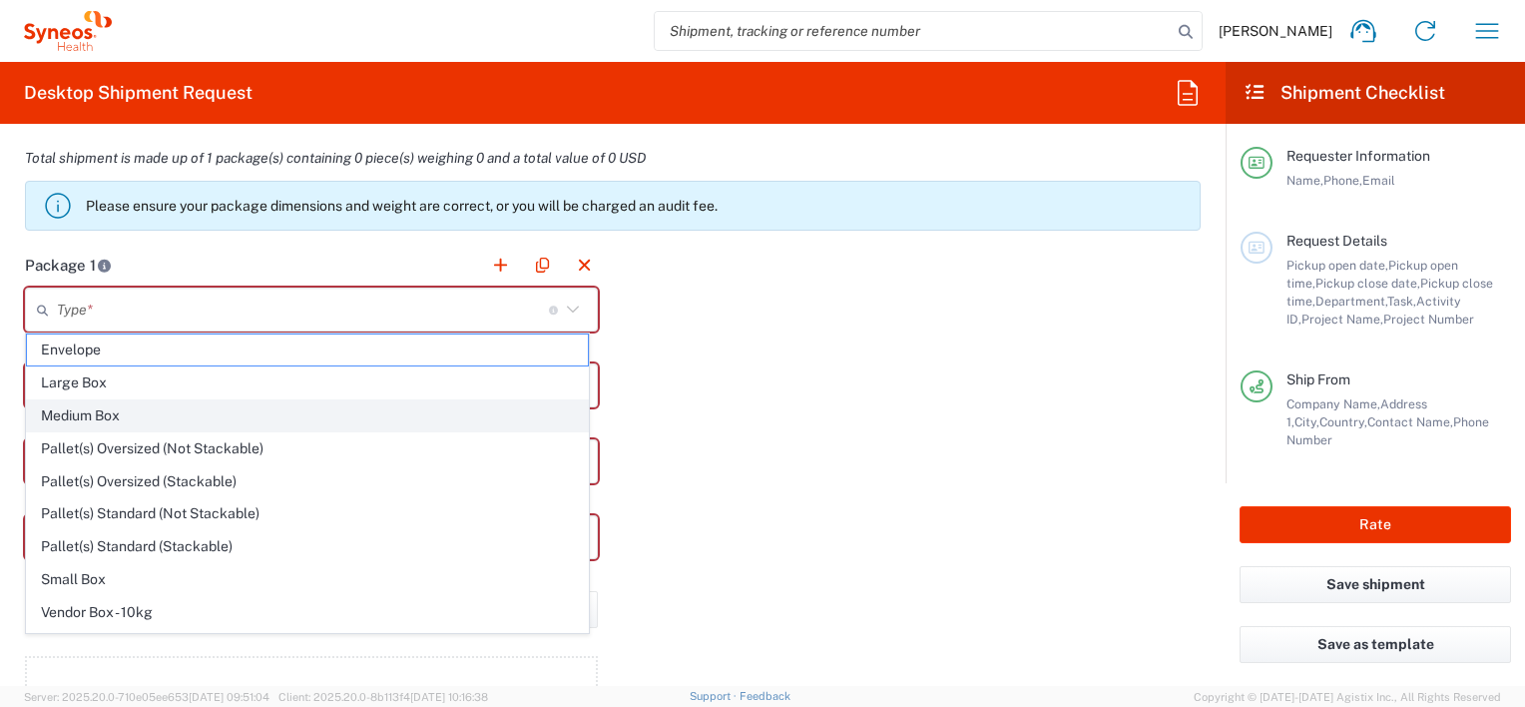
type input "in"
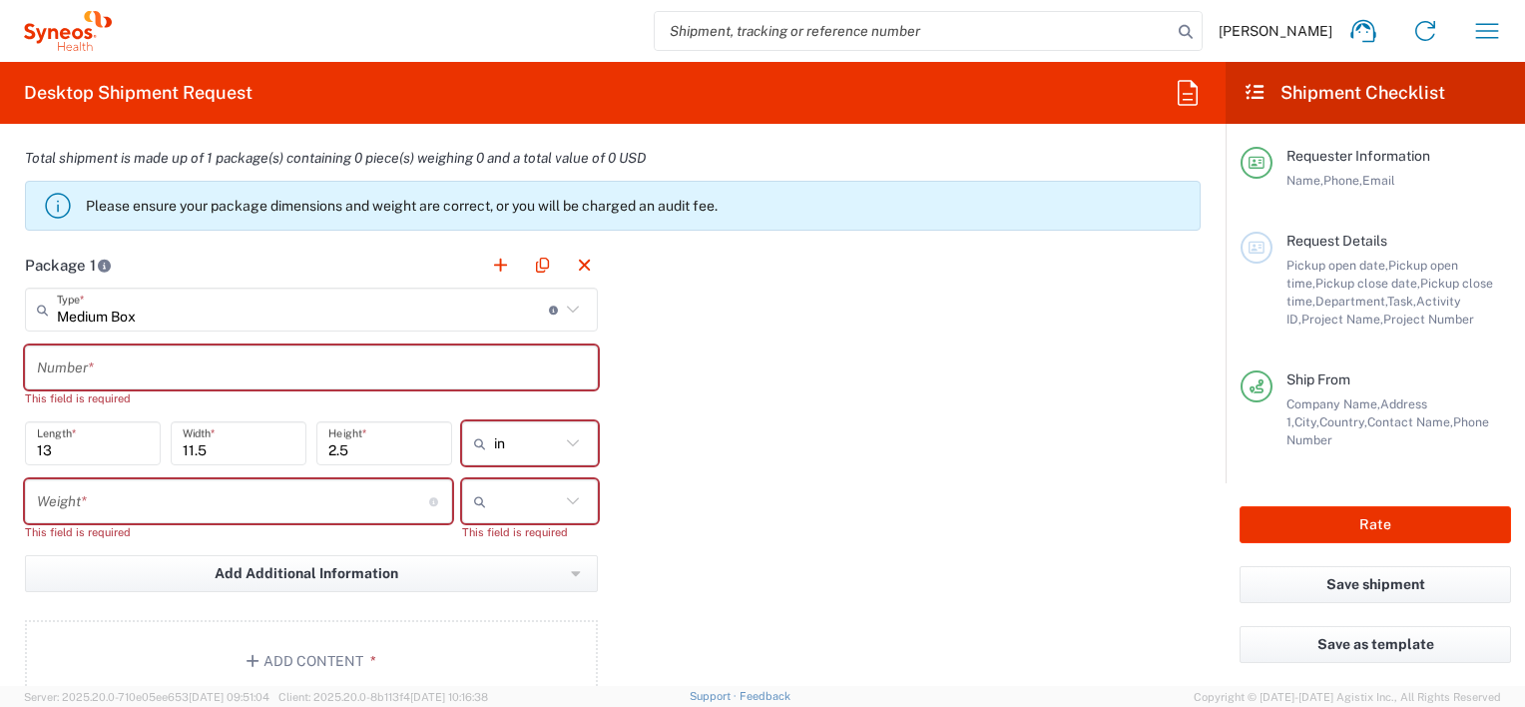
click at [343, 363] on input "text" at bounding box center [311, 367] width 549 height 35
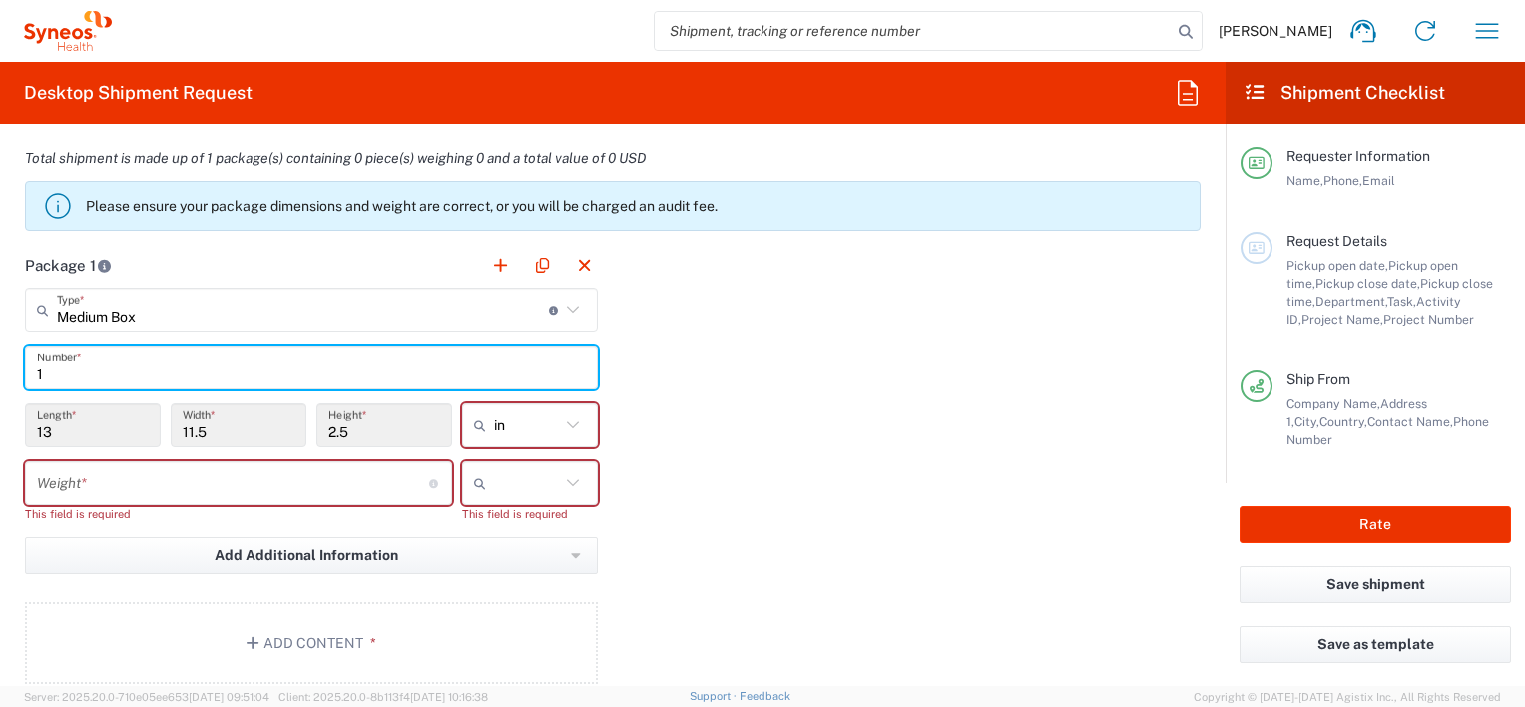
type input "1"
click at [97, 435] on input "13" at bounding box center [93, 425] width 112 height 35
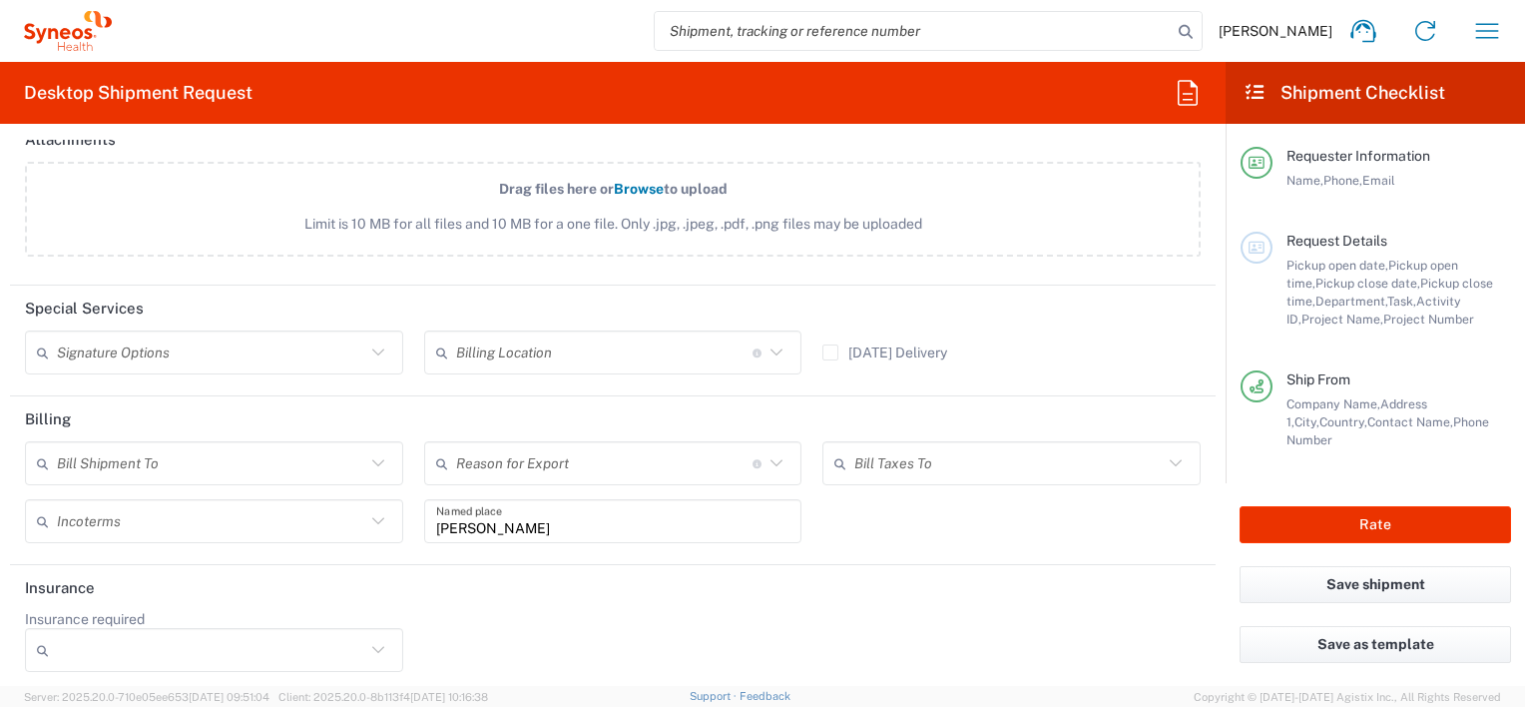
scroll to position [2485, 0]
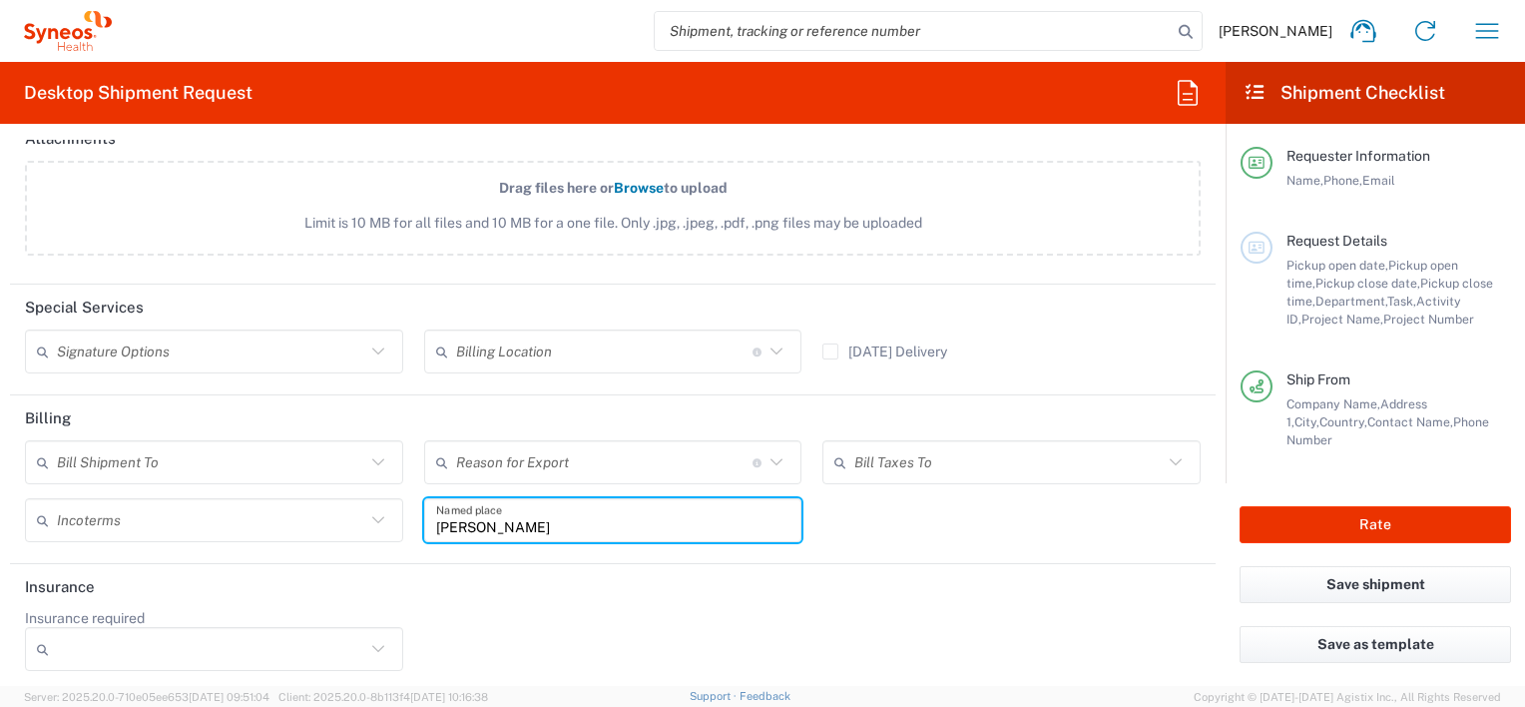
click at [654, 518] on input "Hannah Wynne" at bounding box center [613, 520] width 354 height 35
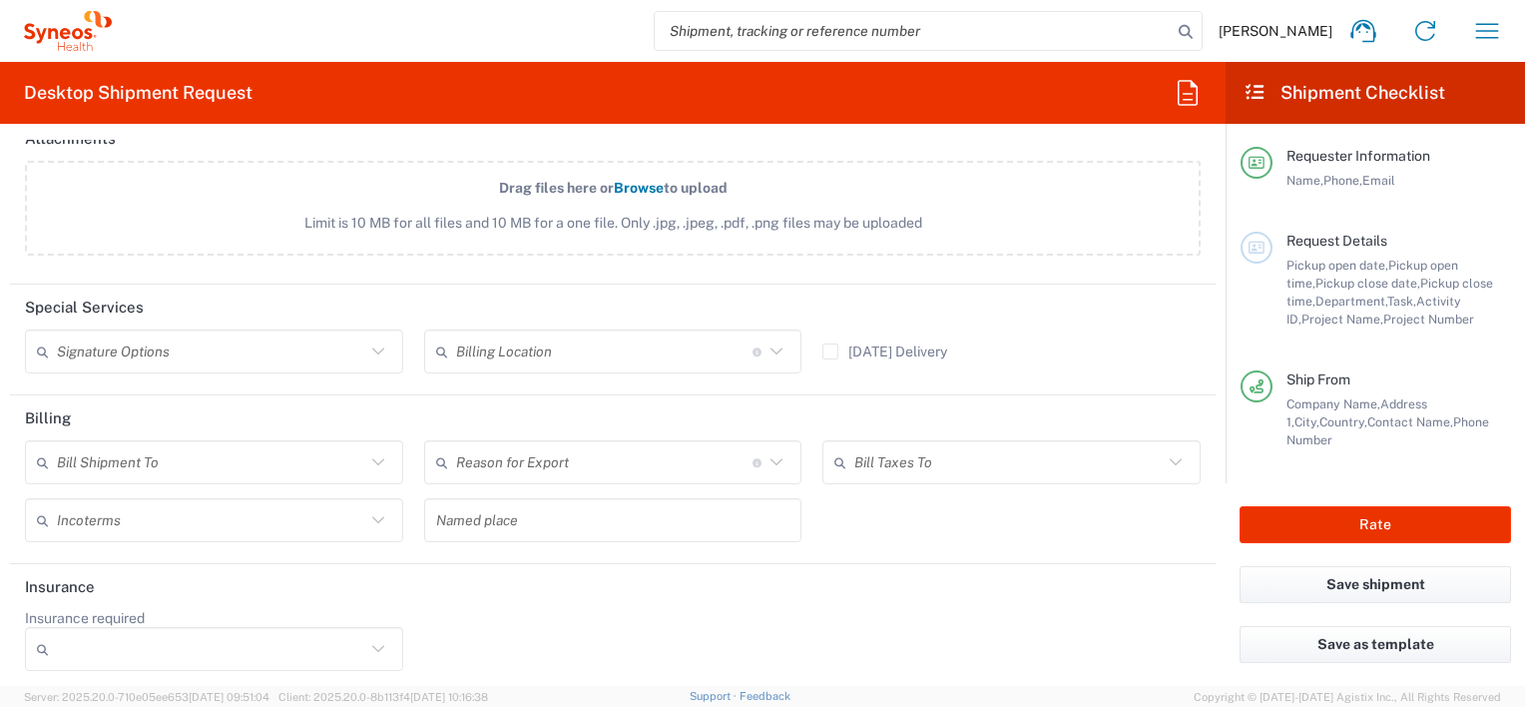
click at [811, 585] on header "Insurance" at bounding box center [613, 586] width 1206 height 45
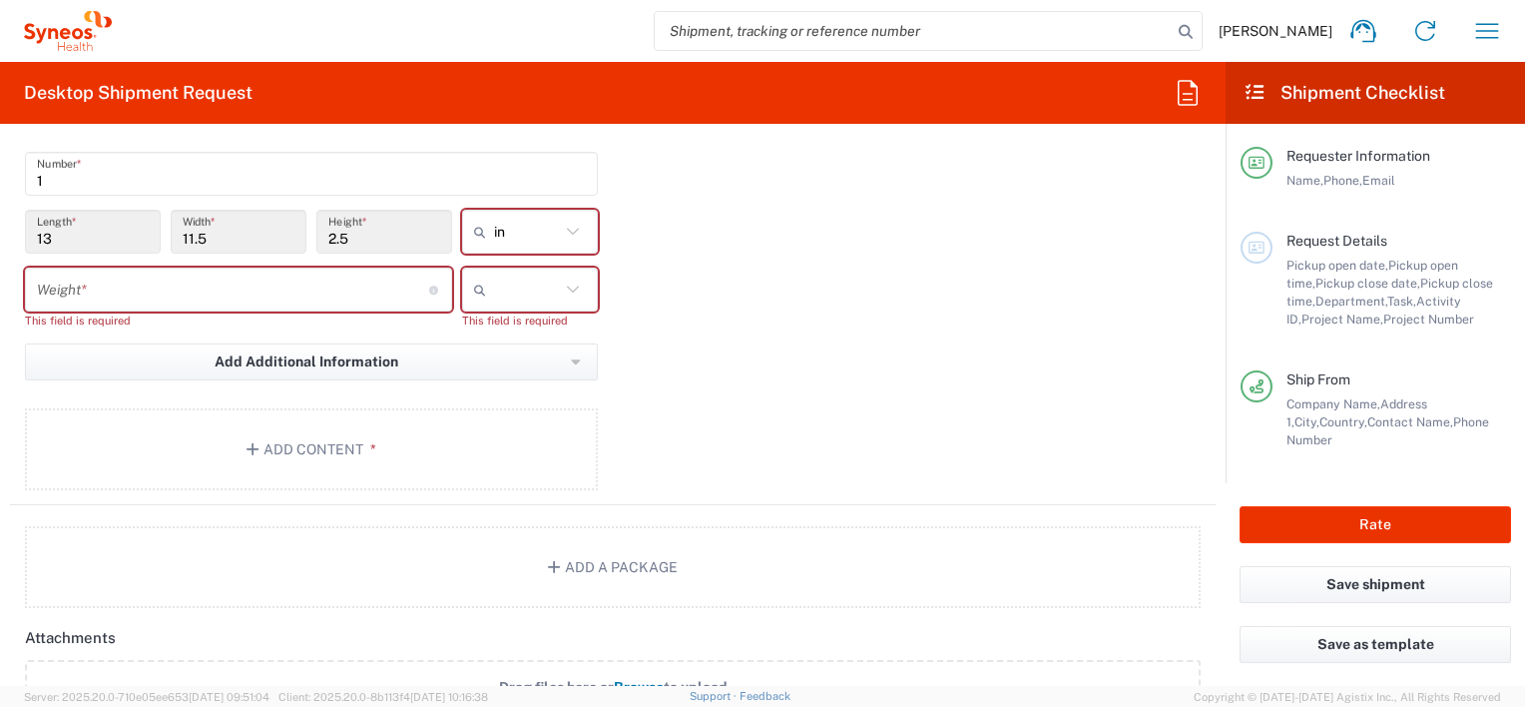
scroll to position [1976, 0]
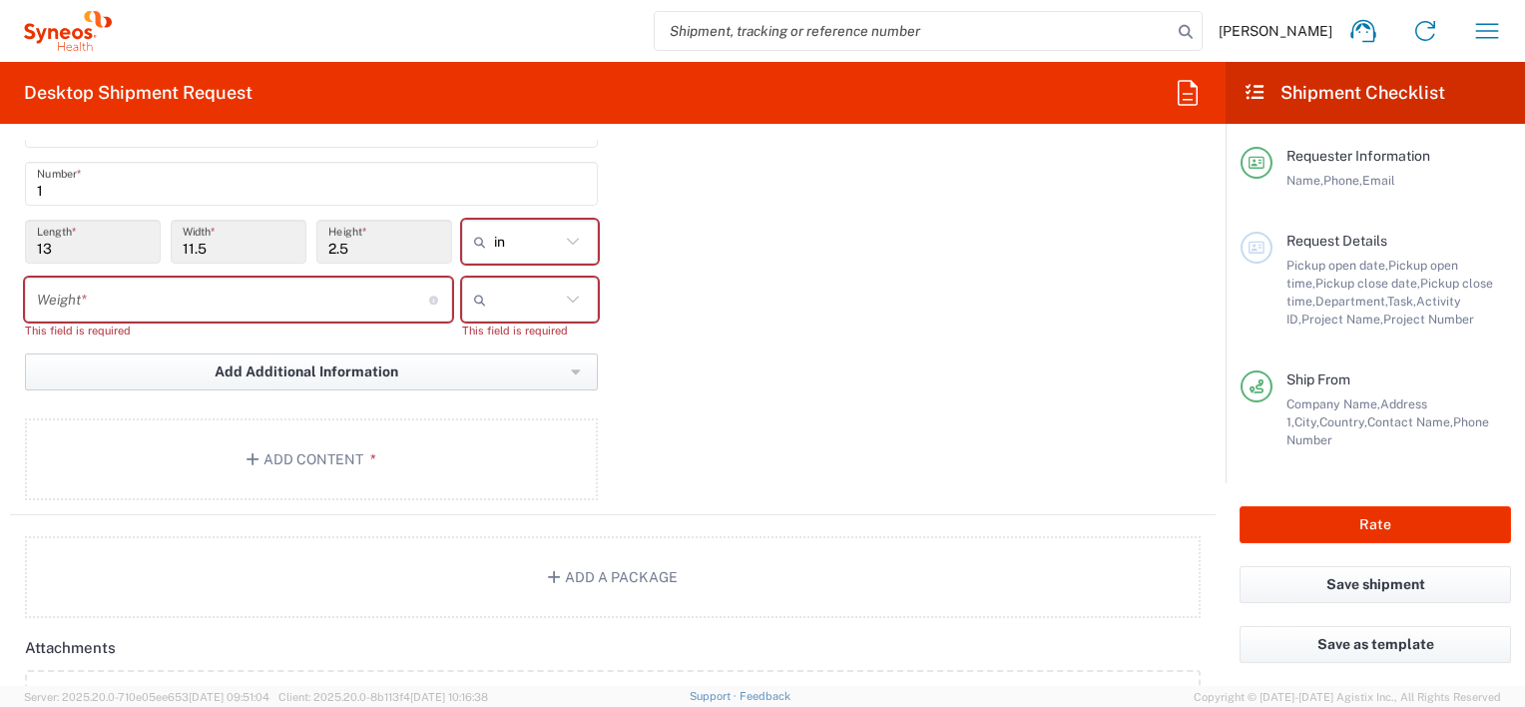
click at [571, 369] on icon "button" at bounding box center [575, 371] width 9 height 5
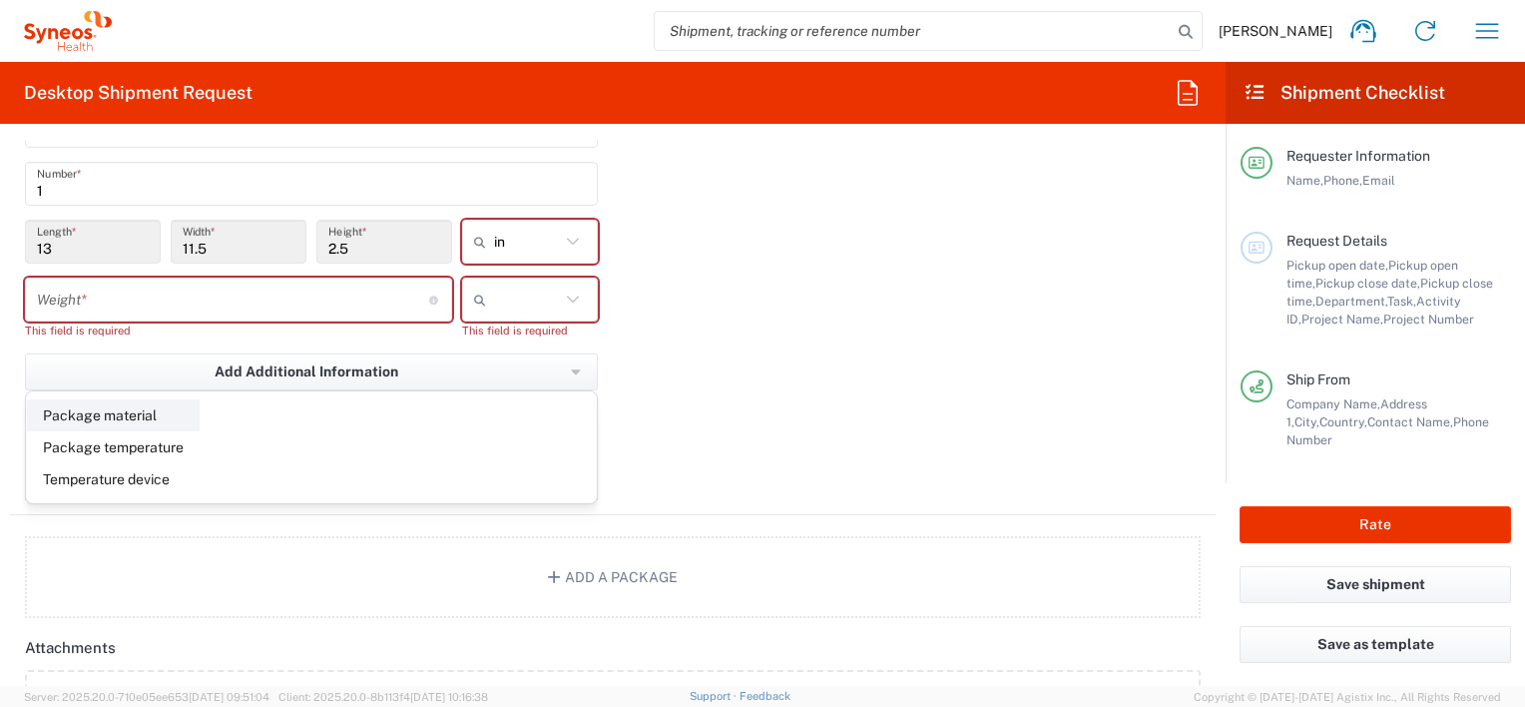
click at [136, 403] on li "Package material" at bounding box center [113, 415] width 173 height 32
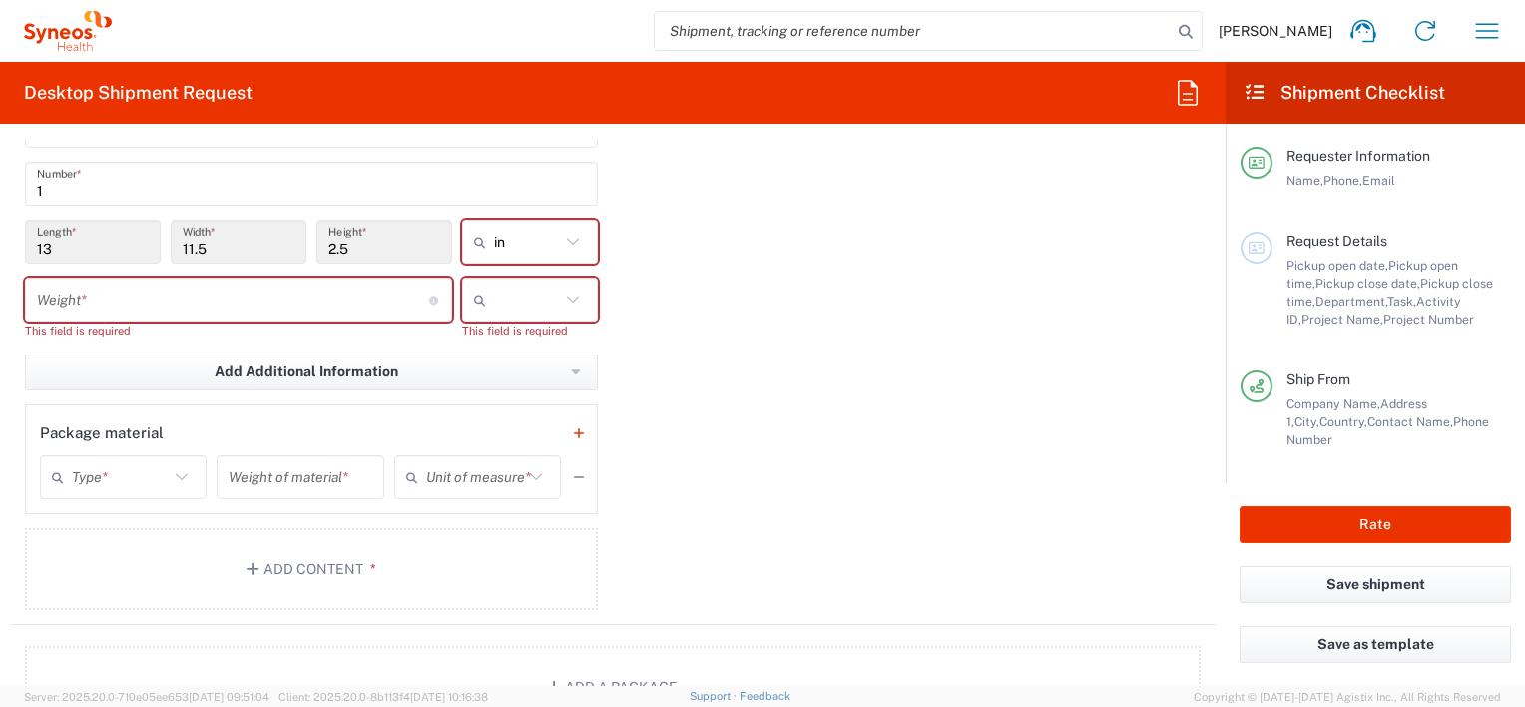
click at [182, 469] on icon at bounding box center [182, 477] width 26 height 26
click at [766, 498] on div "Package 1 Medium Box Type * Material used to package goods Envelope Large Box M…" at bounding box center [613, 342] width 1206 height 566
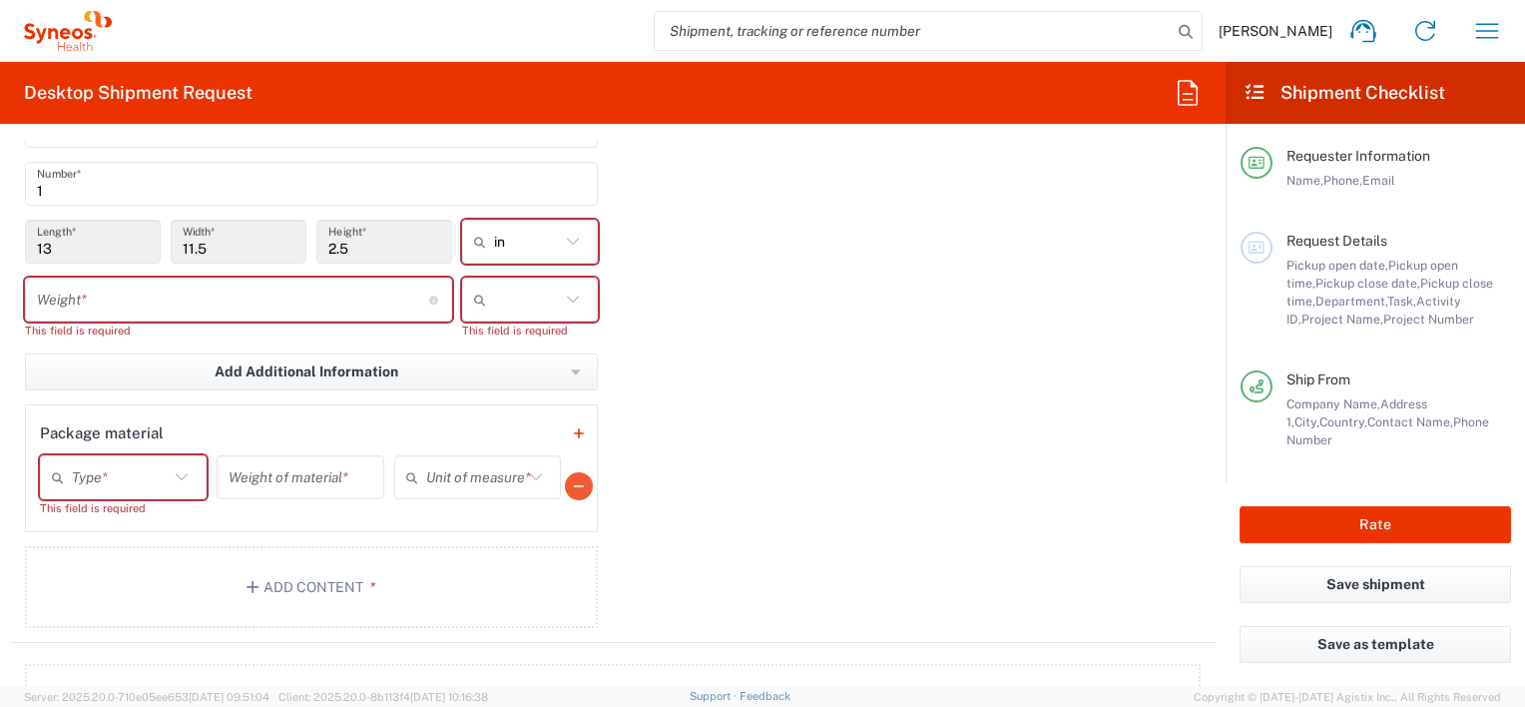
click at [574, 486] on icon "button" at bounding box center [579, 486] width 10 height 14
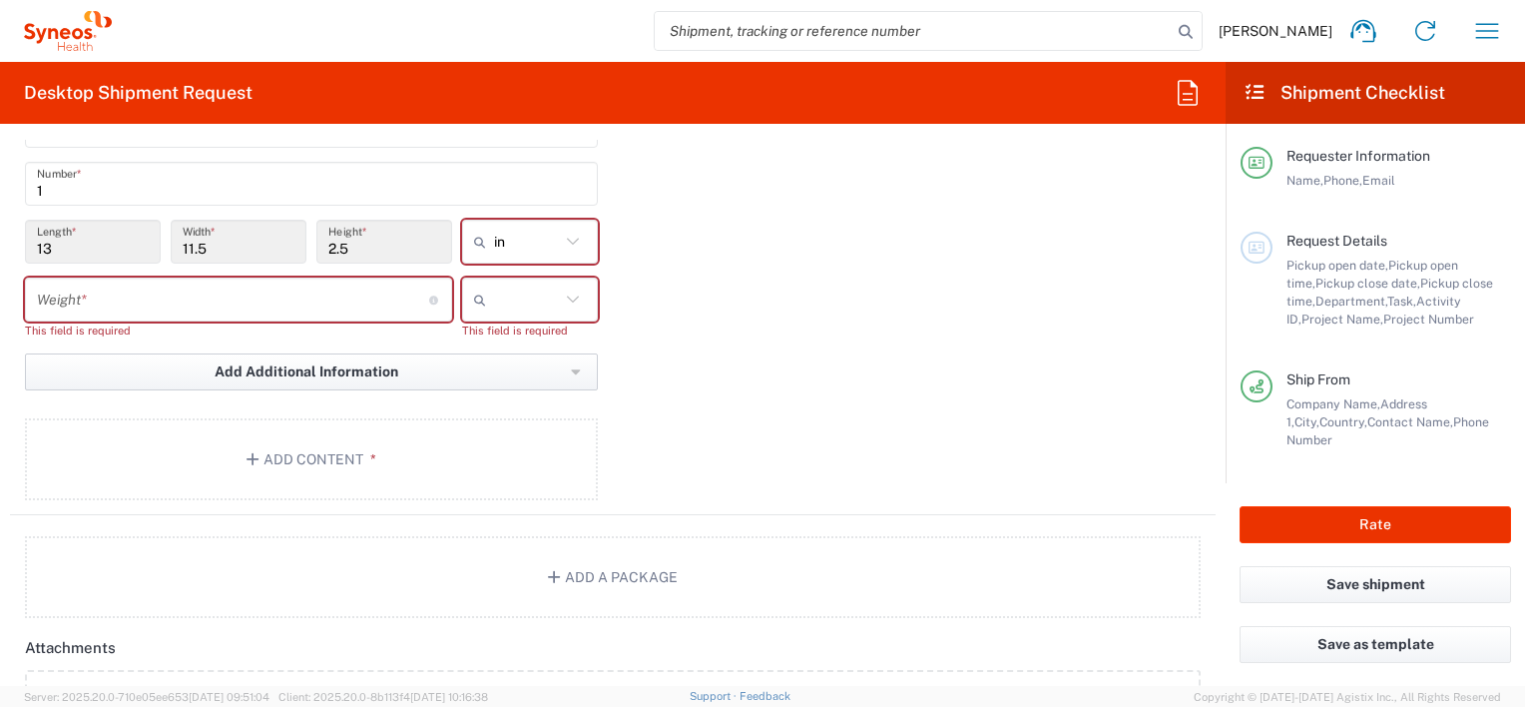
click at [555, 375] on button "Add Additional Information" at bounding box center [311, 371] width 573 height 37
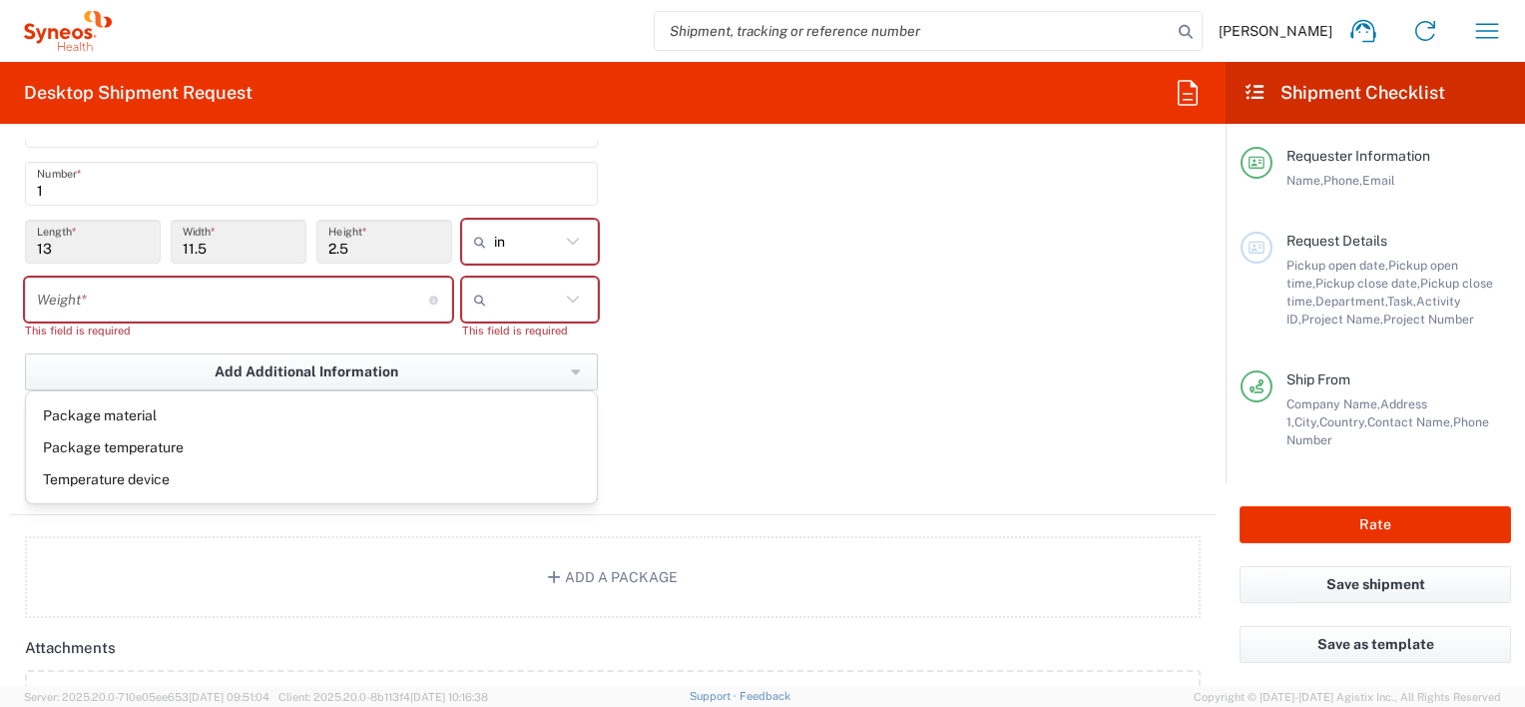
click at [555, 375] on button "Add Additional Information" at bounding box center [311, 371] width 573 height 37
click at [755, 347] on div "Package 1 Medium Box Type * Material used to package goods Envelope Large Box M…" at bounding box center [613, 287] width 1206 height 456
click at [415, 471] on button "Add Content *" at bounding box center [311, 459] width 573 height 82
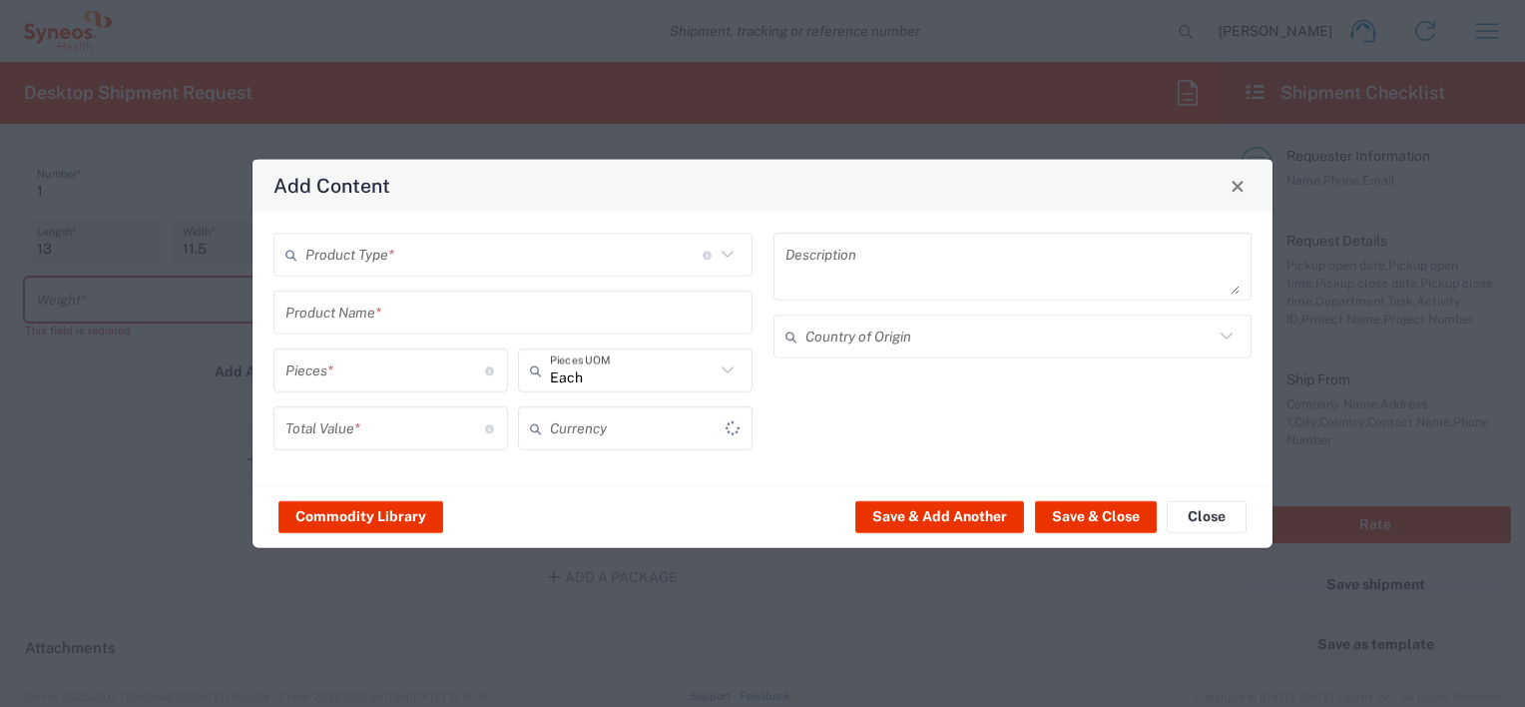
type input "US Dollar"
click at [527, 259] on input "text" at bounding box center [503, 254] width 397 height 35
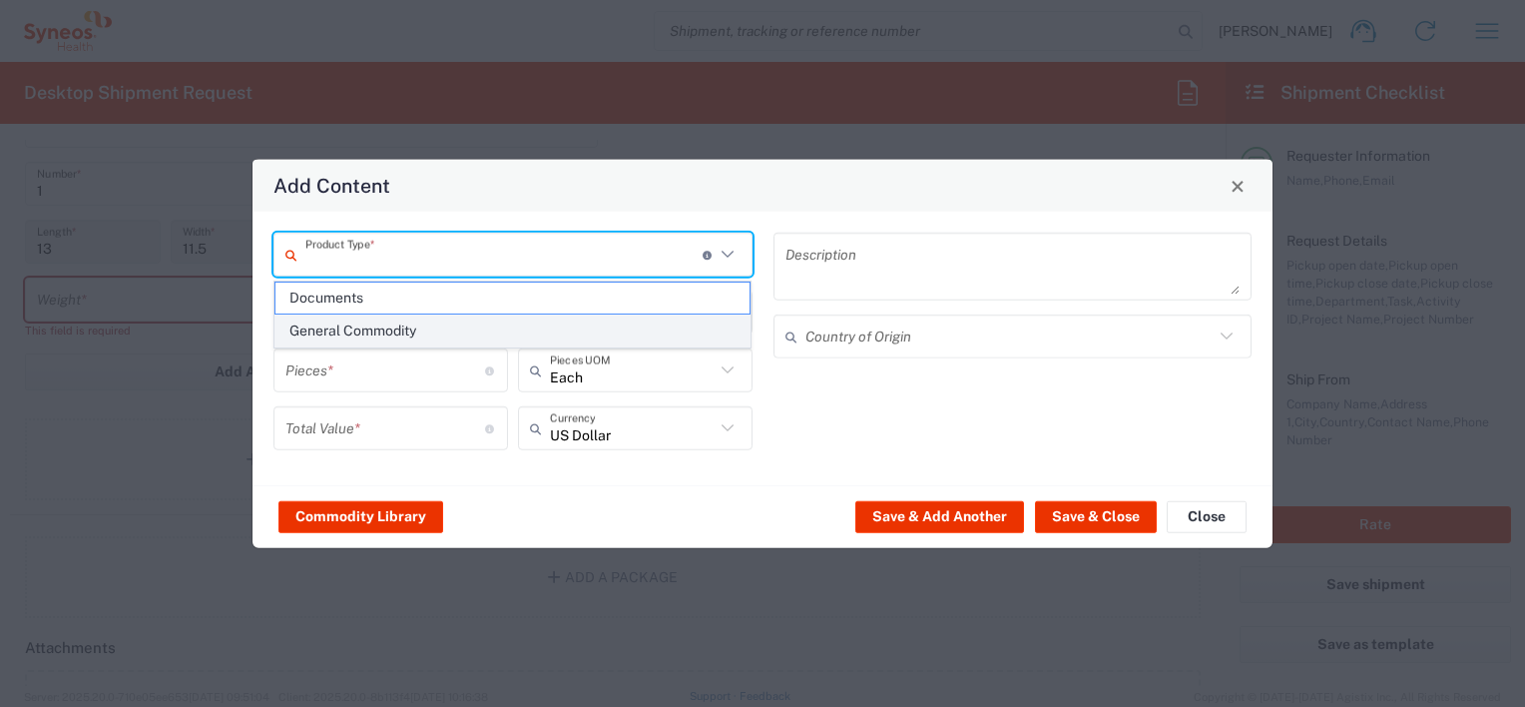
click at [547, 327] on span "General Commodity" at bounding box center [512, 330] width 475 height 31
type input "General Commodity"
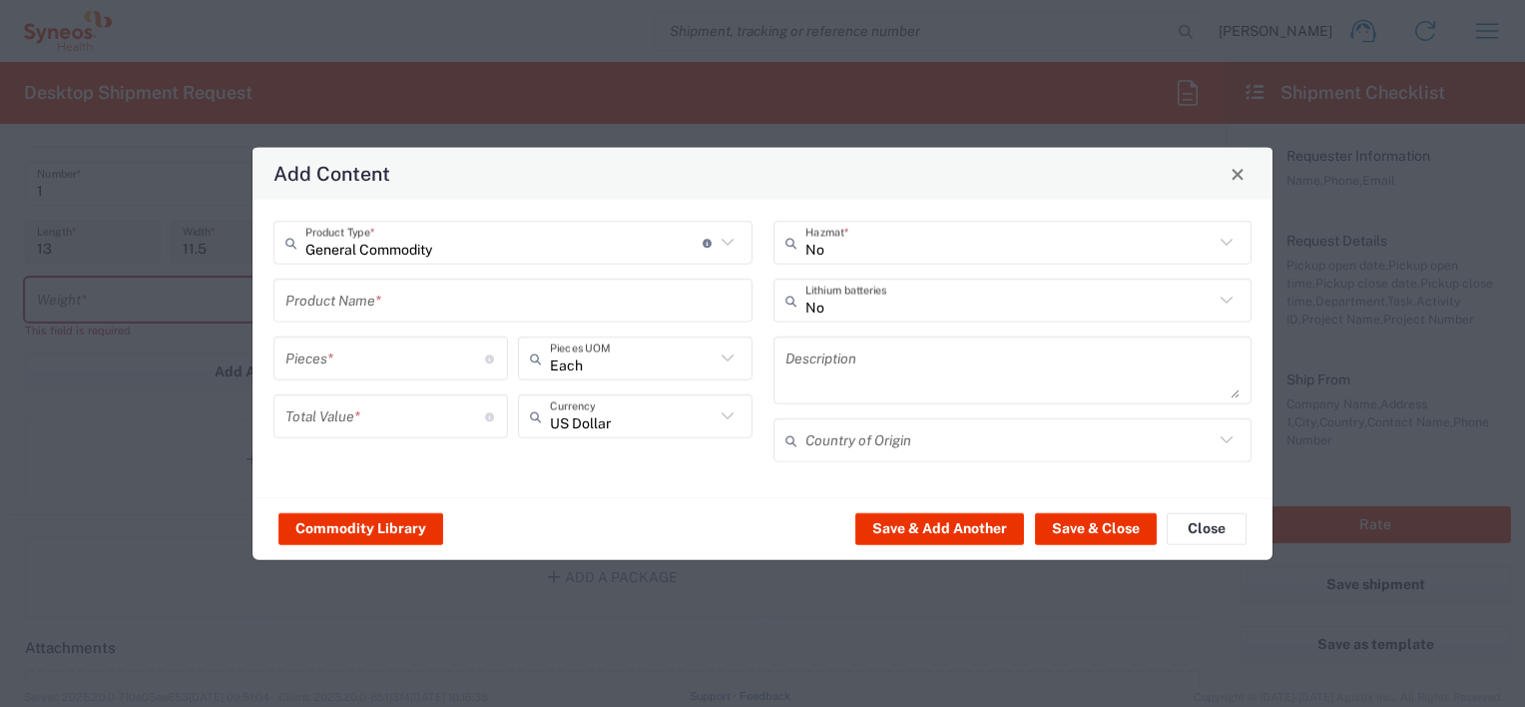
click at [540, 304] on input "text" at bounding box center [512, 299] width 455 height 35
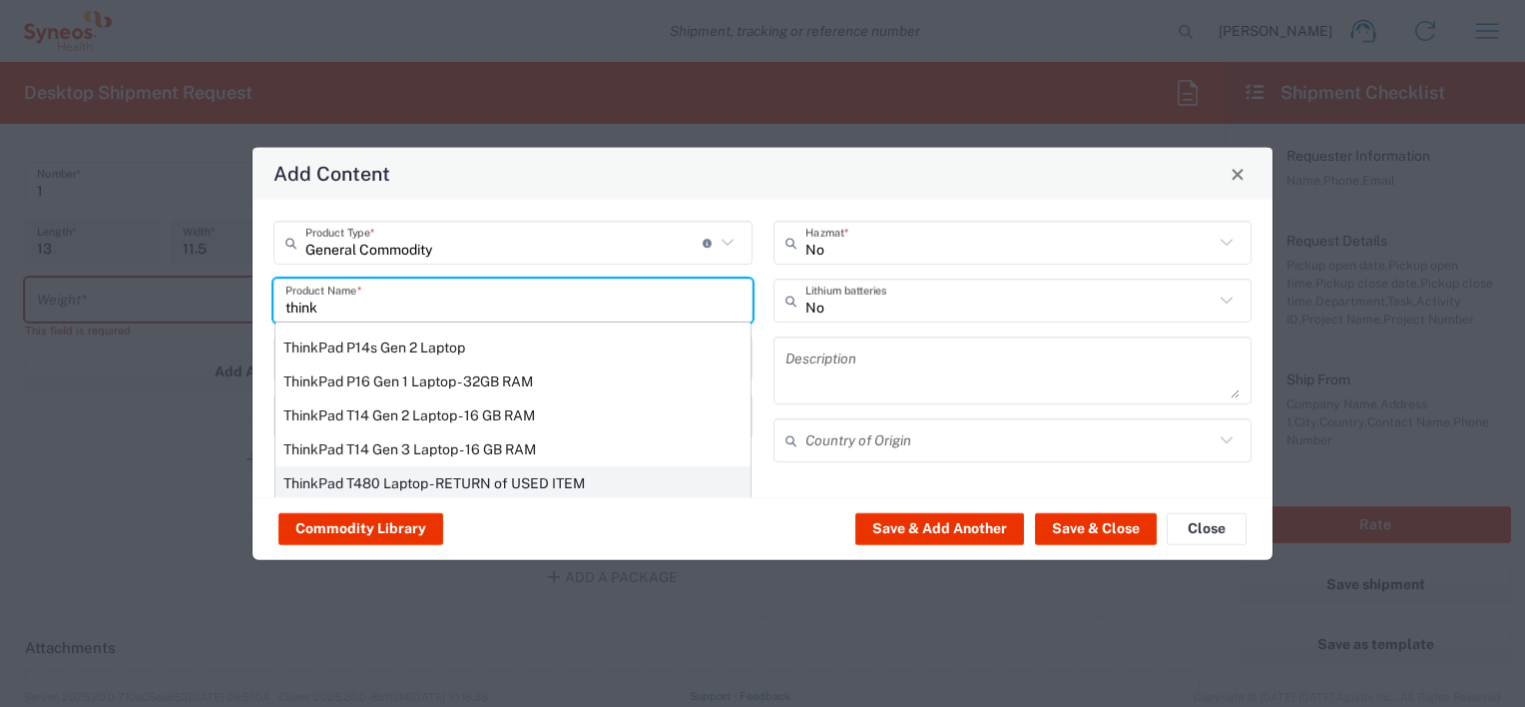
click at [511, 475] on div "ThinkPad T480 Laptop - RETURN of USED ITEM" at bounding box center [512, 483] width 475 height 34
type input "ThinkPad T480 Laptop - RETURN of USED ITEM"
type input "1"
type input "200"
type textarea "Intel Core i5 - 8GB Memory - 500GB Hard Drive"
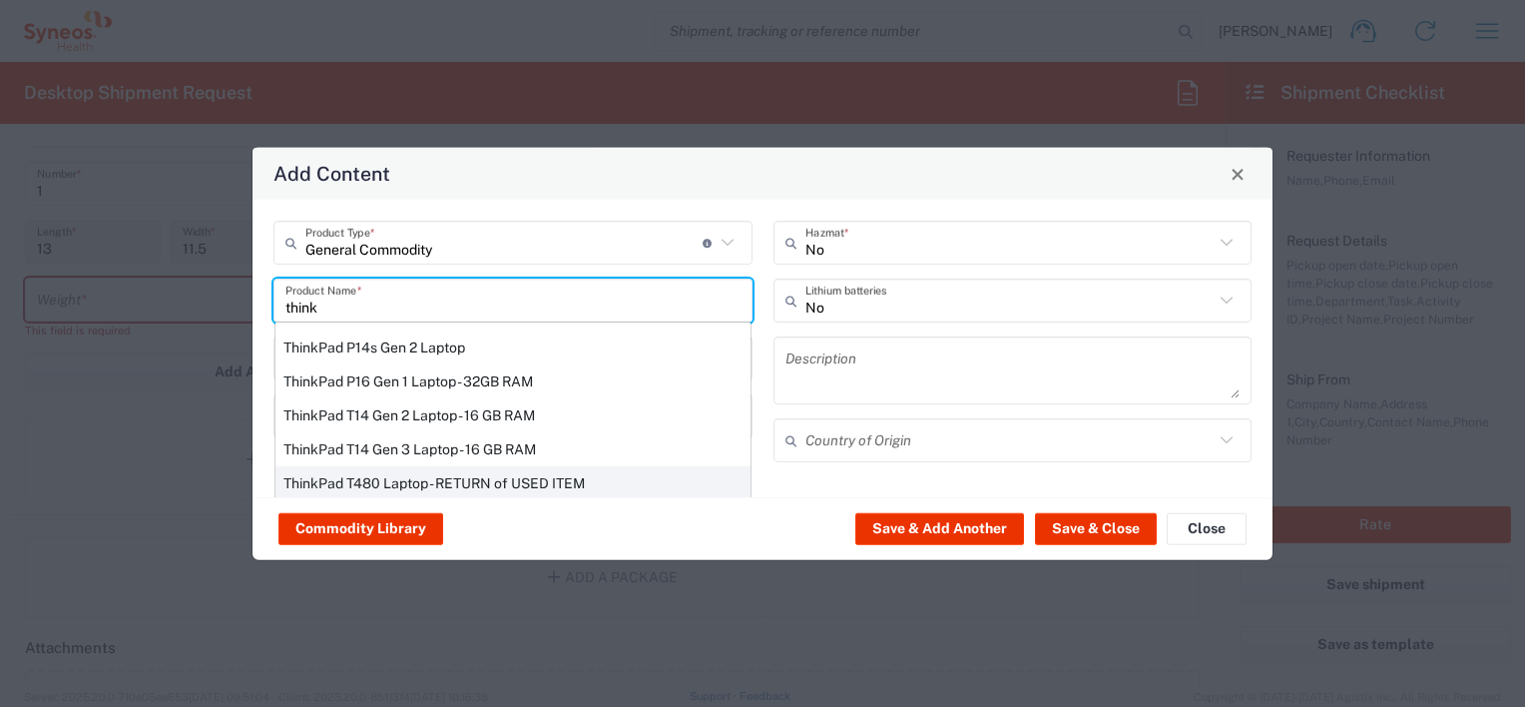
type input "China"
type input "Yes"
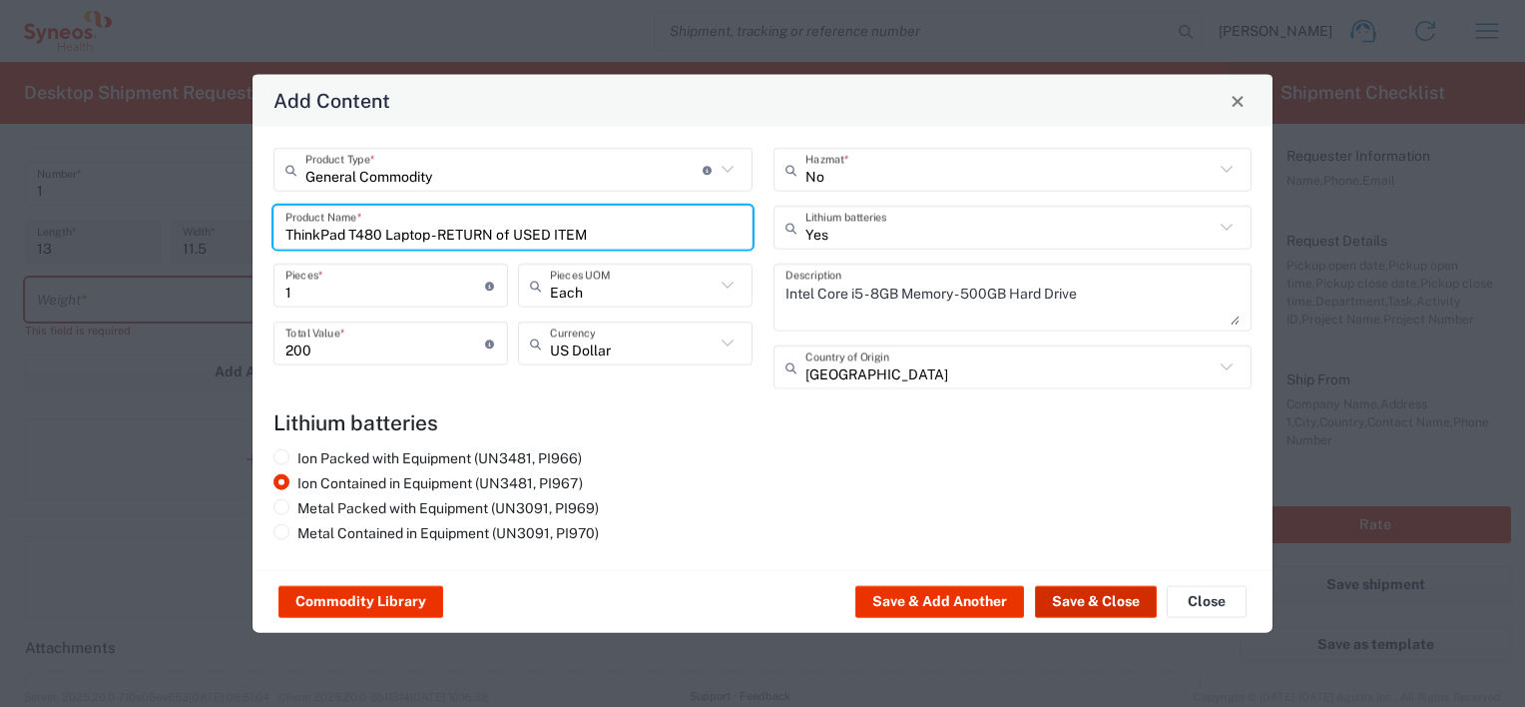
click at [1086, 610] on button "Save & Close" at bounding box center [1096, 602] width 122 height 32
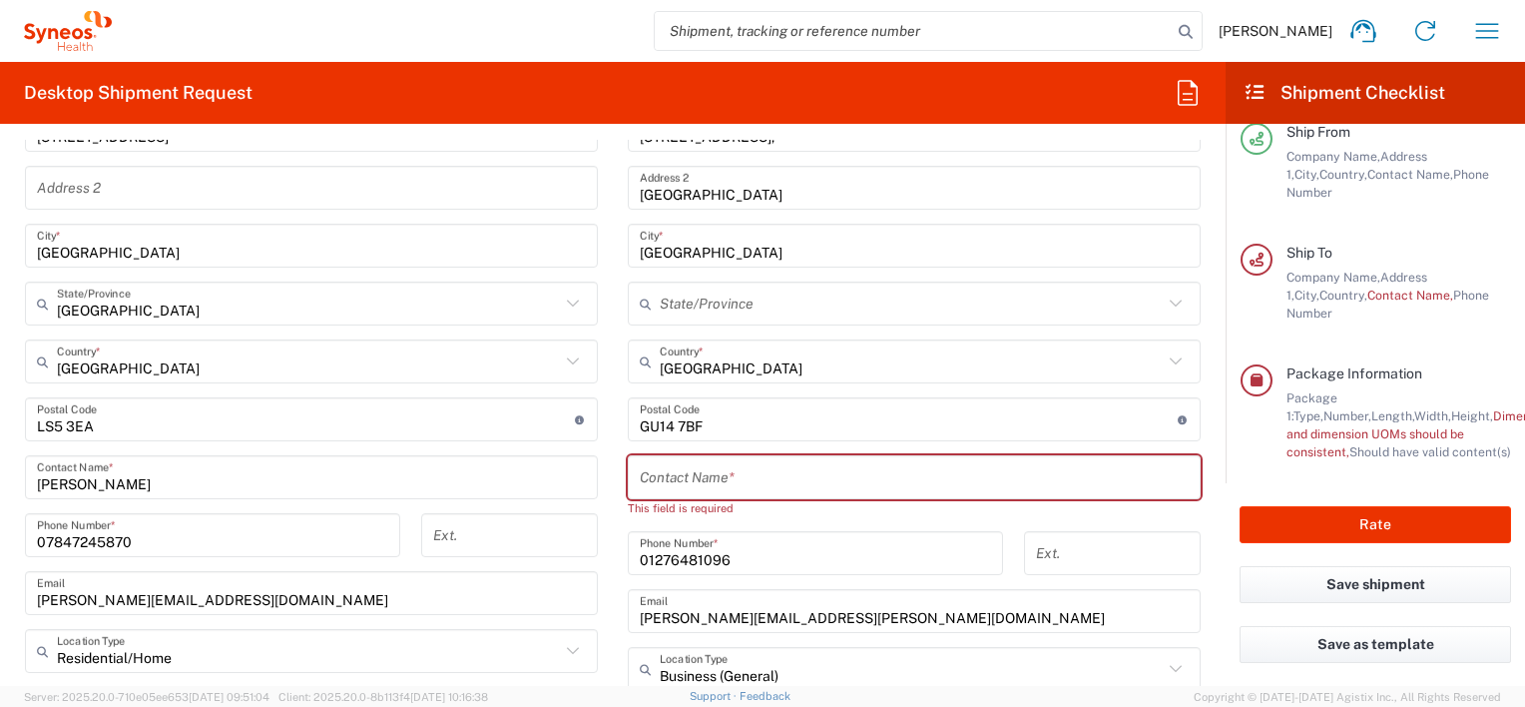
scroll to position [970, 0]
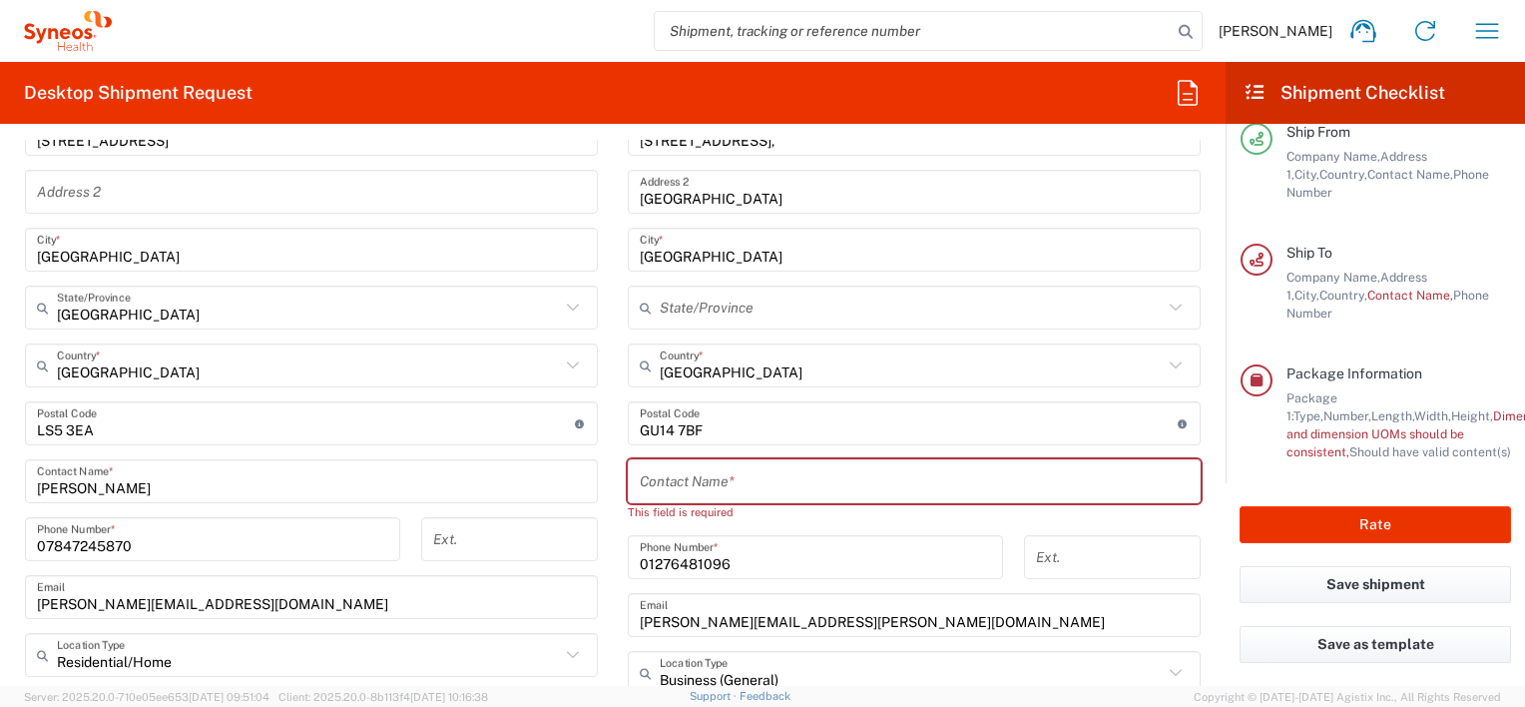
click at [874, 492] on input "text" at bounding box center [914, 481] width 549 height 35
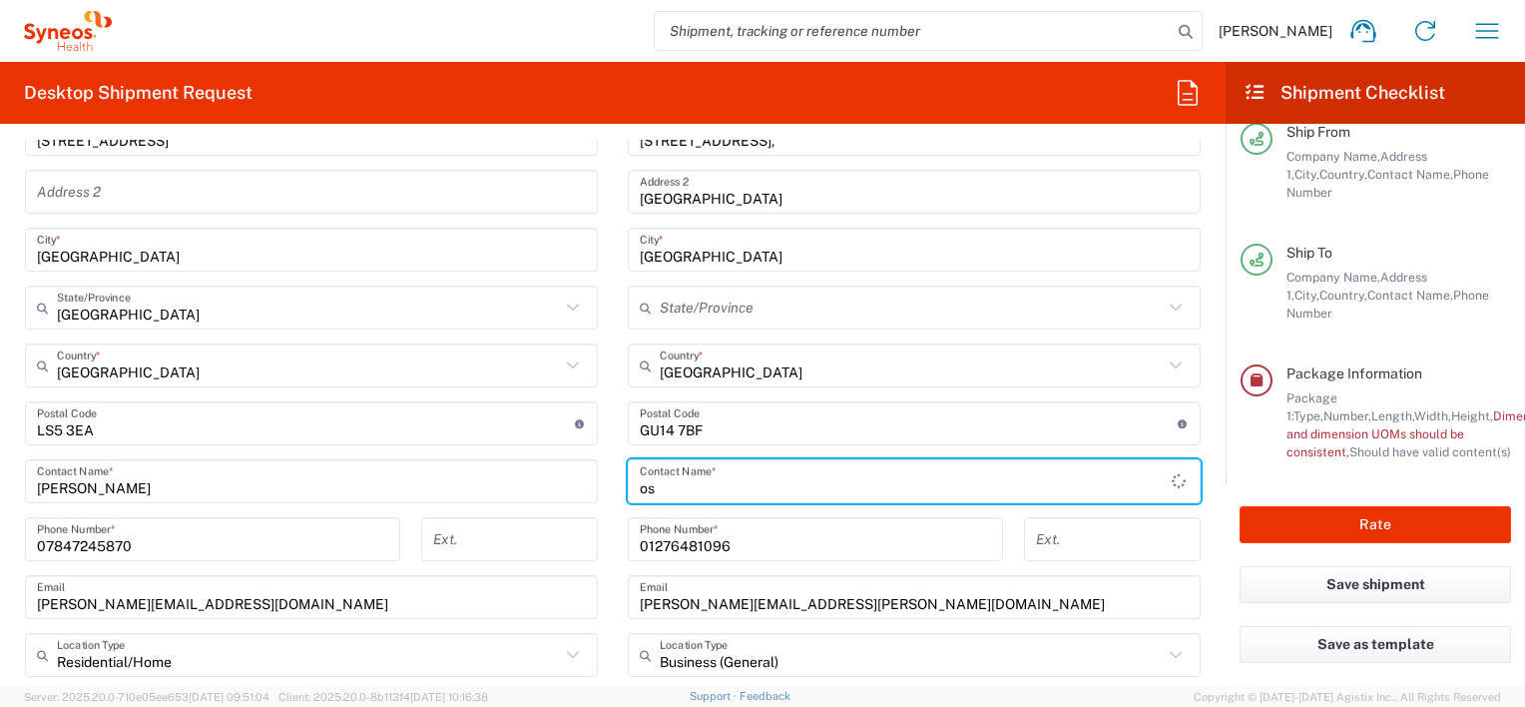
type input "o"
type input "Ross Farr"
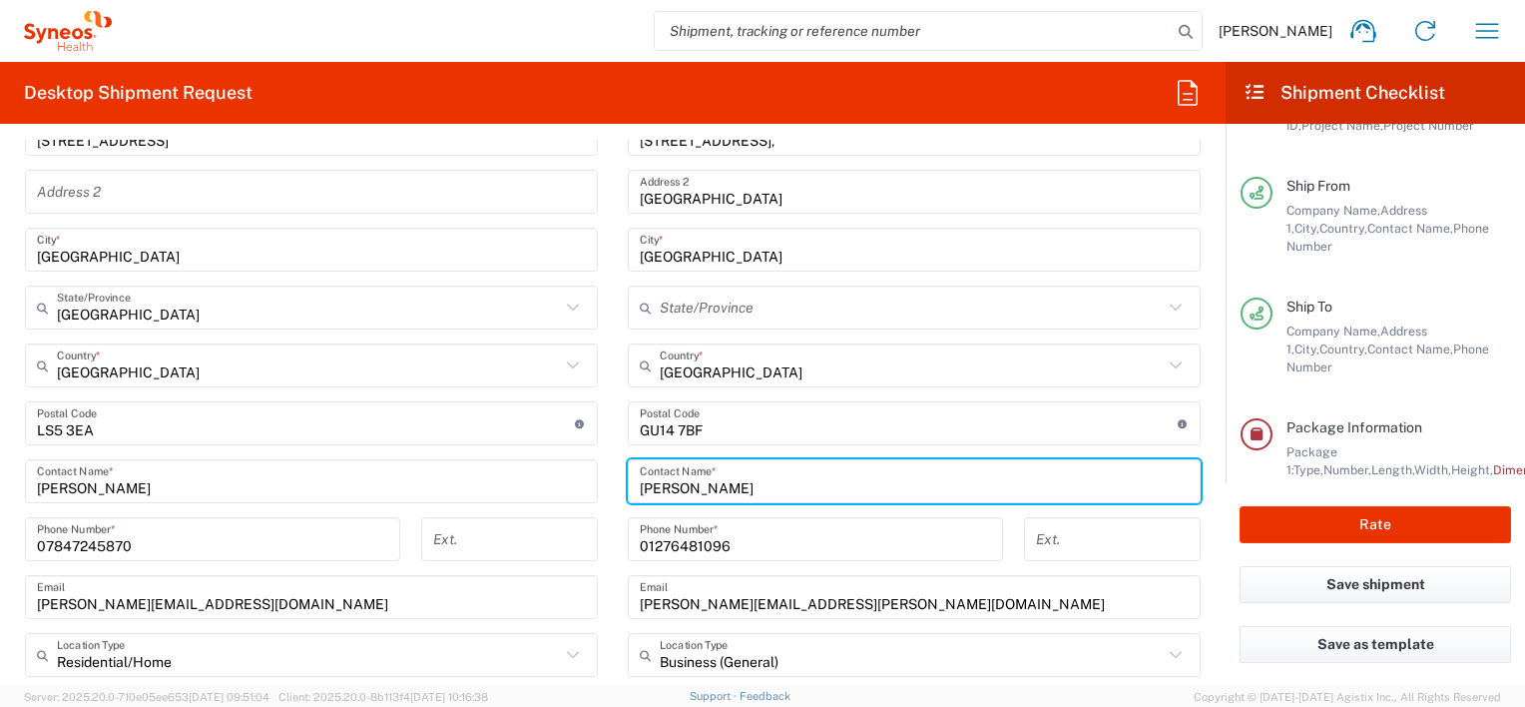
scroll to position [208, 0]
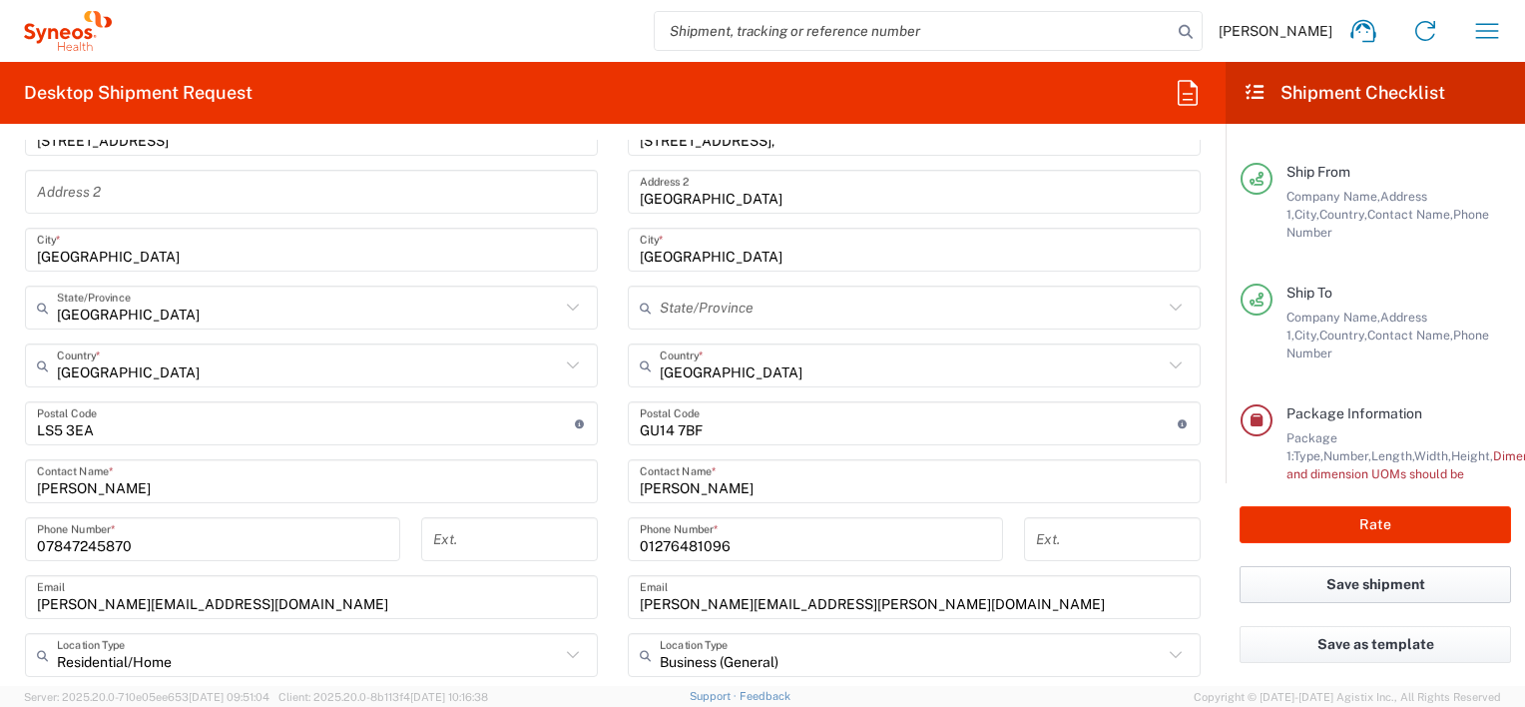
click at [1313, 582] on button "Save shipment" at bounding box center [1374, 584] width 271 height 37
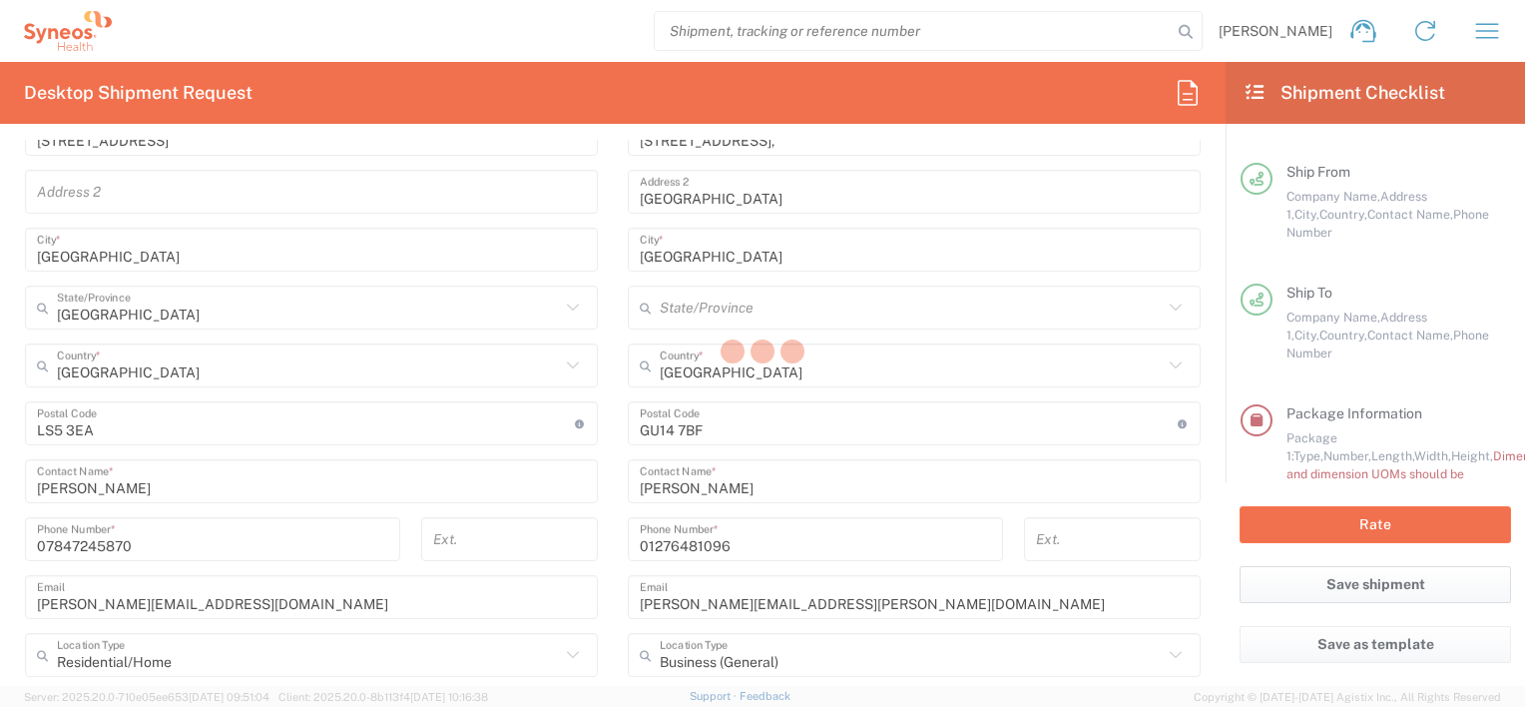
type input "**6183 DEPARTMENTAL EXPENSE"
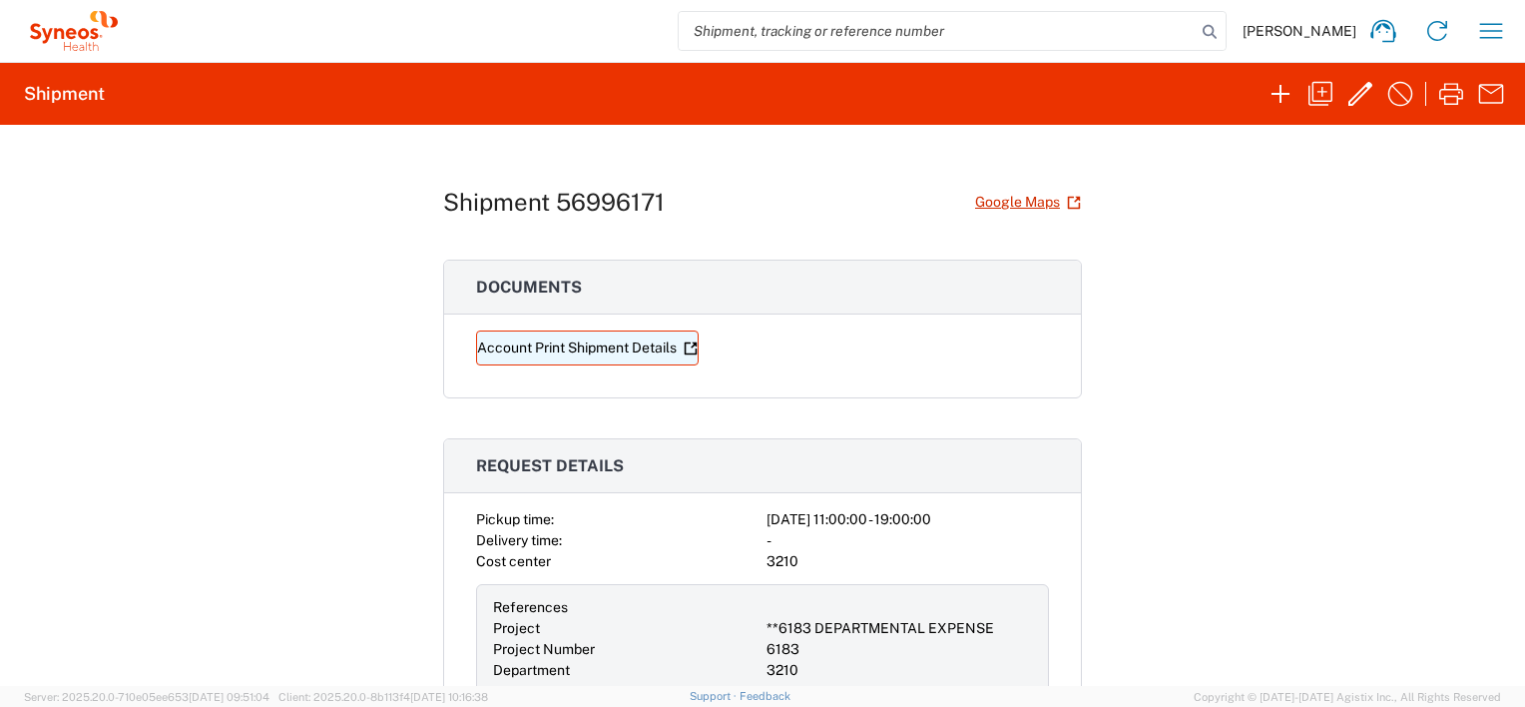
click at [592, 345] on link "Account Print Shipment Details" at bounding box center [587, 347] width 223 height 35
click at [719, 172] on div "Shipment 56996171 Google Maps Documents Account Print Shipment Details Request …" at bounding box center [762, 405] width 639 height 561
click at [1484, 36] on icon "button" at bounding box center [1491, 31] width 32 height 32
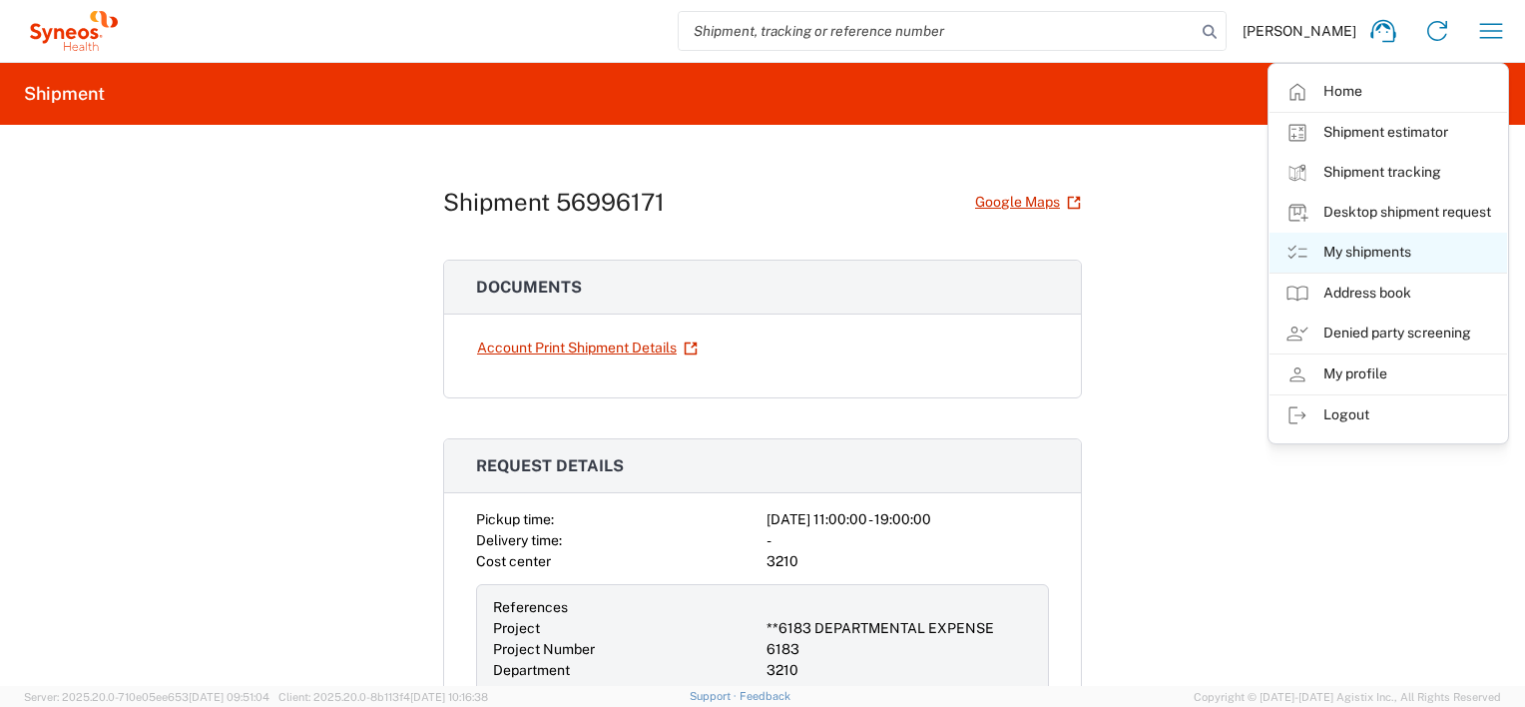
click at [1358, 247] on link "My shipments" at bounding box center [1388, 253] width 238 height 40
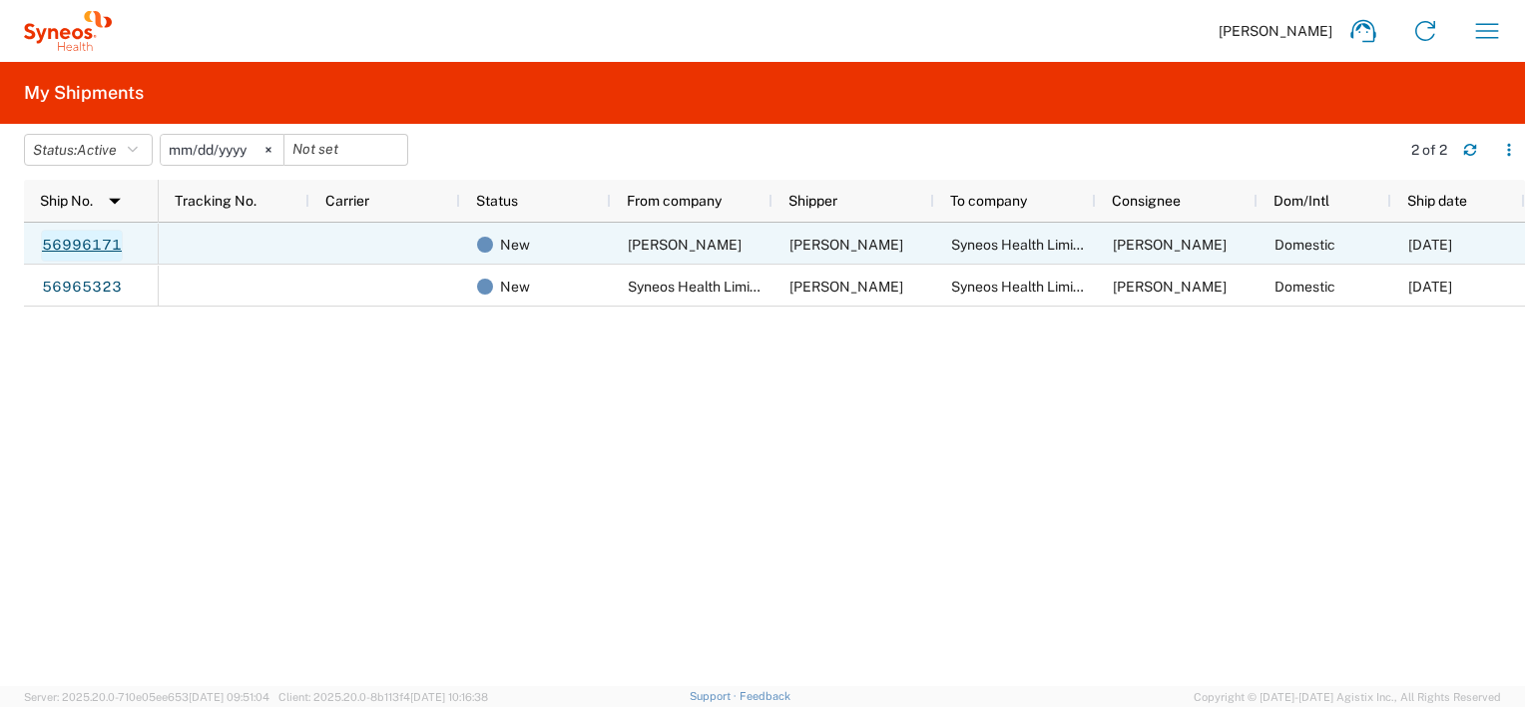
click at [99, 251] on link "56996171" at bounding box center [82, 246] width 82 height 32
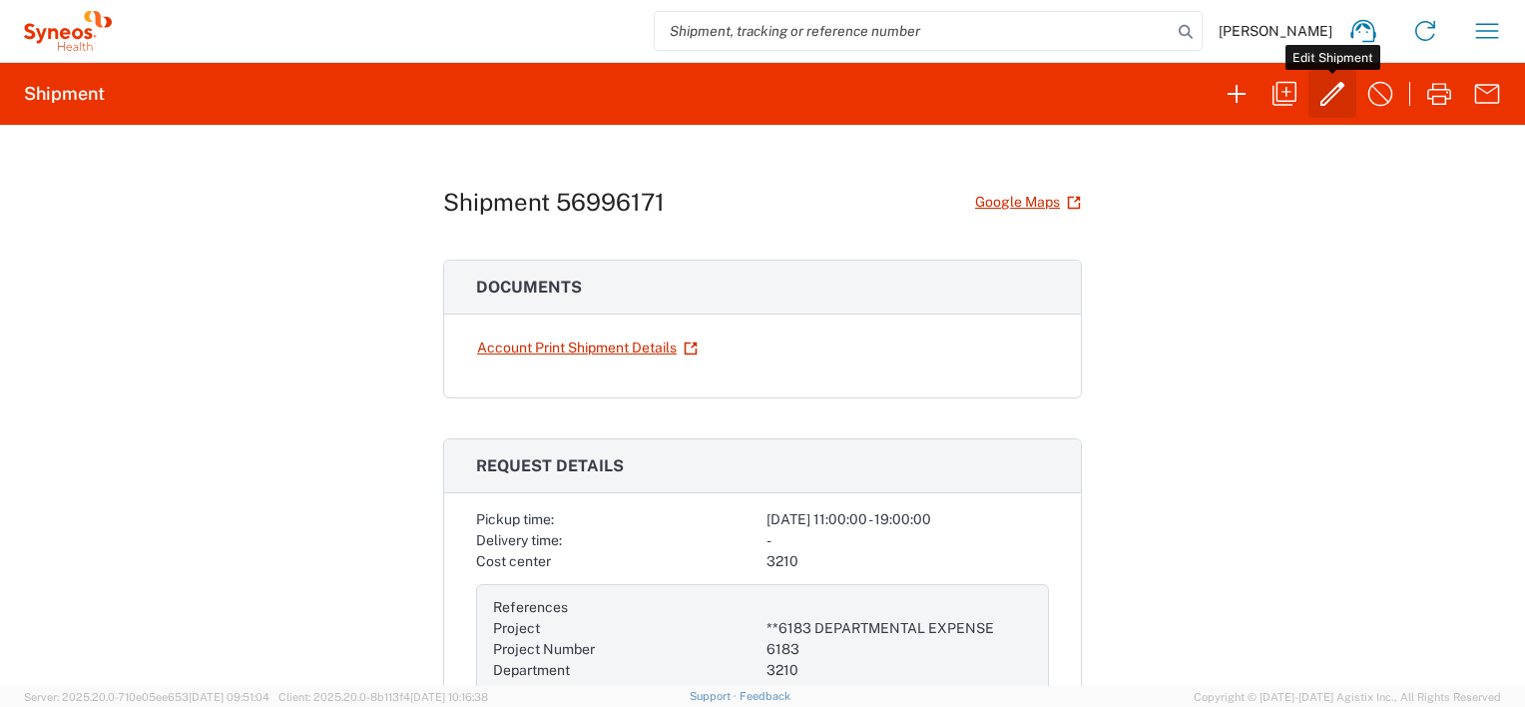
click at [1337, 100] on icon "button" at bounding box center [1332, 94] width 32 height 32
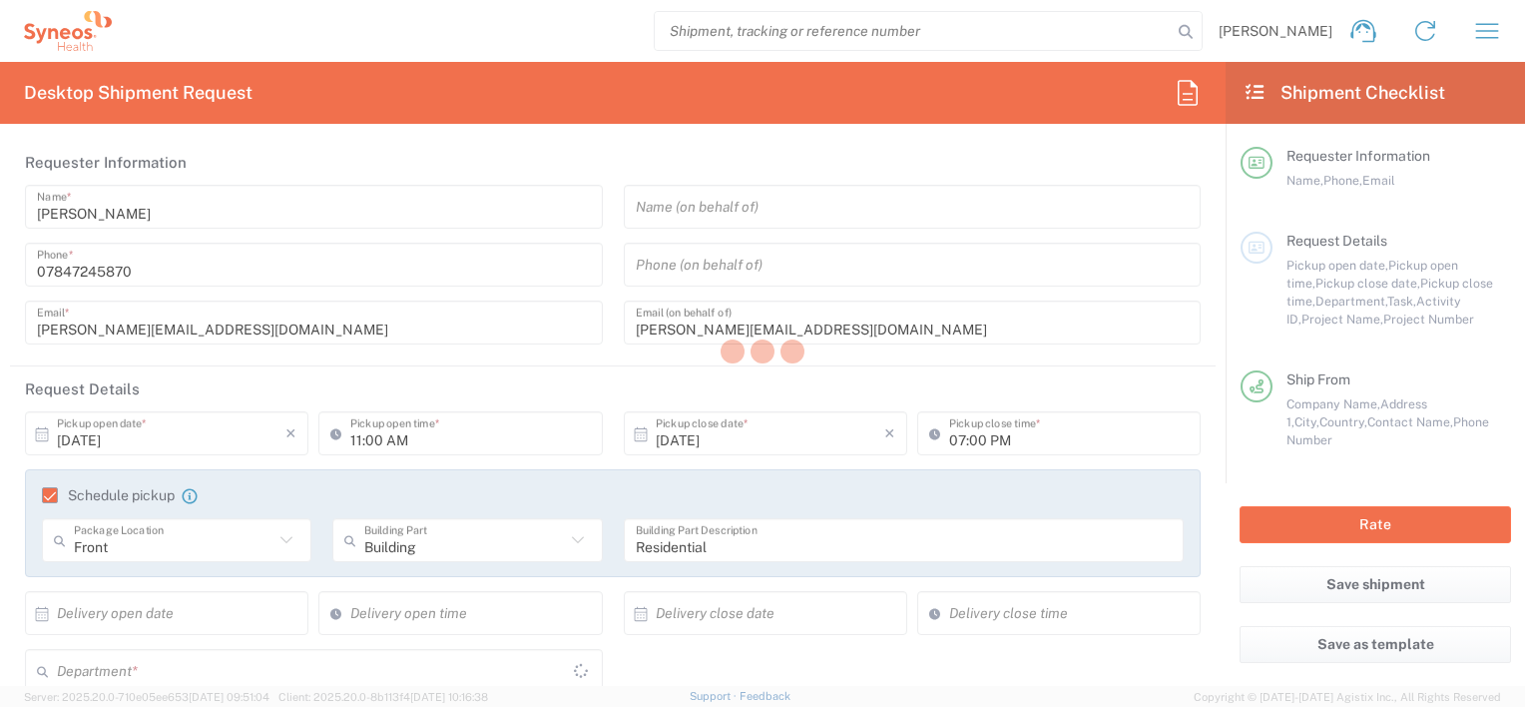
type input "**6183 DEPARTMENTAL EXPENSE"
type input "England"
type input "Medium Box"
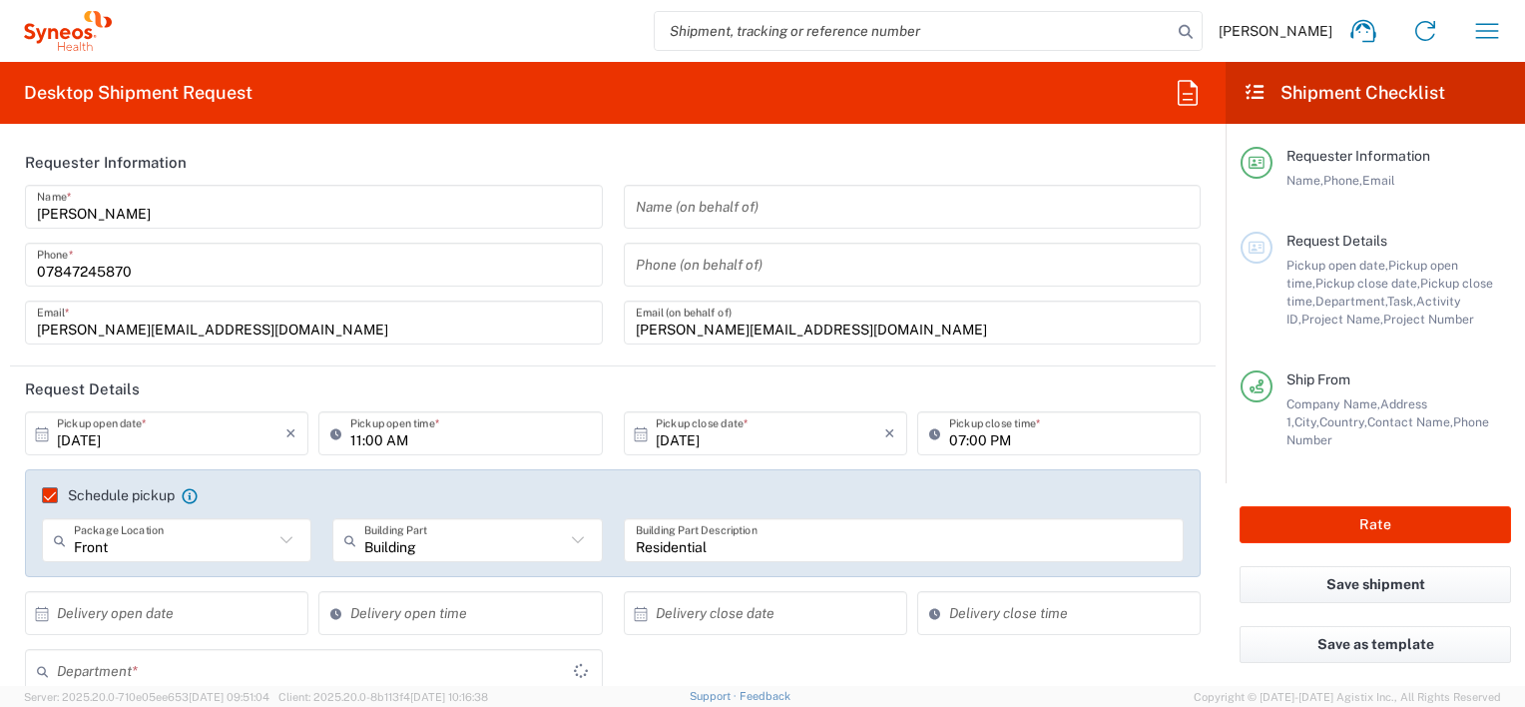
type input "3210"
type input "6183"
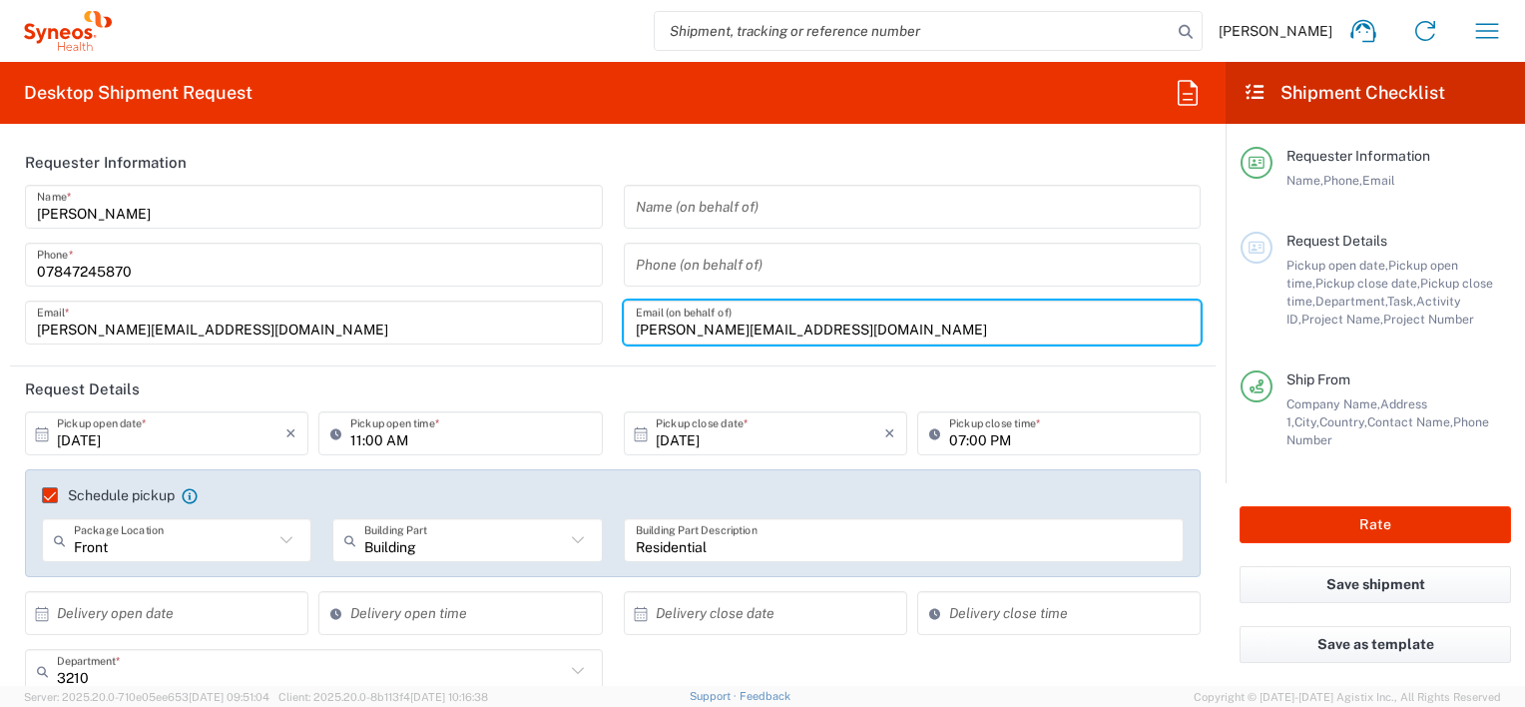
click at [894, 323] on input "Gareth.E.Powell@gmail.com" at bounding box center [913, 322] width 554 height 35
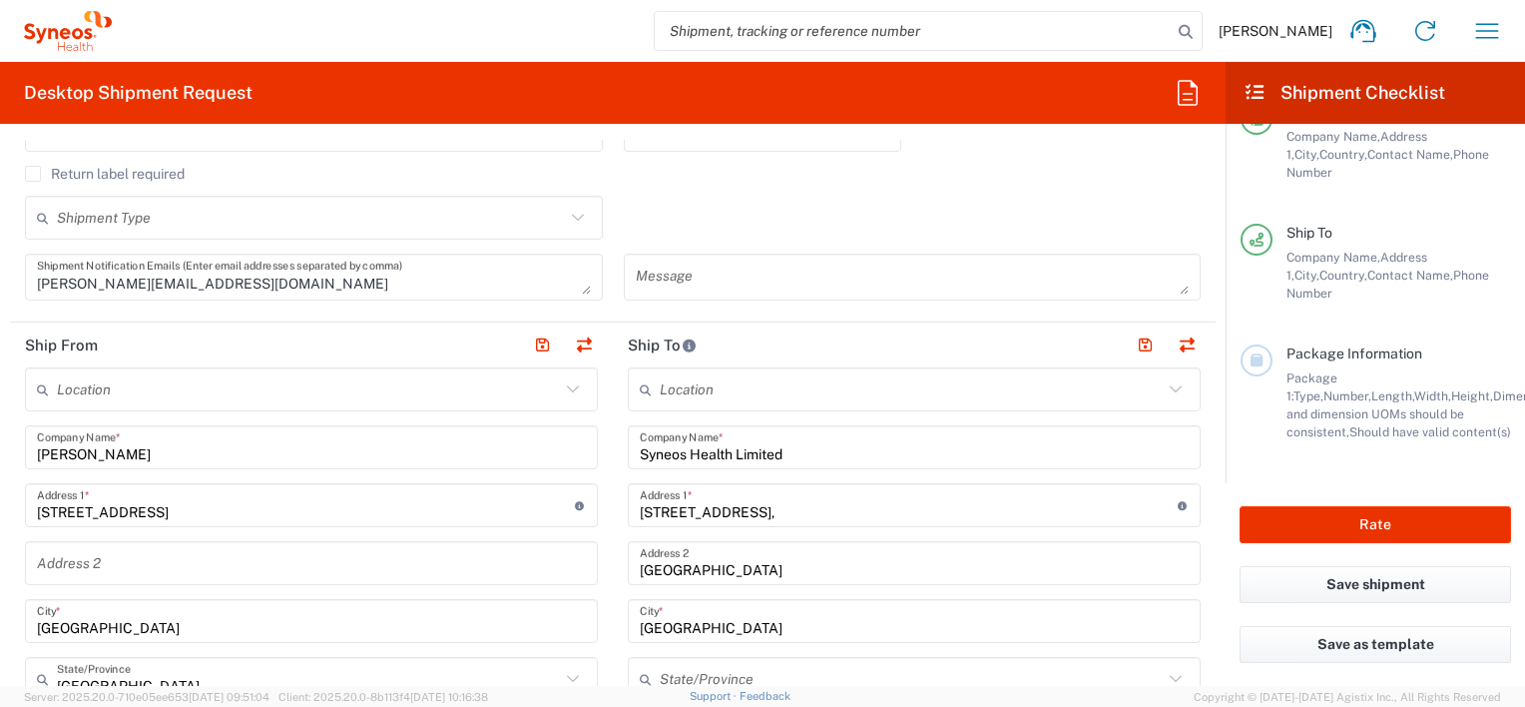
scroll to position [514, 0]
